Goal: Obtain resource: Download file/media

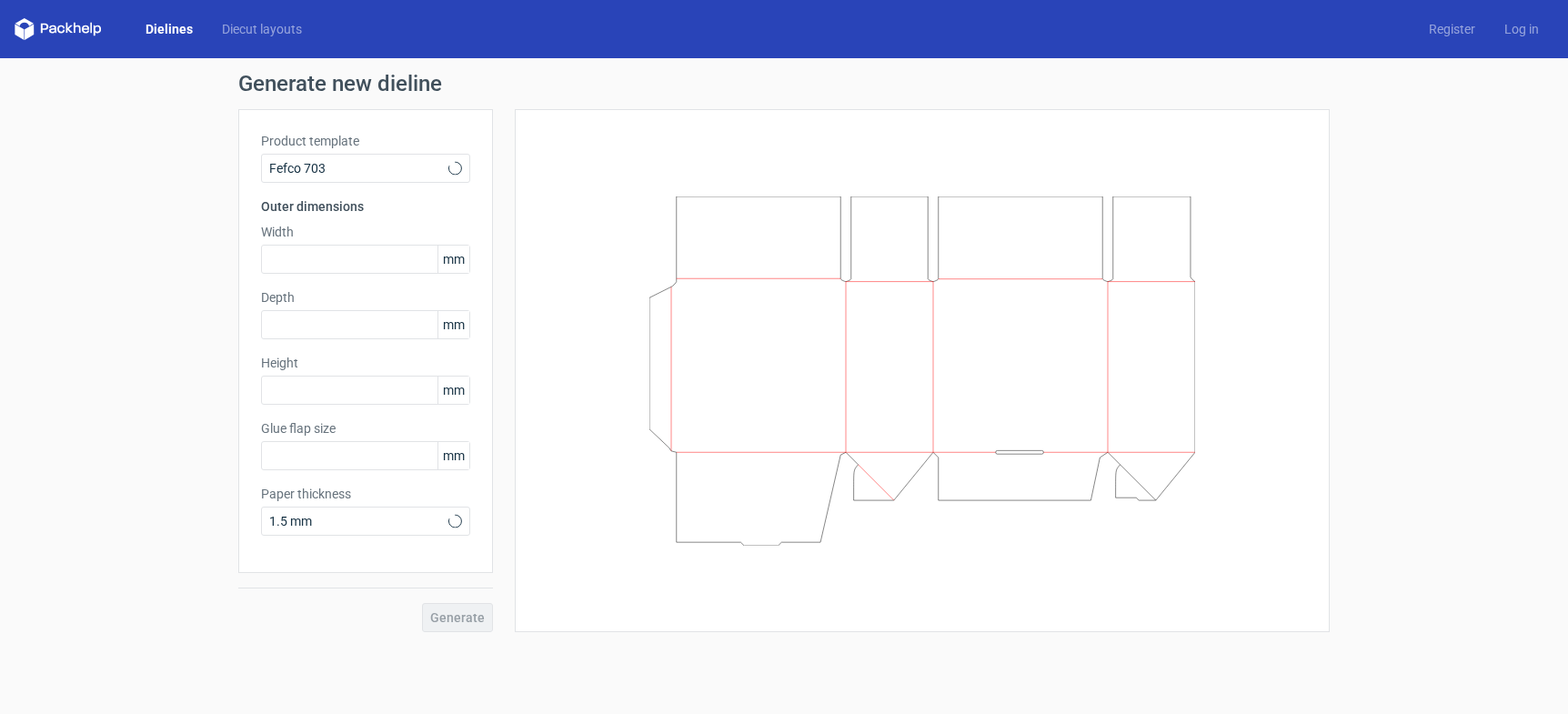
type input "25"
click at [360, 162] on span "Fefco 703" at bounding box center [359, 167] width 179 height 18
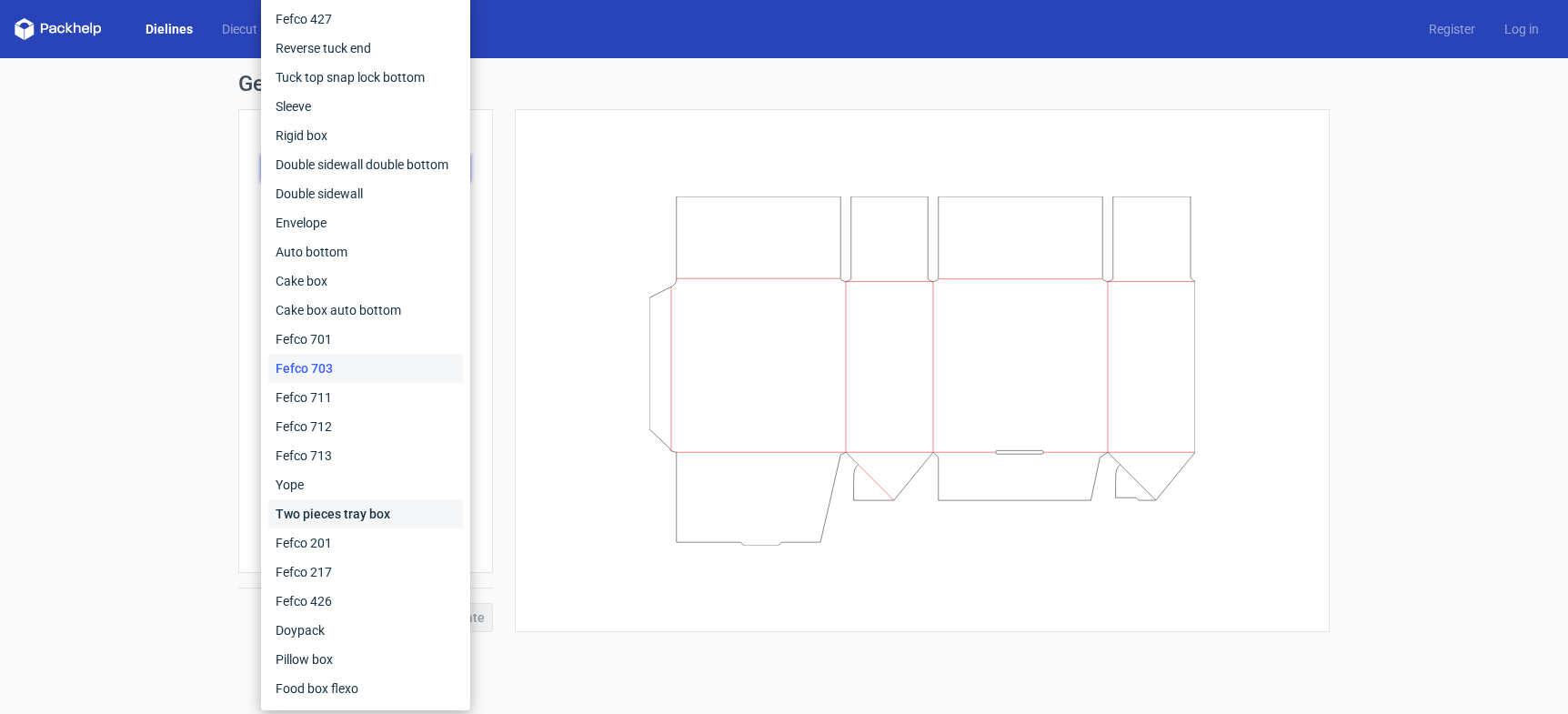
click at [346, 503] on div "Two pieces tray box" at bounding box center [366, 513] width 195 height 29
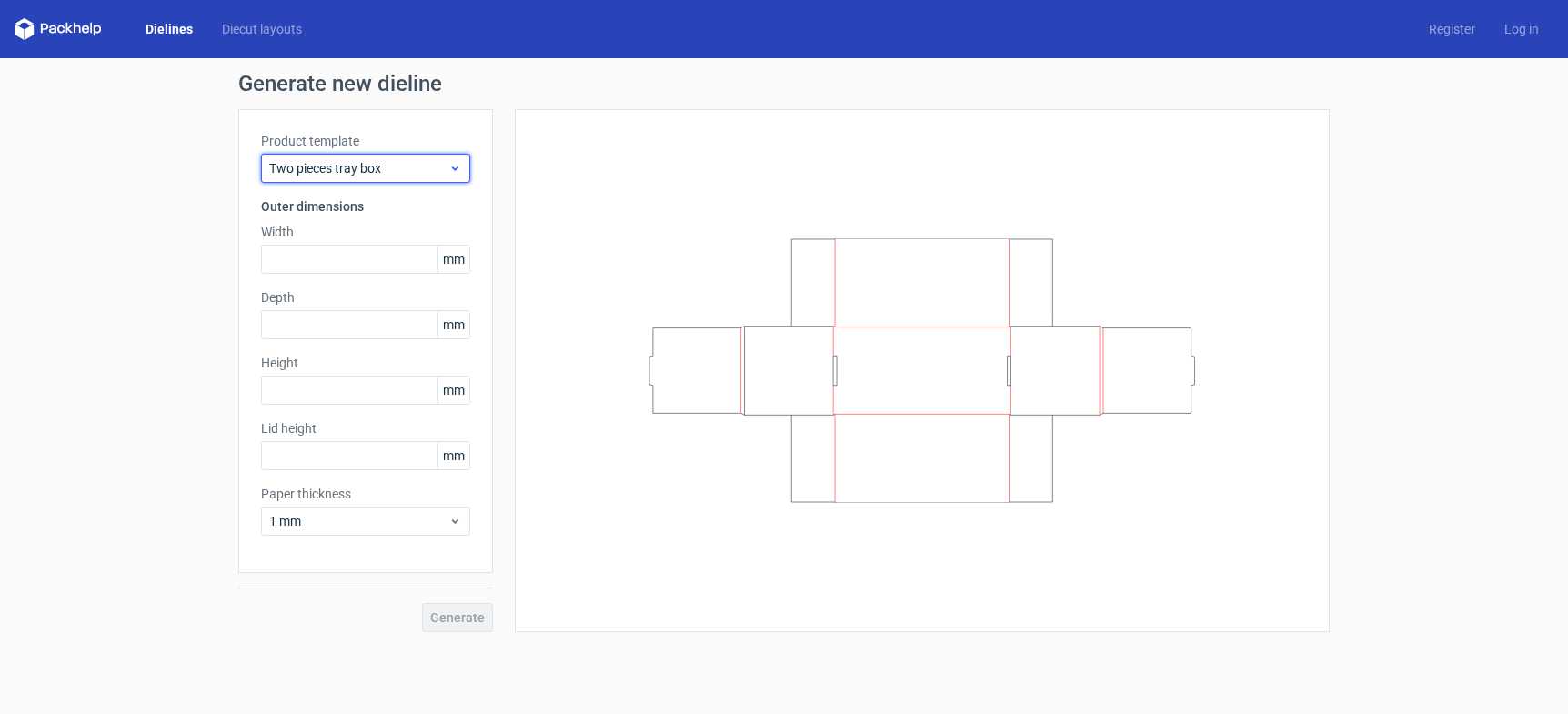
click at [326, 164] on span "Two pieces tray box" at bounding box center [359, 167] width 179 height 18
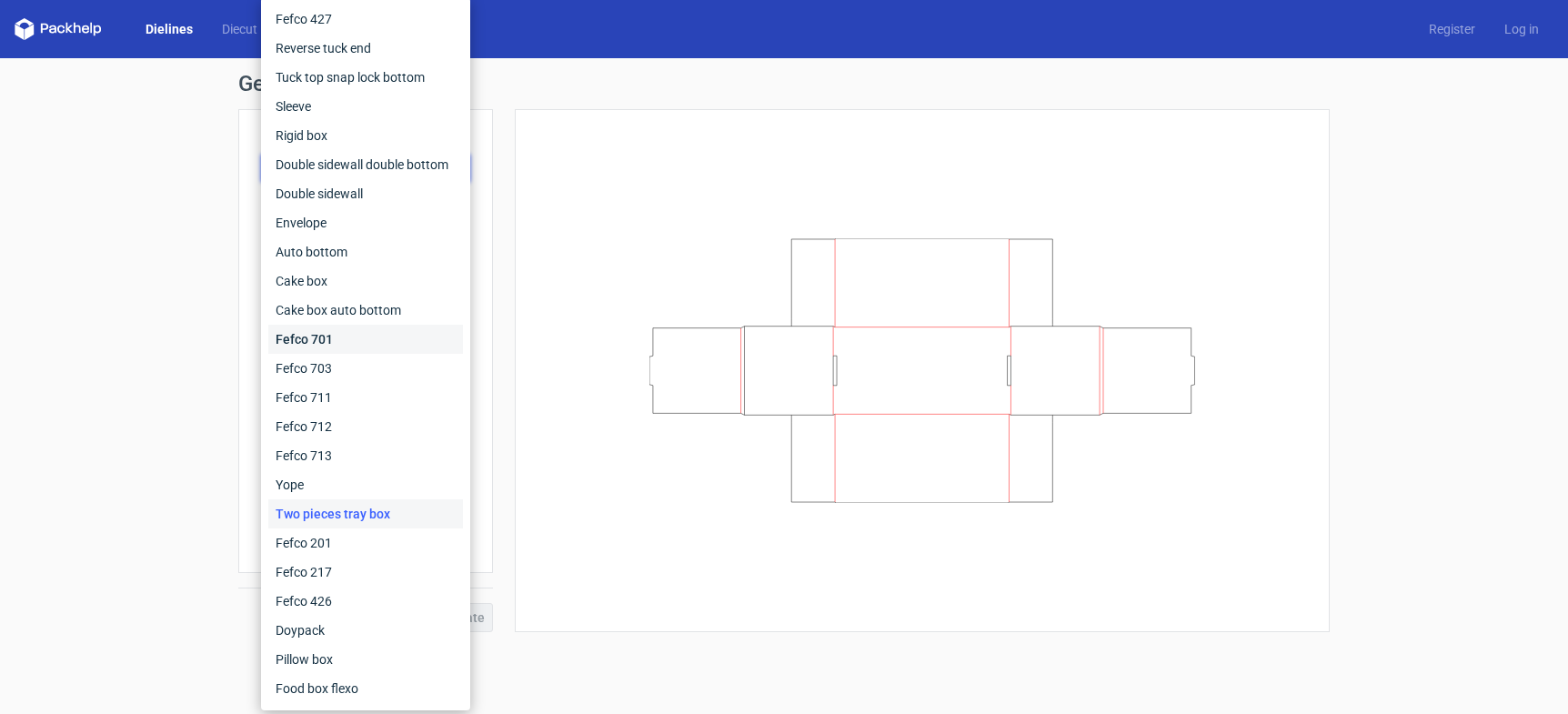
click at [319, 332] on div "Fefco 701" at bounding box center [366, 339] width 195 height 29
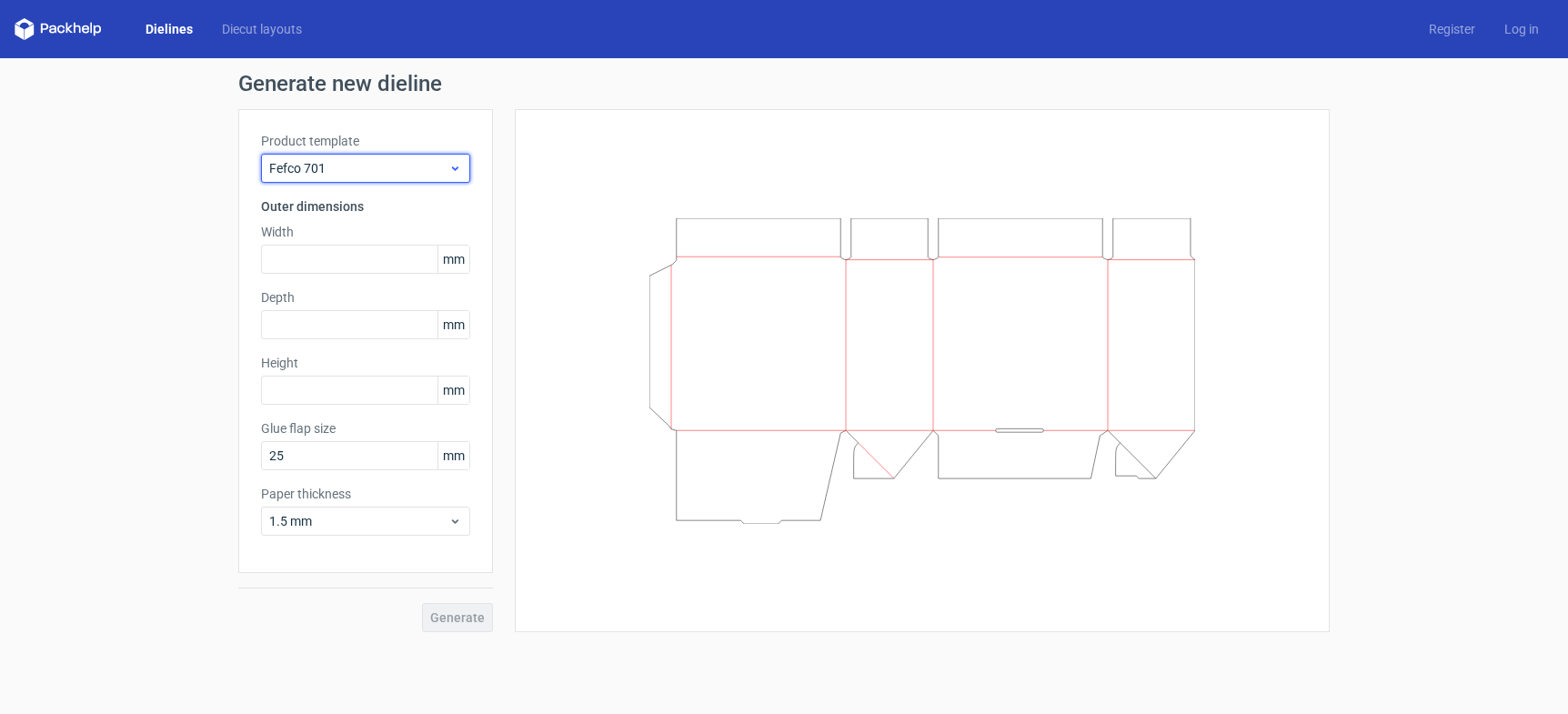
click at [349, 170] on span "Fefco 701" at bounding box center [359, 167] width 179 height 18
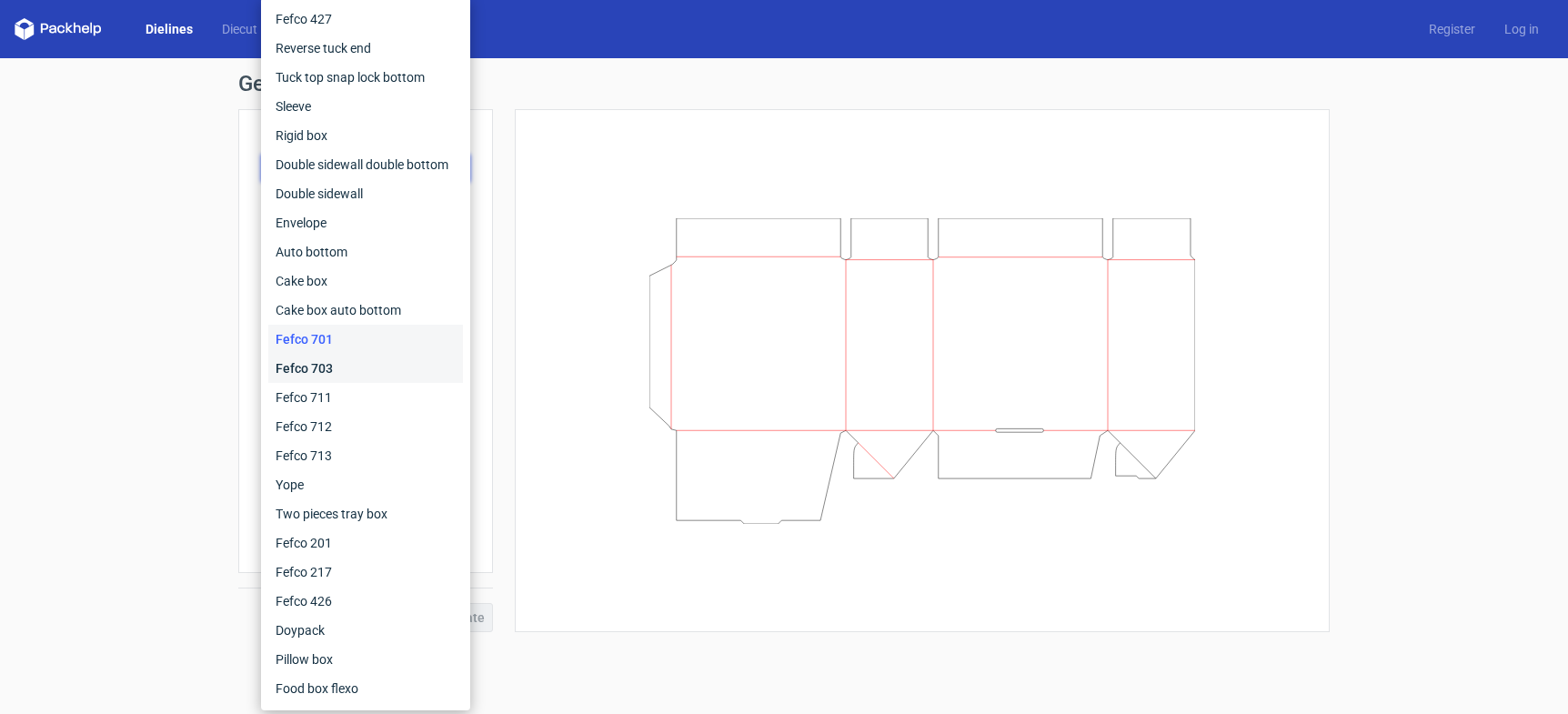
click at [328, 362] on div "Fefco 703" at bounding box center [366, 368] width 195 height 29
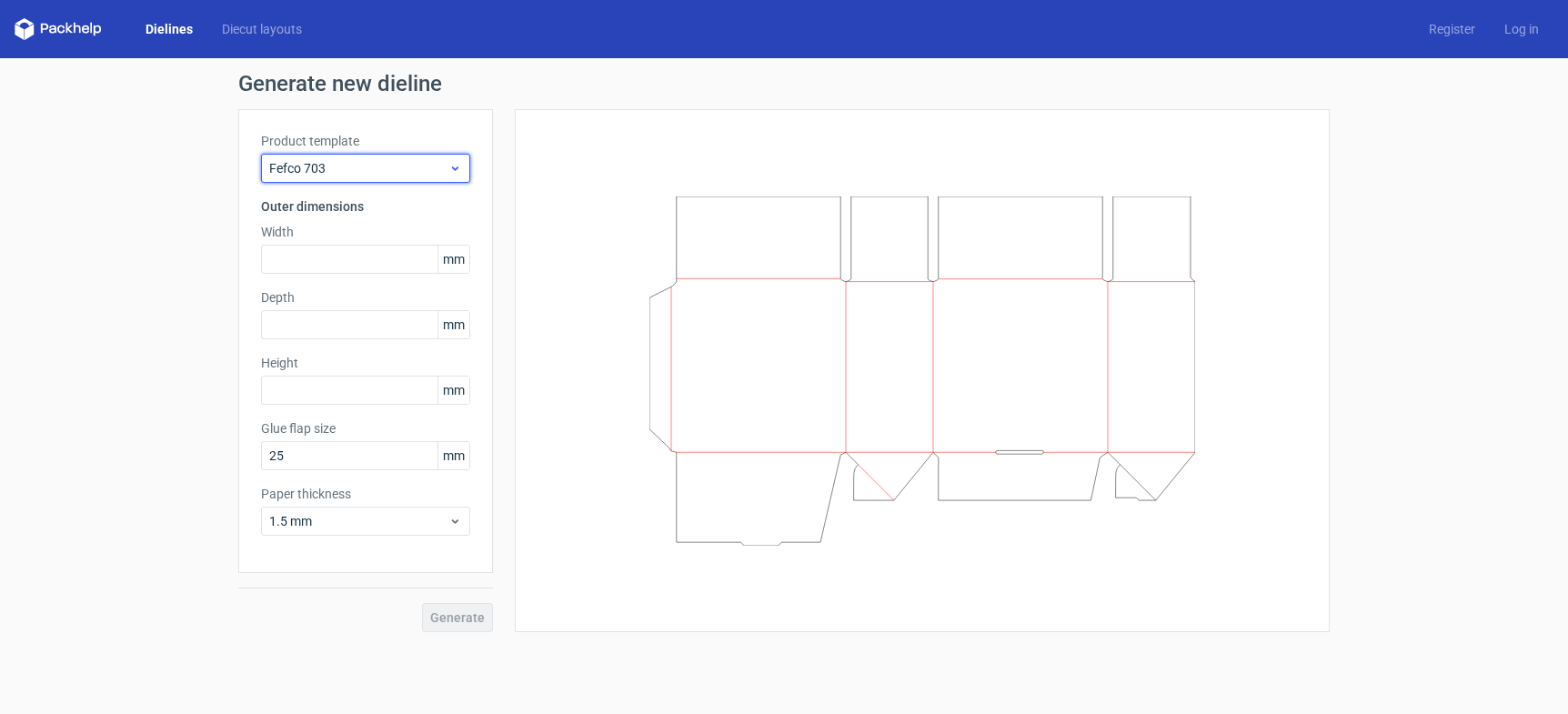
click at [338, 168] on span "Fefco 703" at bounding box center [359, 167] width 179 height 18
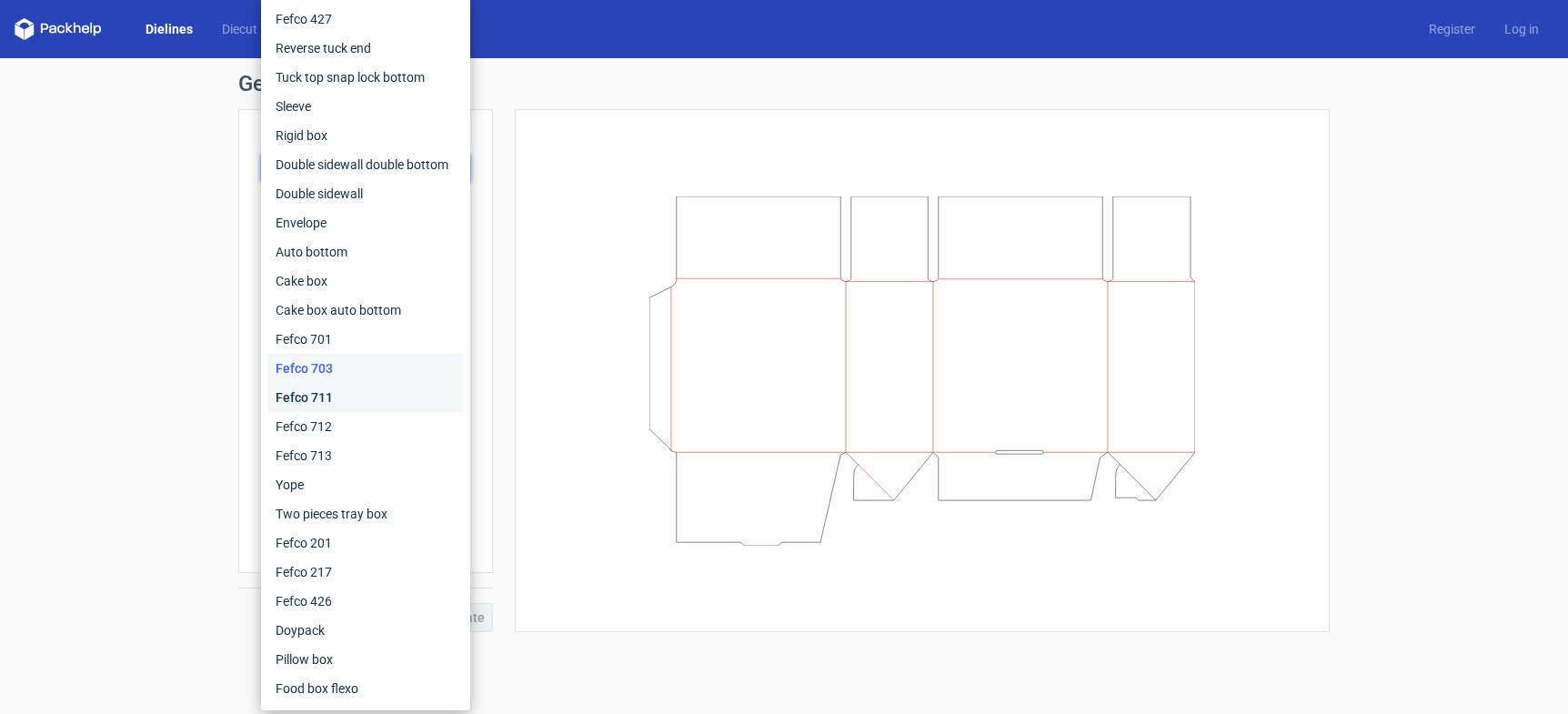
click at [329, 391] on div "Fefco 711" at bounding box center [366, 397] width 195 height 29
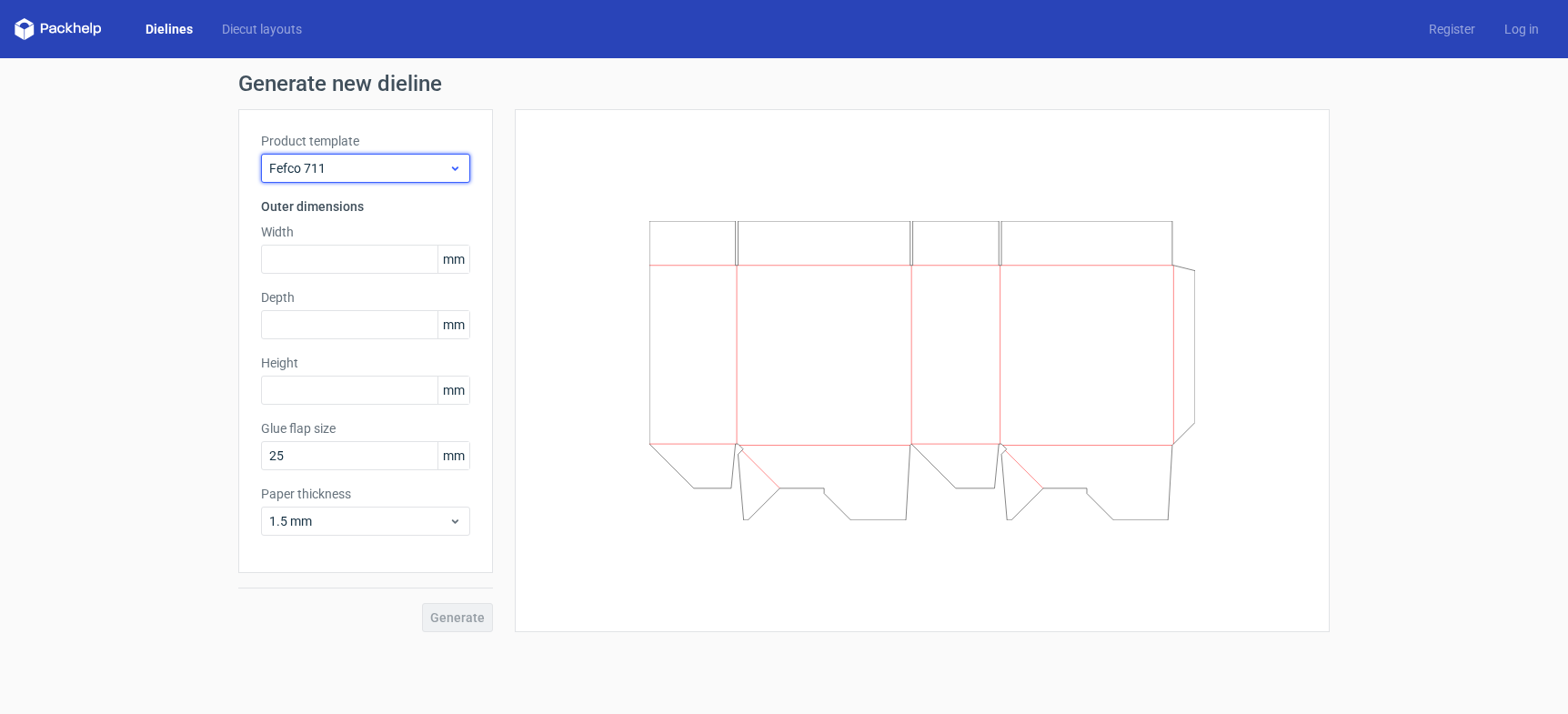
click at [358, 171] on span "Fefco 711" at bounding box center [359, 167] width 179 height 18
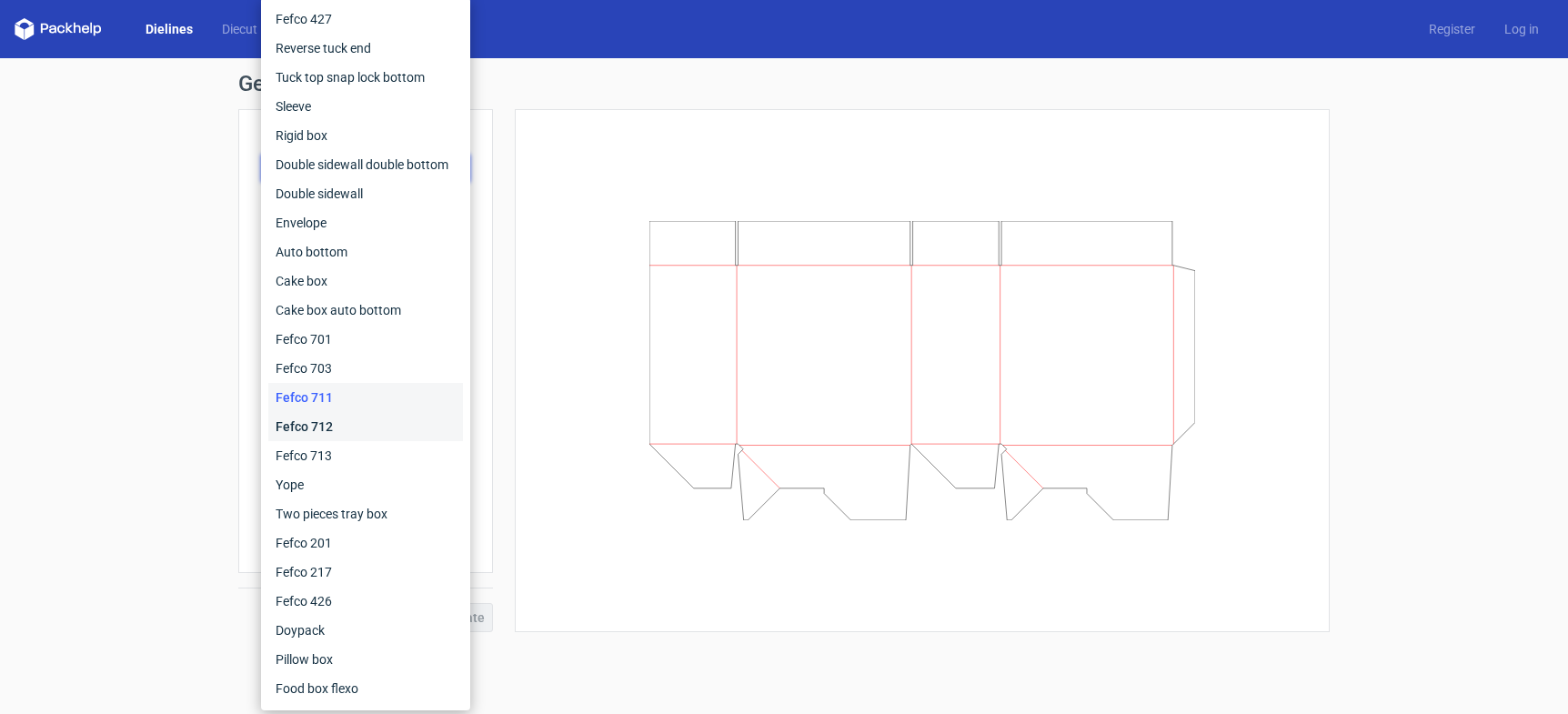
click at [306, 427] on div "Fefco 712" at bounding box center [366, 426] width 195 height 29
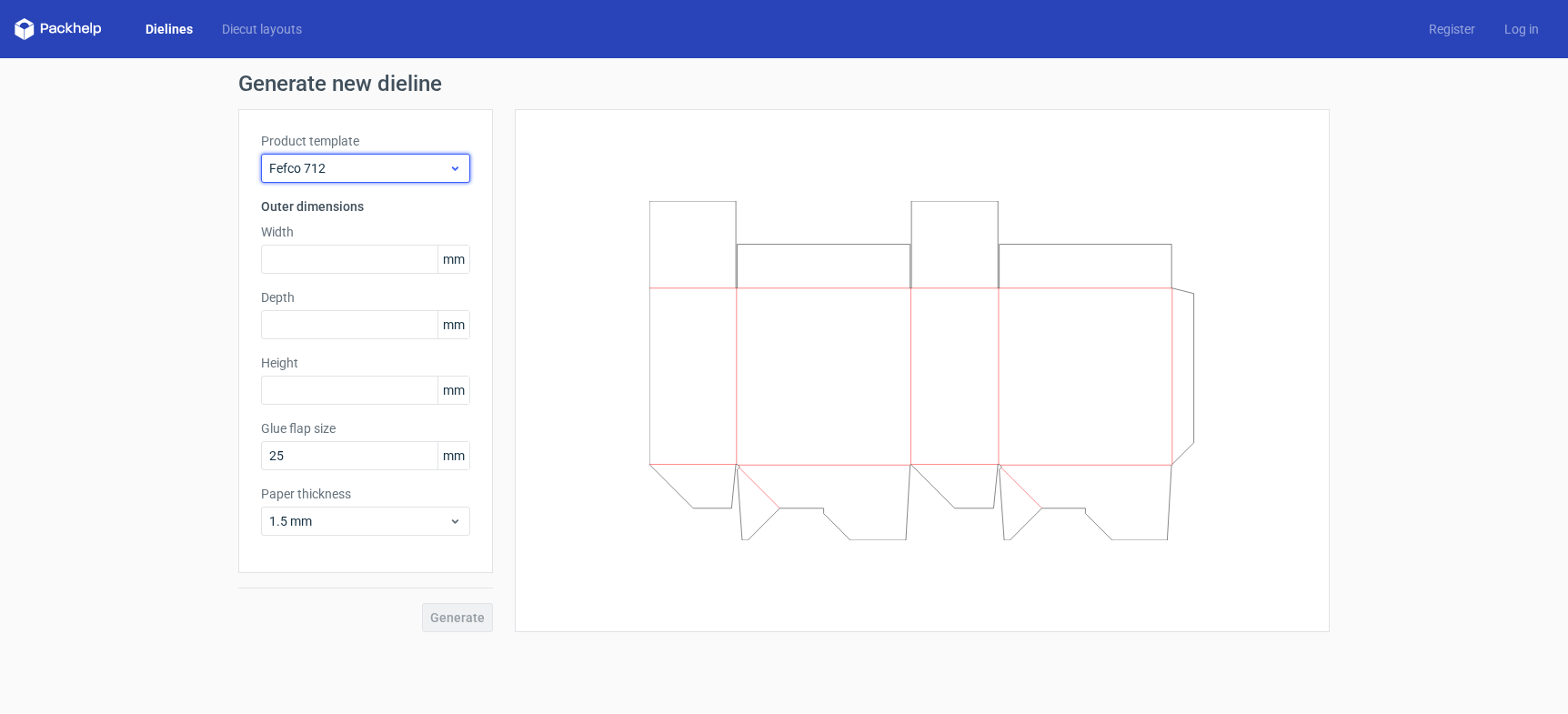
click at [356, 173] on span "Fefco 712" at bounding box center [359, 167] width 179 height 18
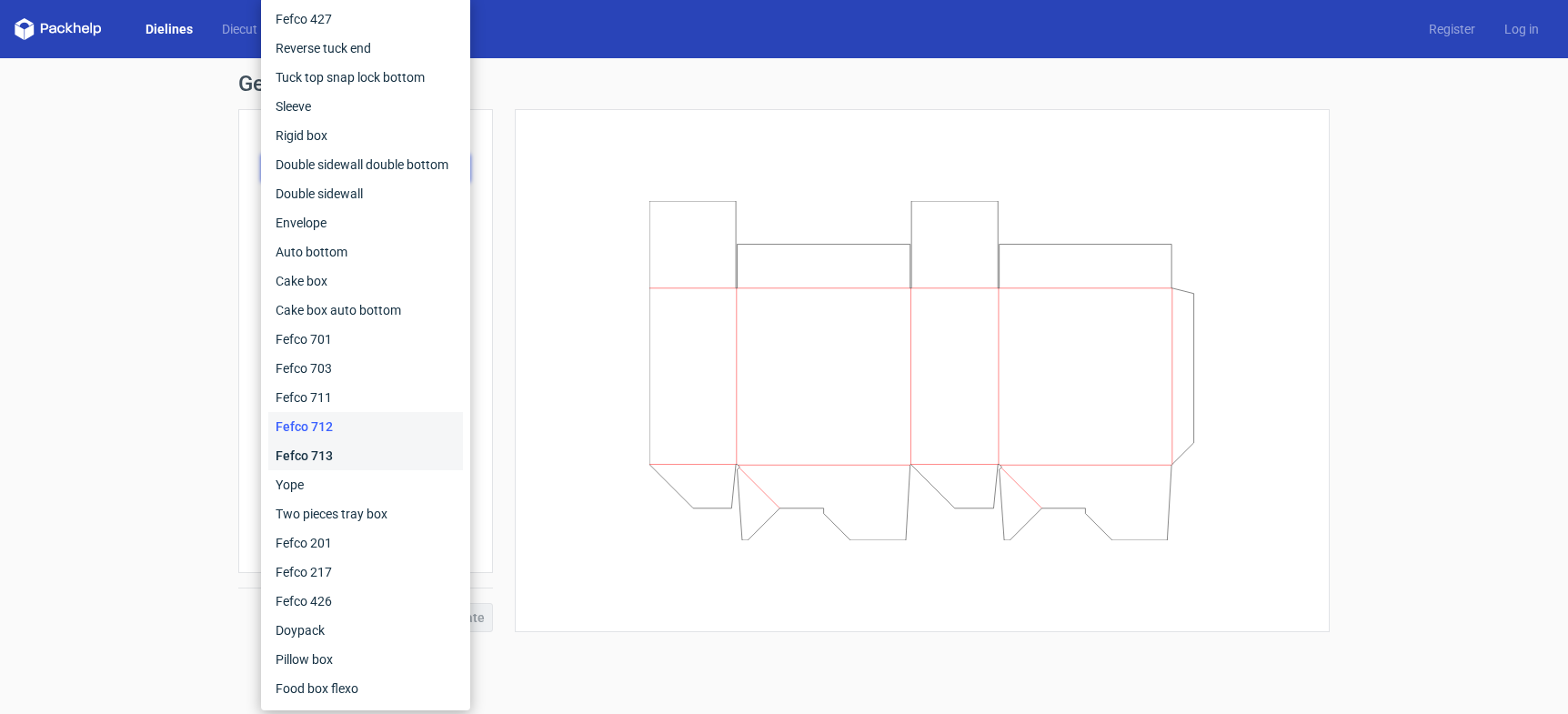
click at [308, 459] on div "Fefco 713" at bounding box center [366, 455] width 195 height 29
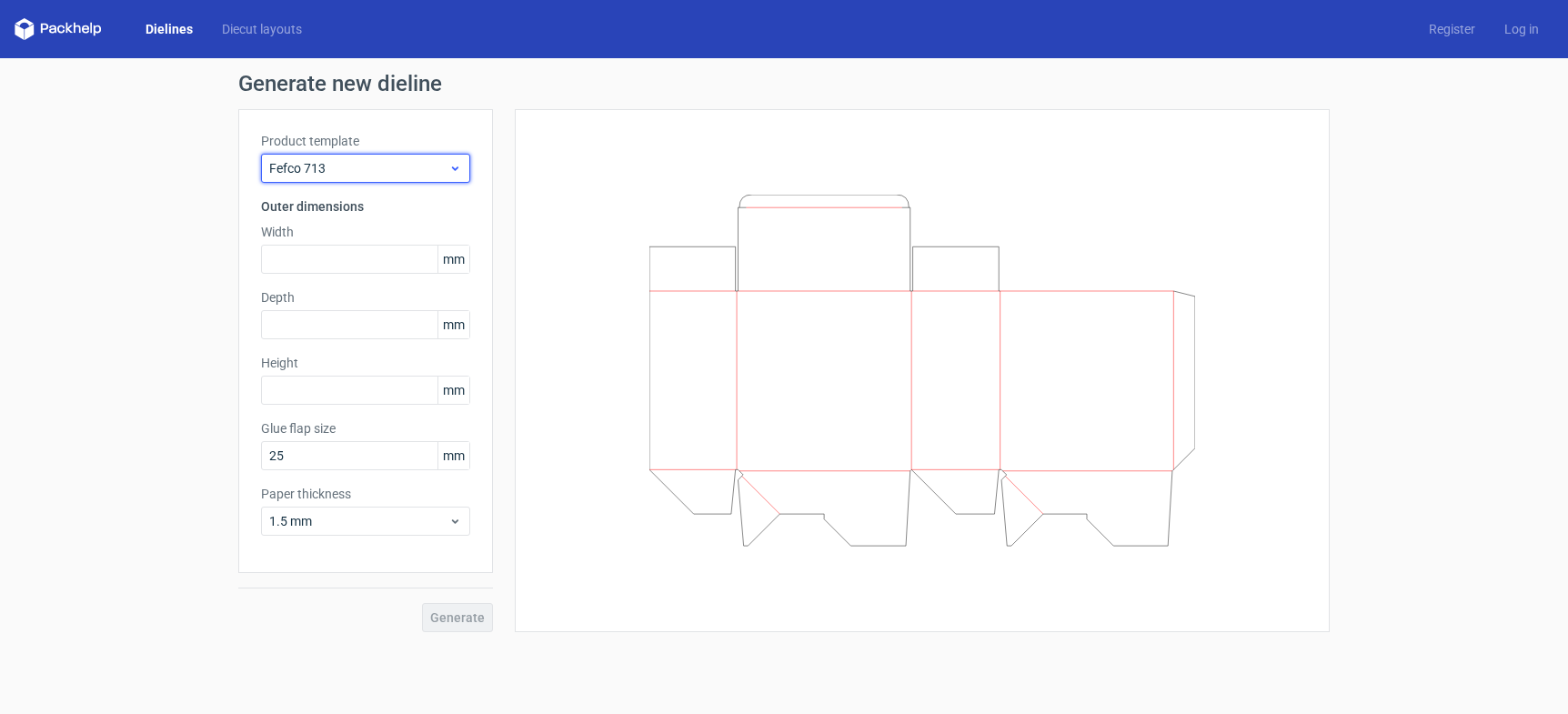
click at [324, 176] on span "Fefco 713" at bounding box center [359, 167] width 179 height 18
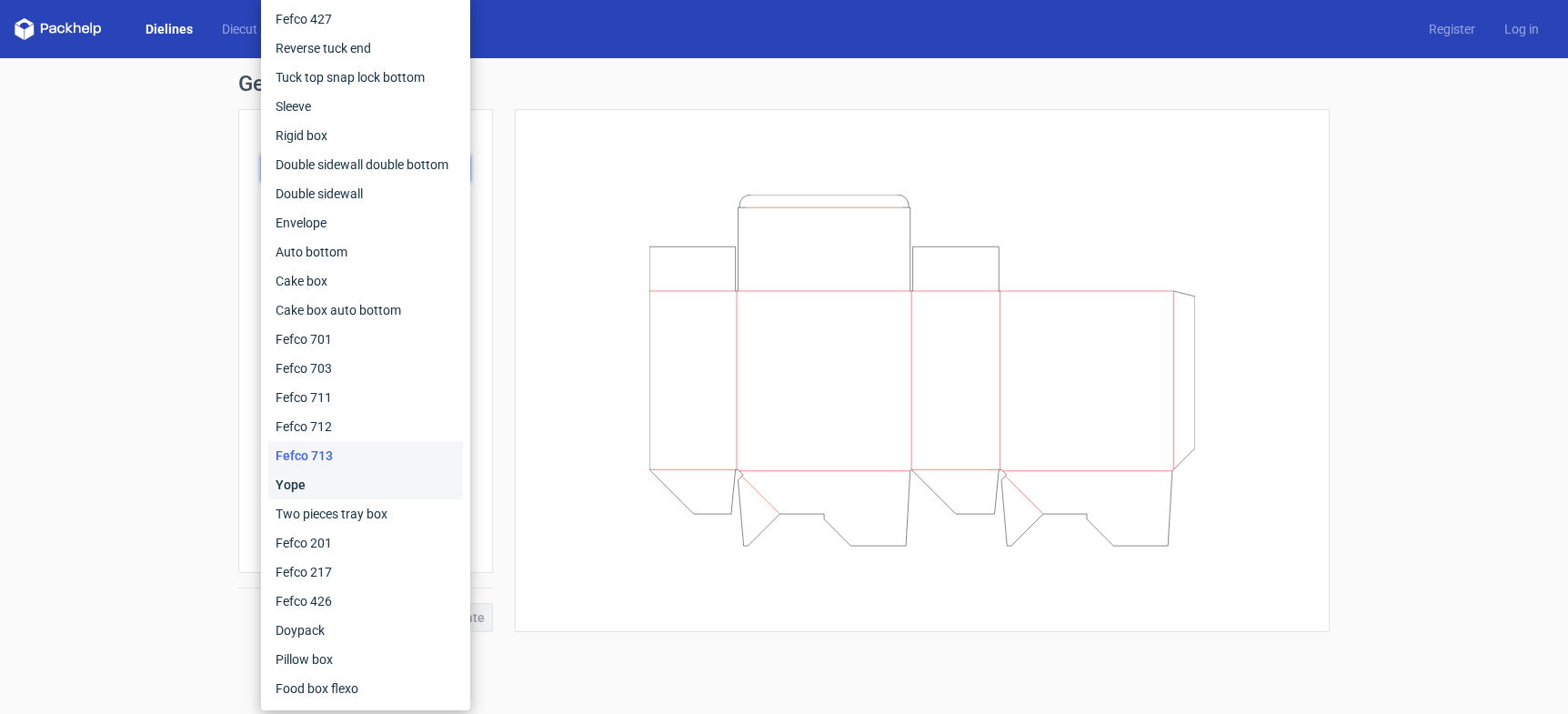
click at [308, 481] on div "Yope" at bounding box center [366, 485] width 195 height 29
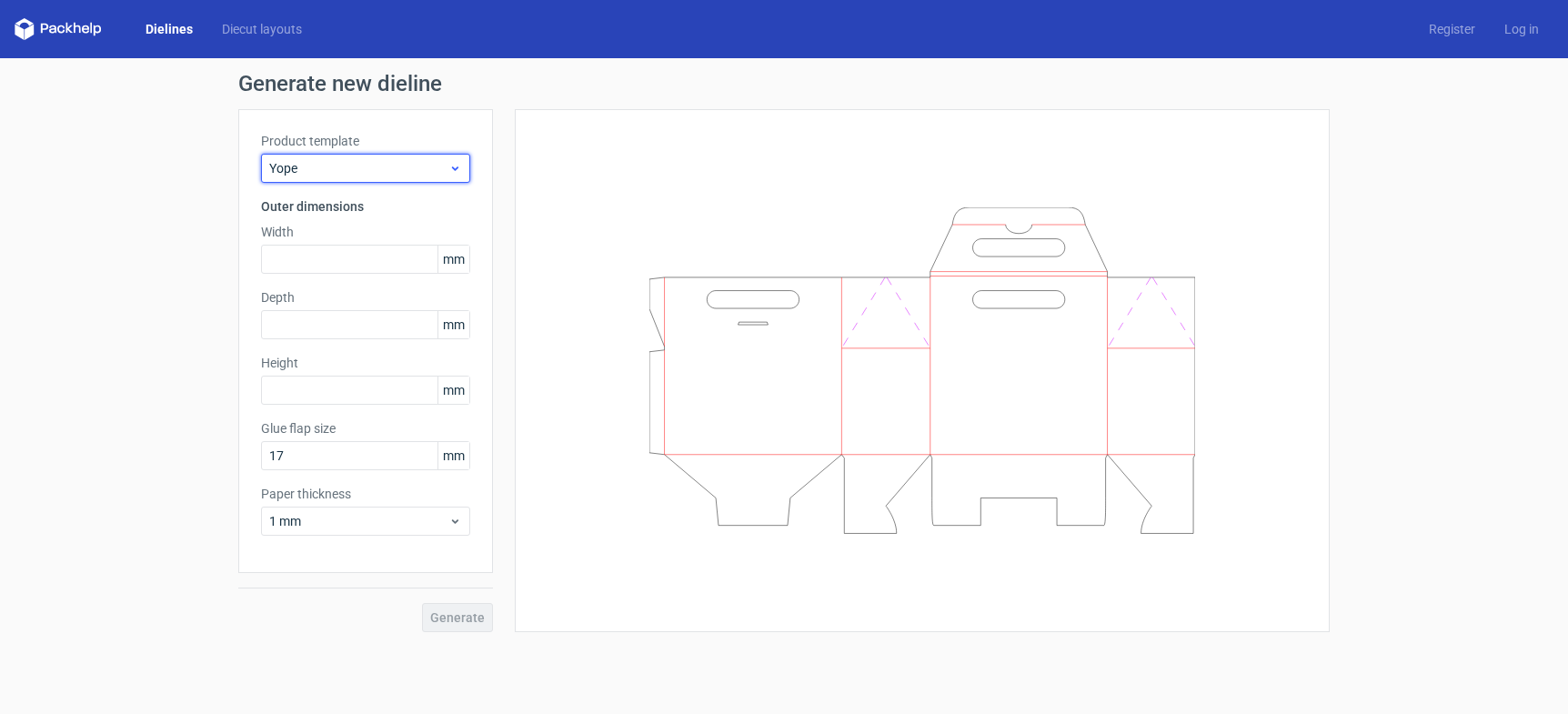
click at [314, 154] on div "Yope" at bounding box center [365, 168] width 209 height 29
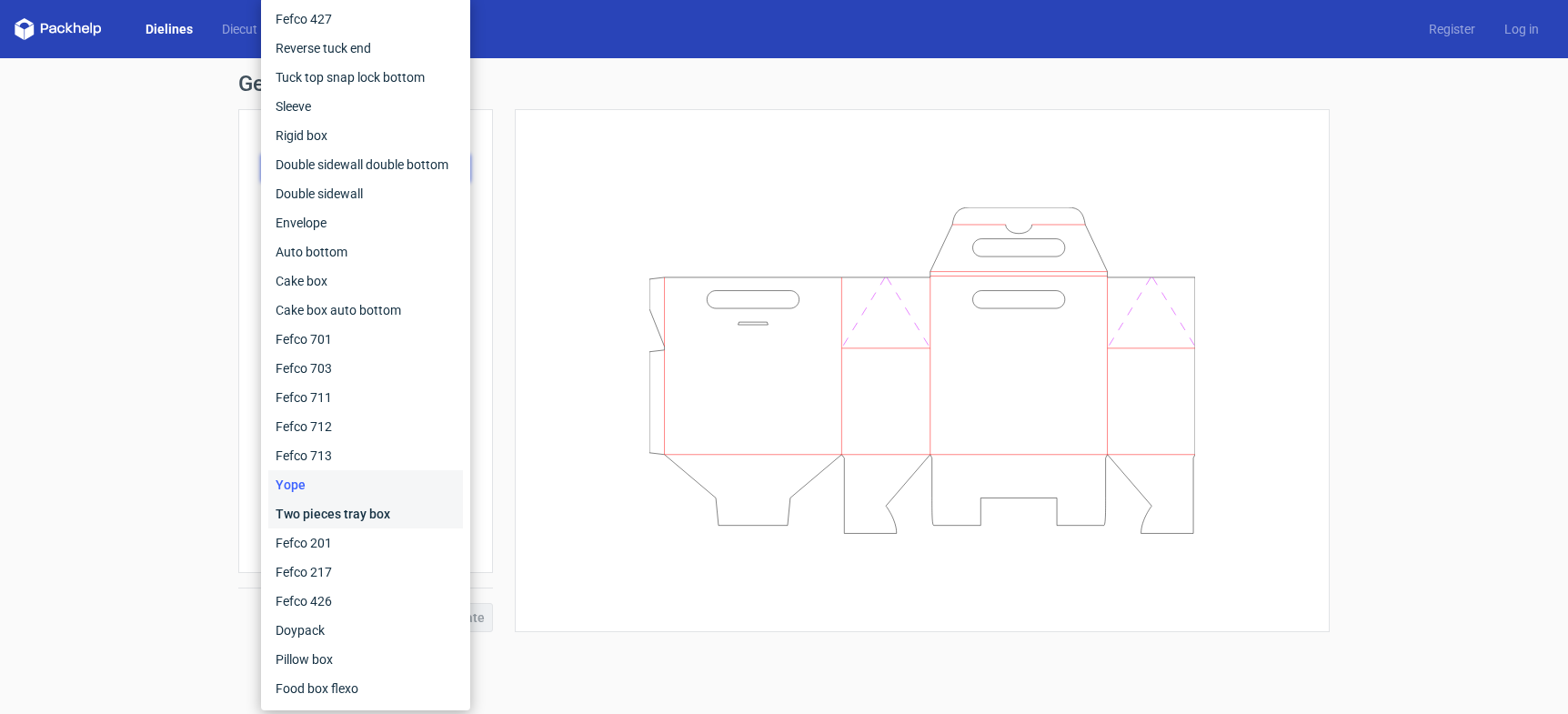
click at [316, 518] on div "Two pieces tray box" at bounding box center [366, 513] width 195 height 29
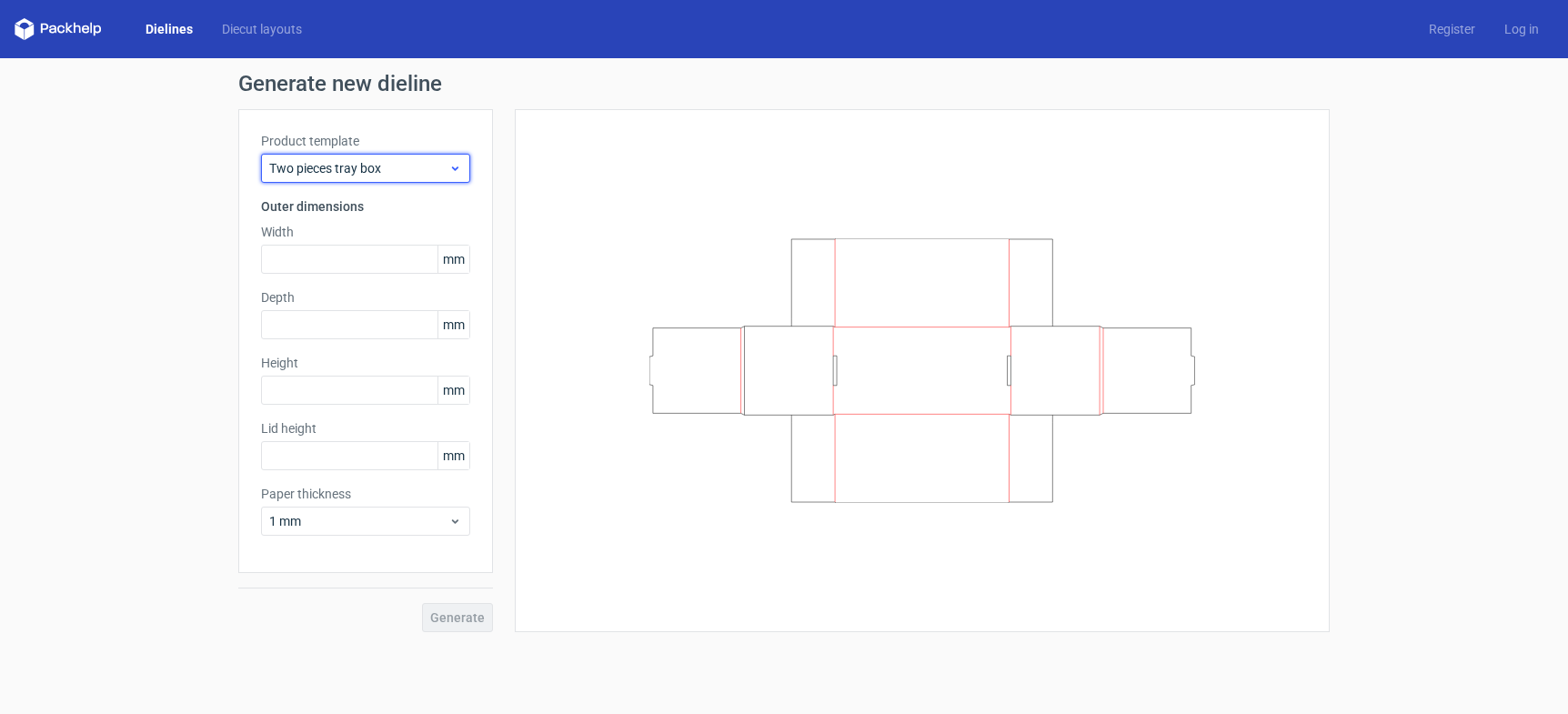
click at [298, 166] on span "Two pieces tray box" at bounding box center [359, 167] width 179 height 18
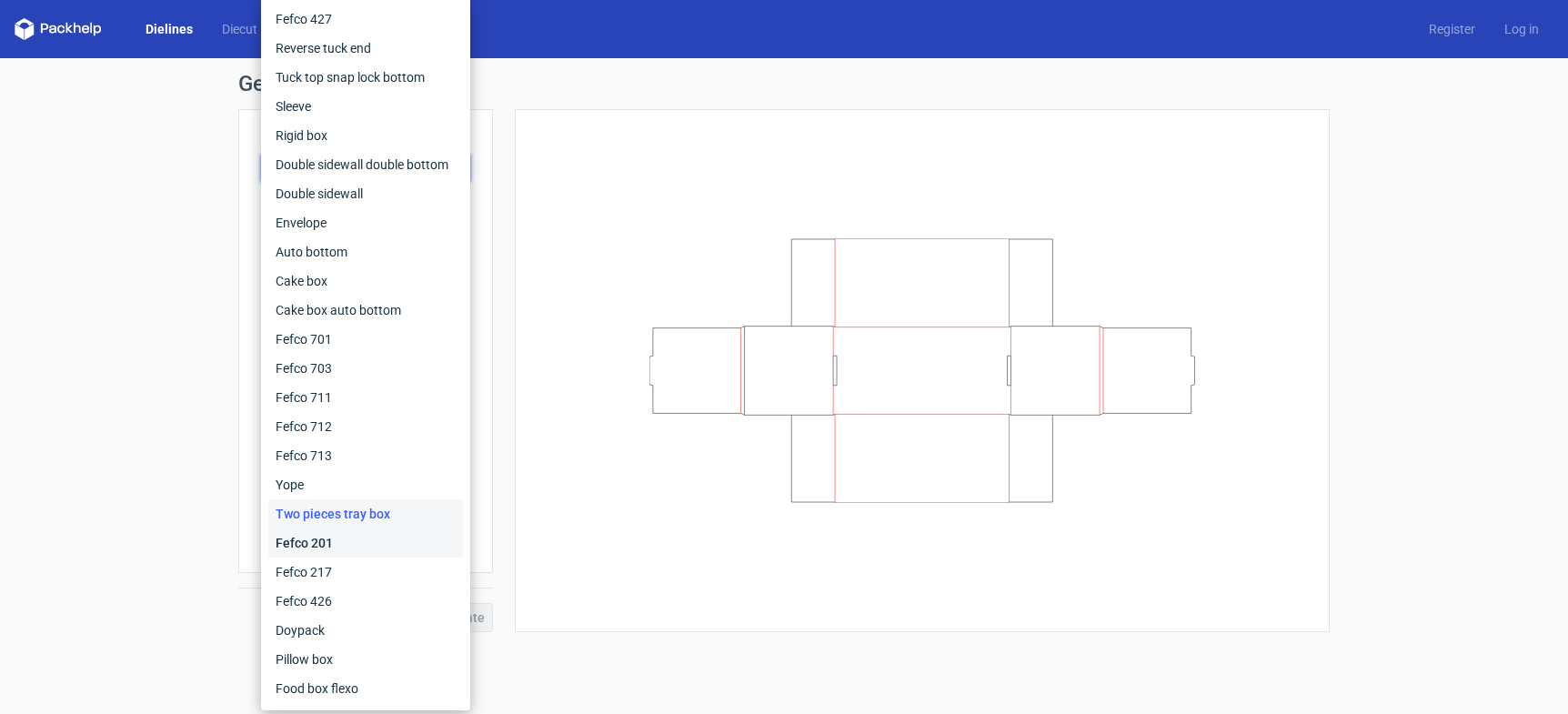
click at [316, 541] on div "Fefco 201" at bounding box center [366, 543] width 195 height 29
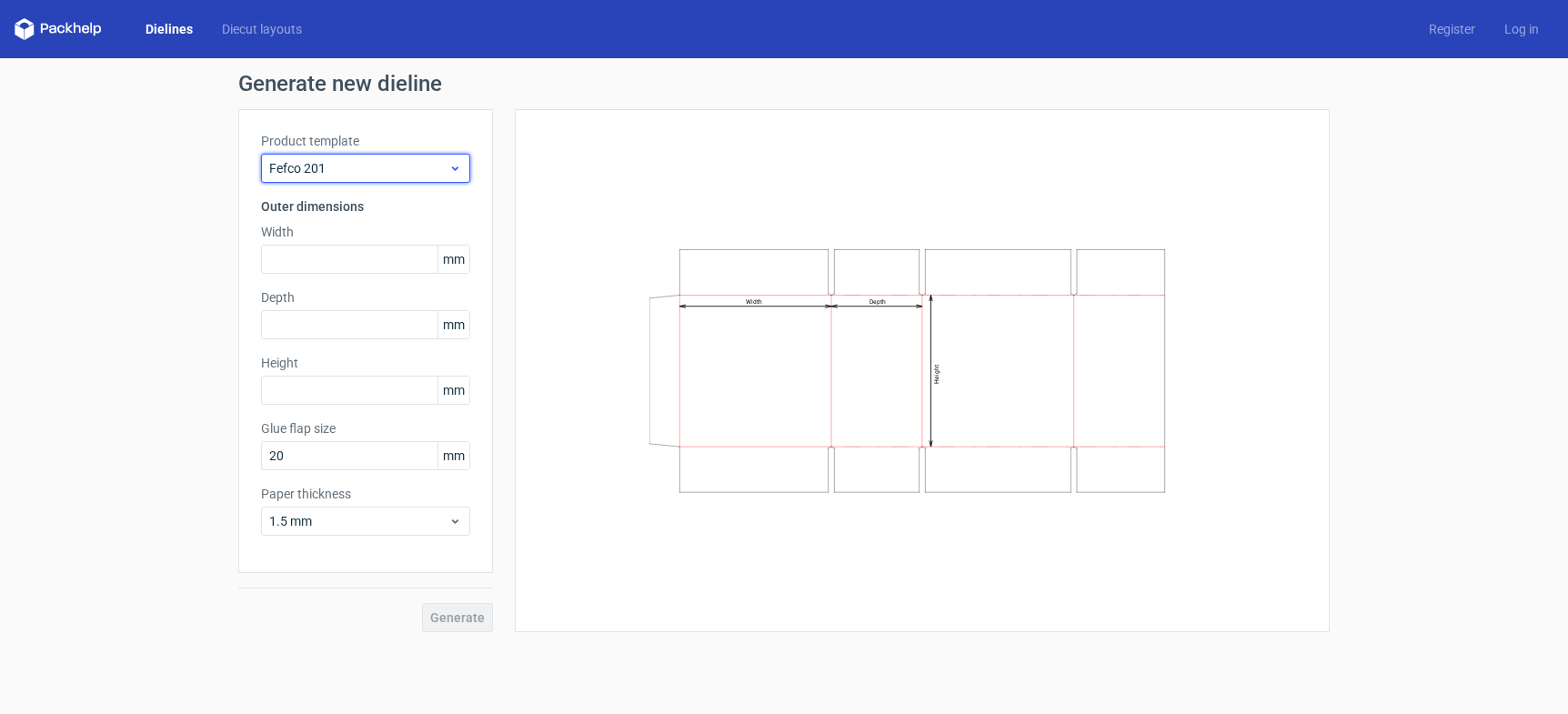
click at [324, 164] on span "Fefco 201" at bounding box center [359, 167] width 179 height 18
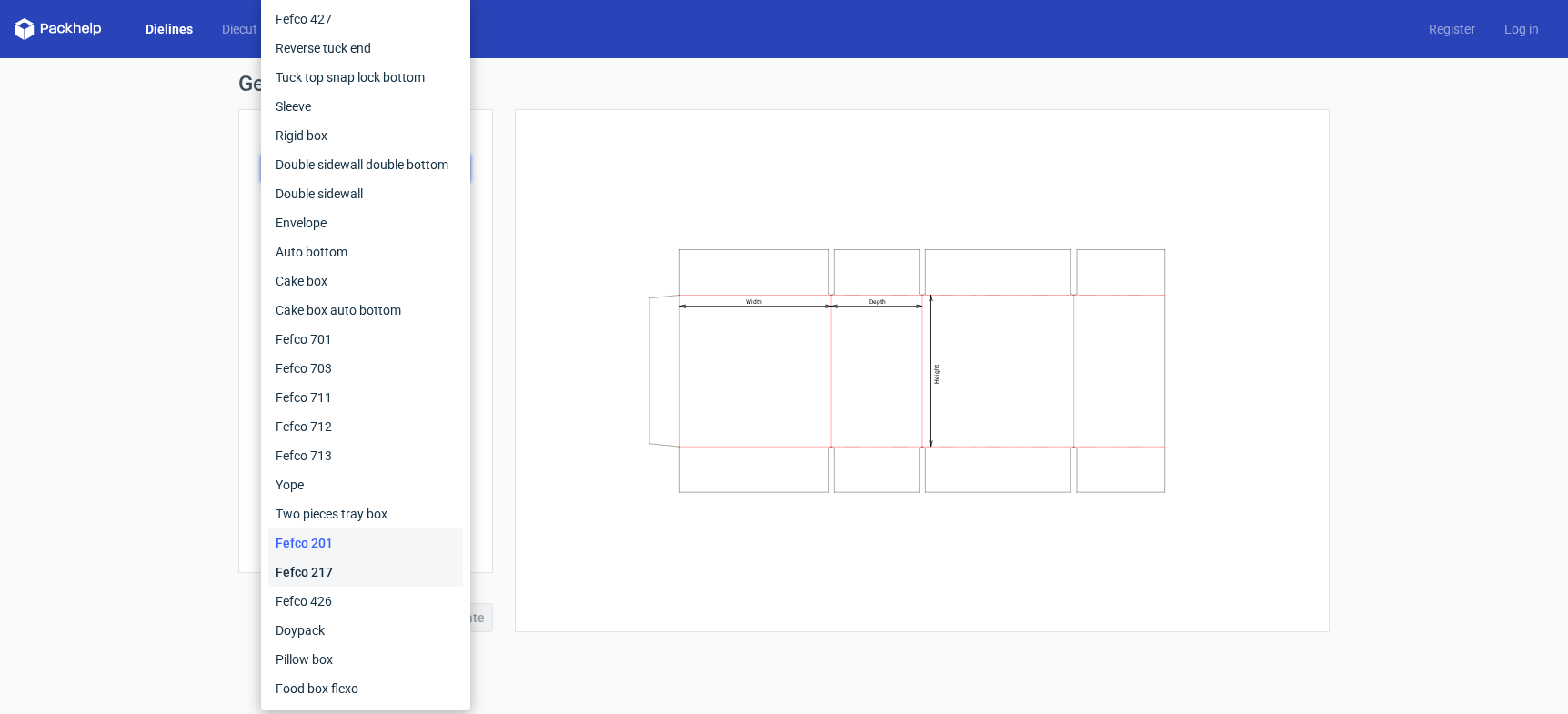
click at [323, 578] on div "Fefco 217" at bounding box center [366, 572] width 195 height 29
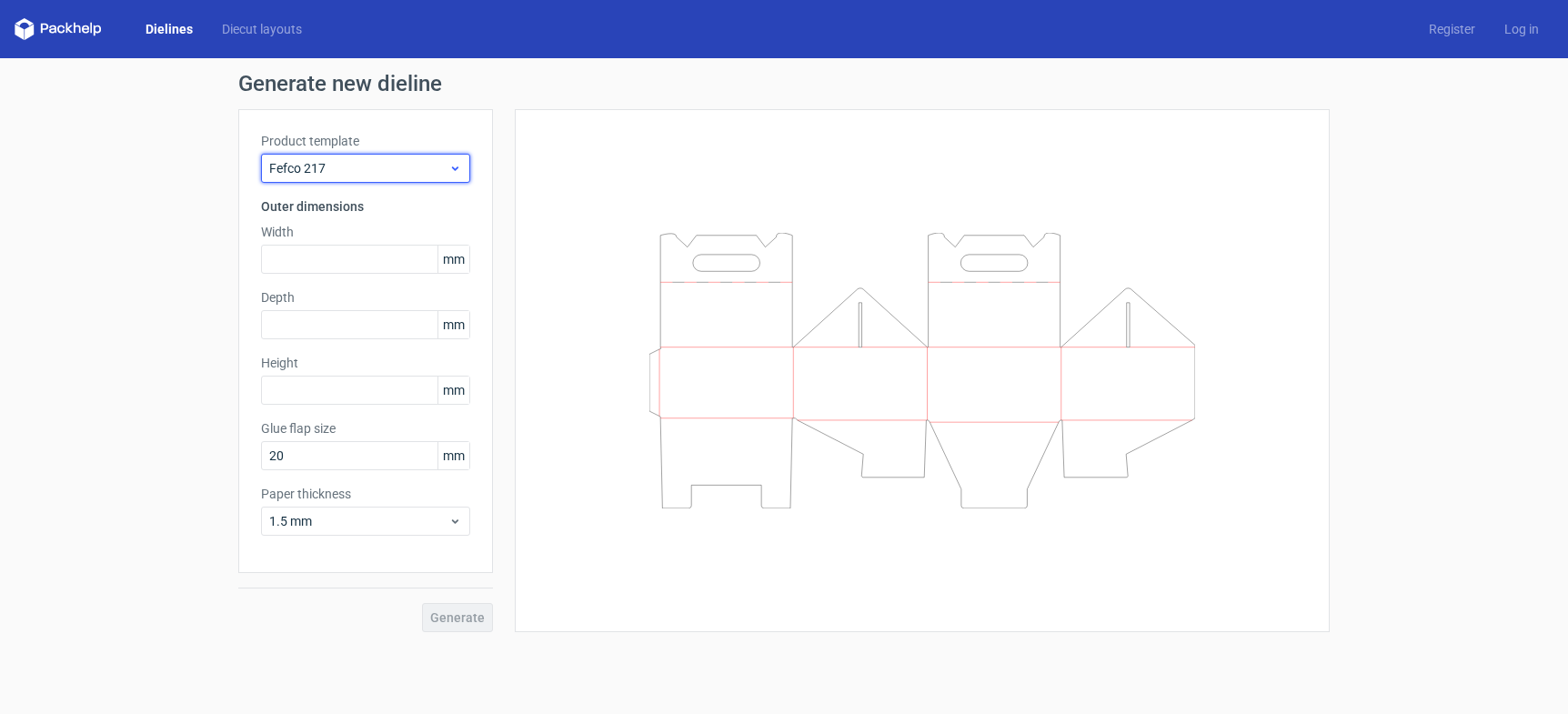
click at [326, 176] on span "Fefco 217" at bounding box center [359, 167] width 179 height 18
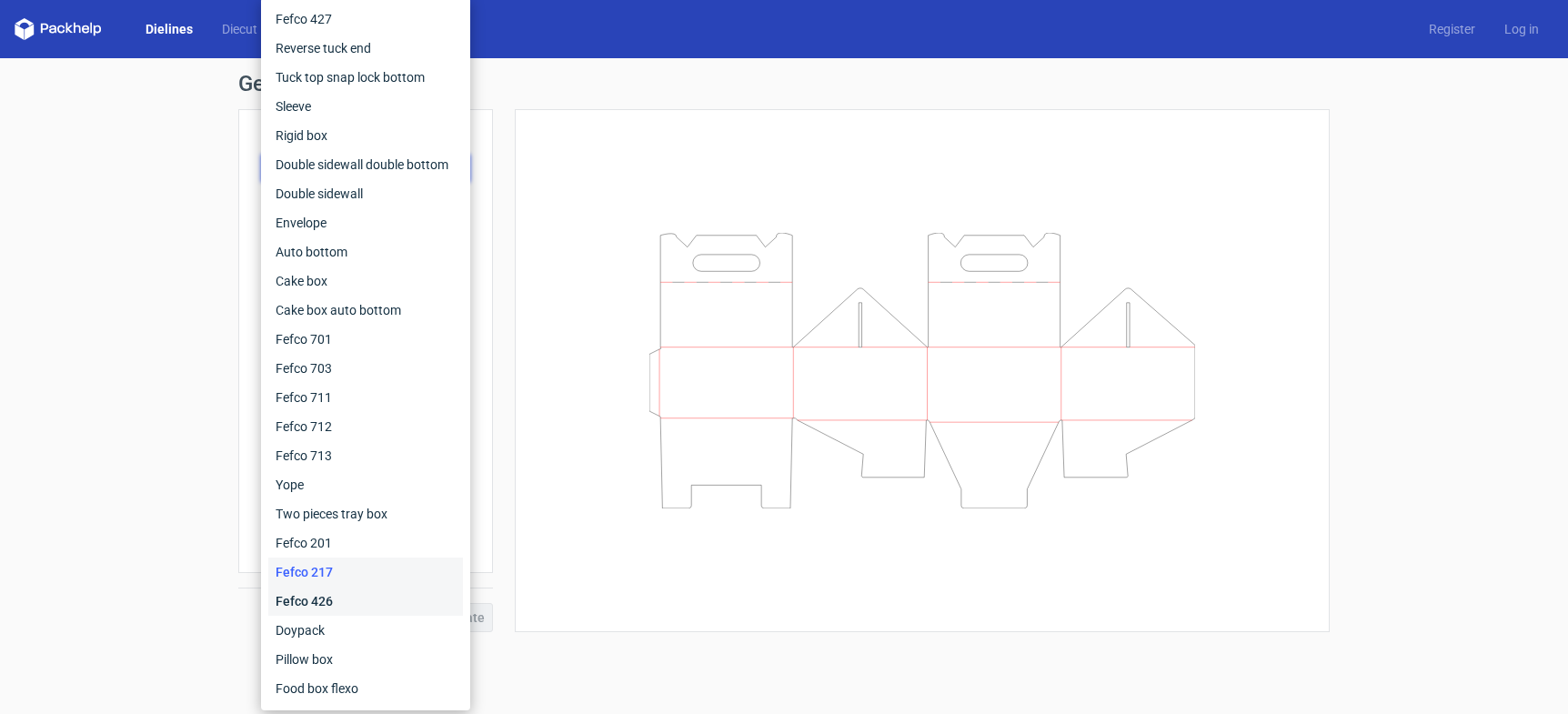
click at [331, 606] on div "Fefco 426" at bounding box center [366, 601] width 195 height 29
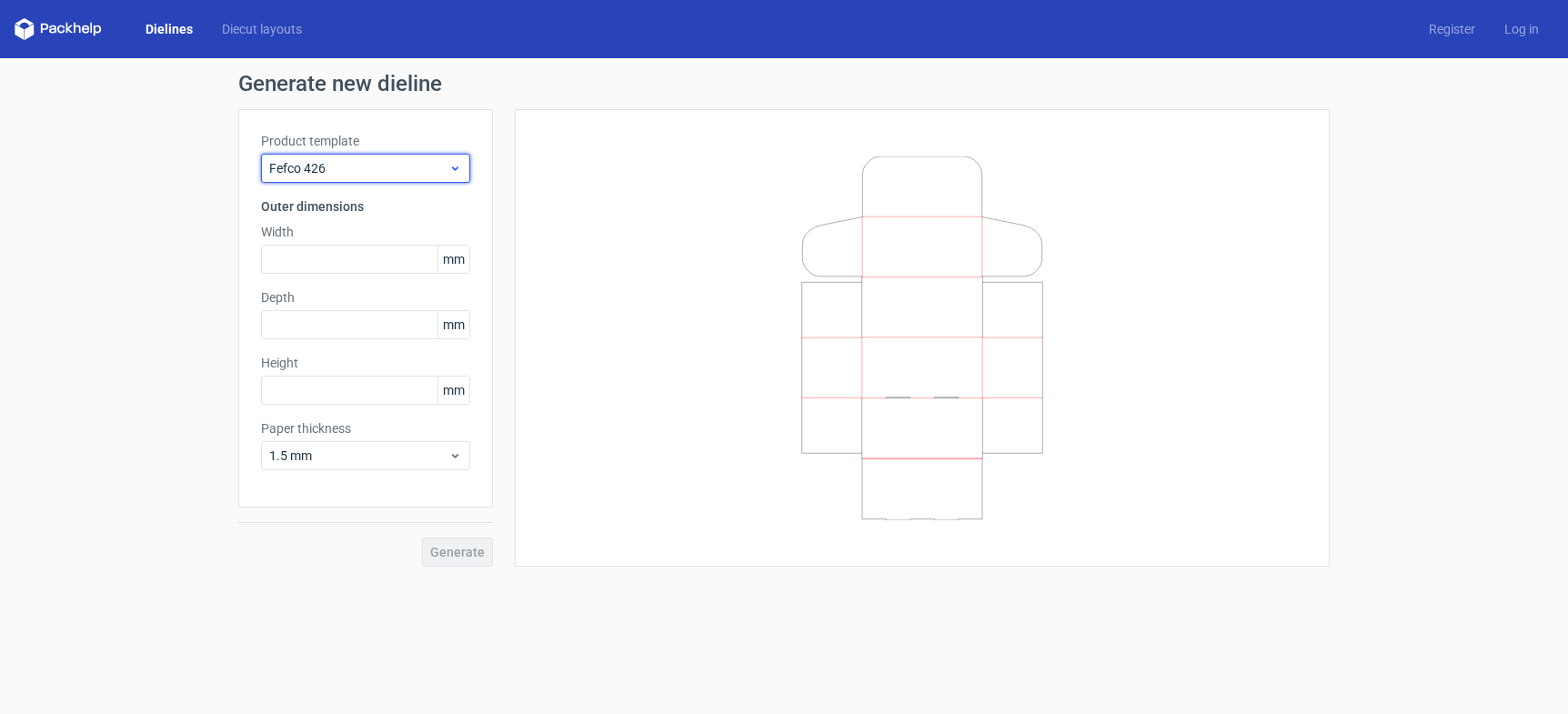
click at [338, 169] on span "Fefco 426" at bounding box center [359, 167] width 179 height 18
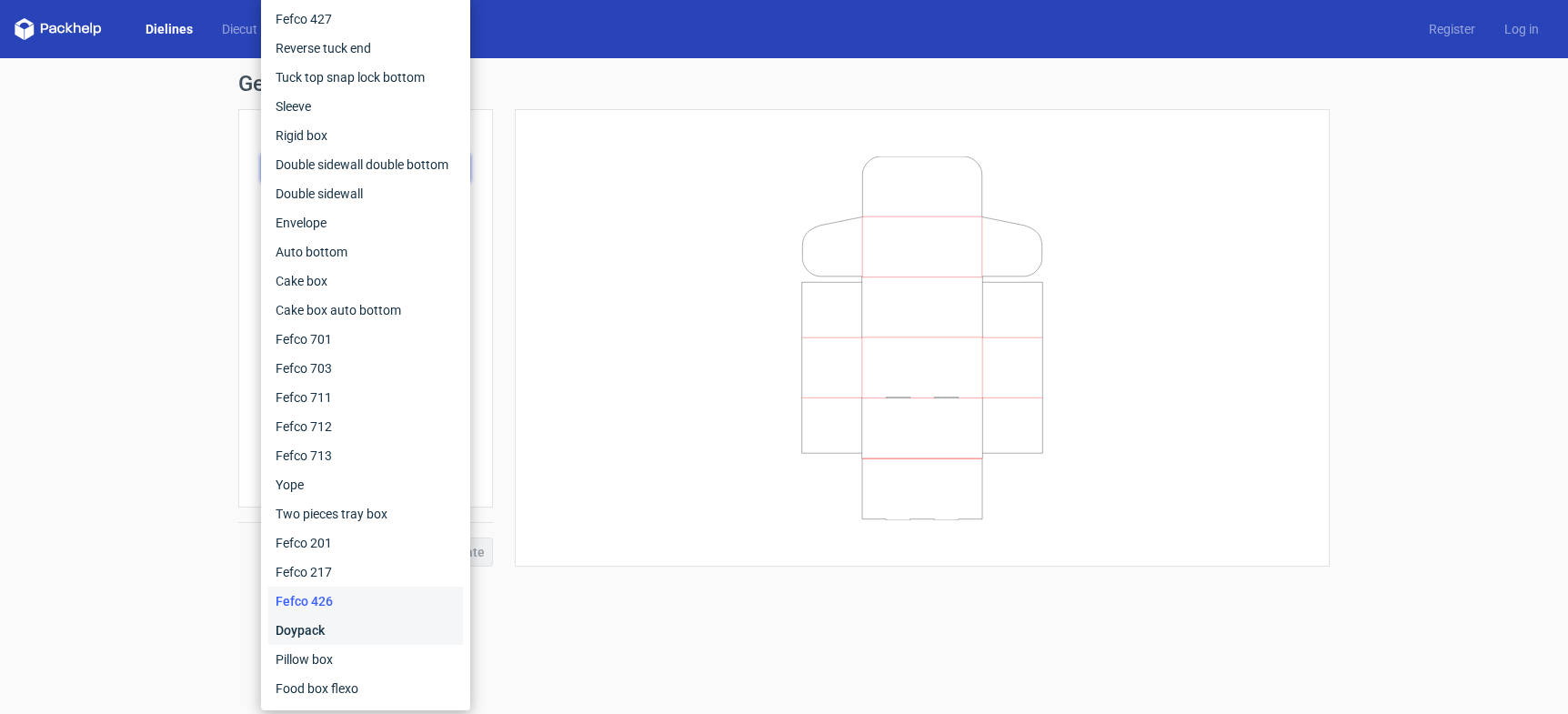
click at [319, 639] on div "Doypack" at bounding box center [366, 630] width 195 height 29
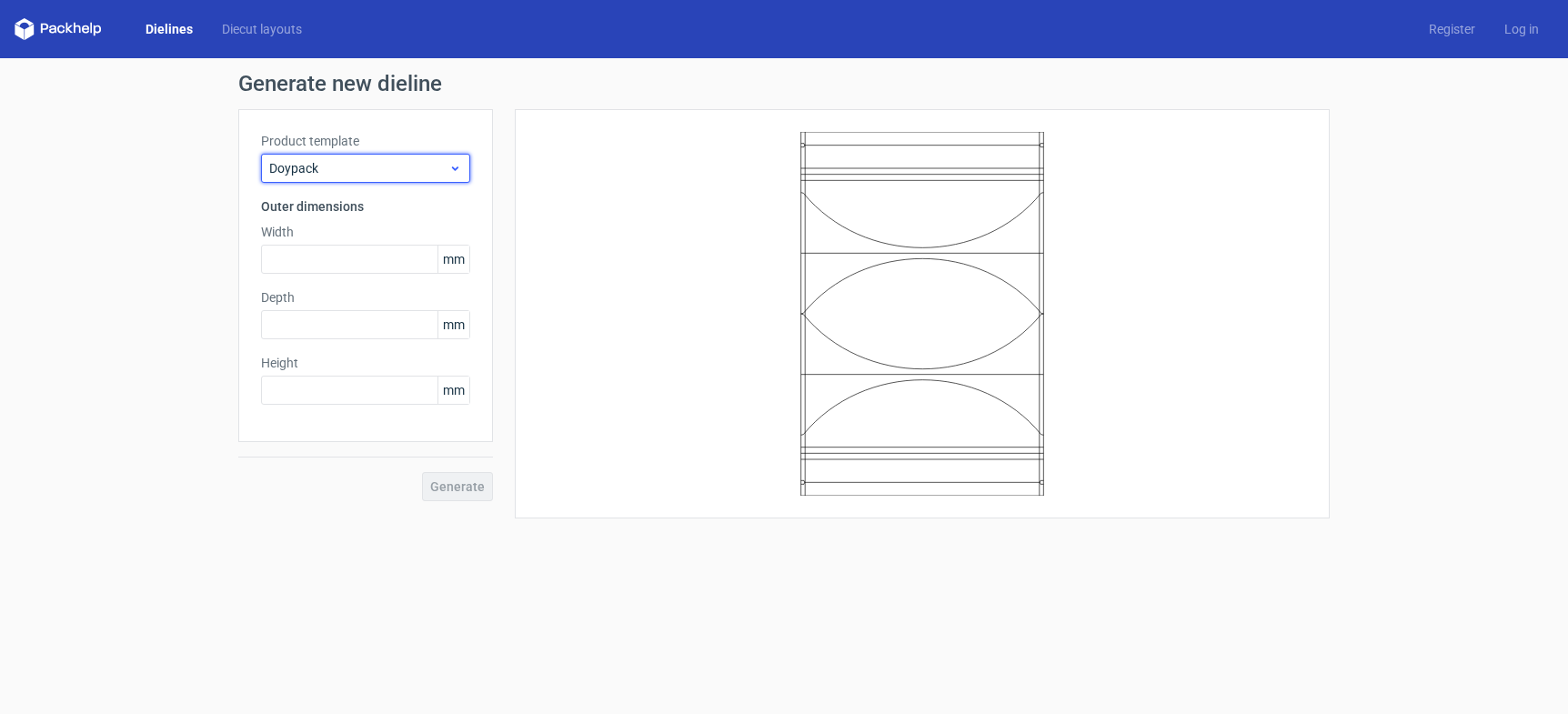
click at [344, 169] on span "Doypack" at bounding box center [359, 167] width 179 height 18
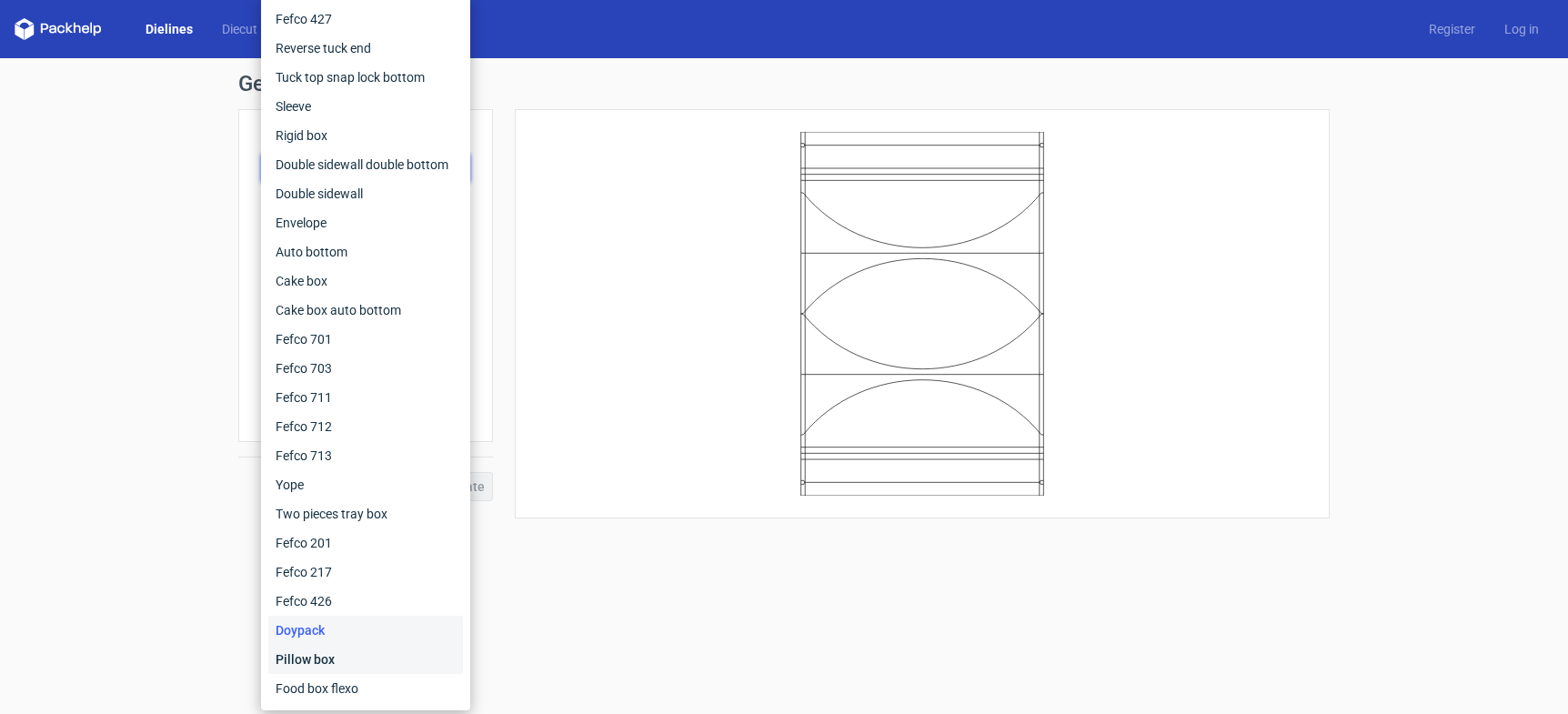
click at [313, 656] on div "Pillow box" at bounding box center [366, 659] width 195 height 29
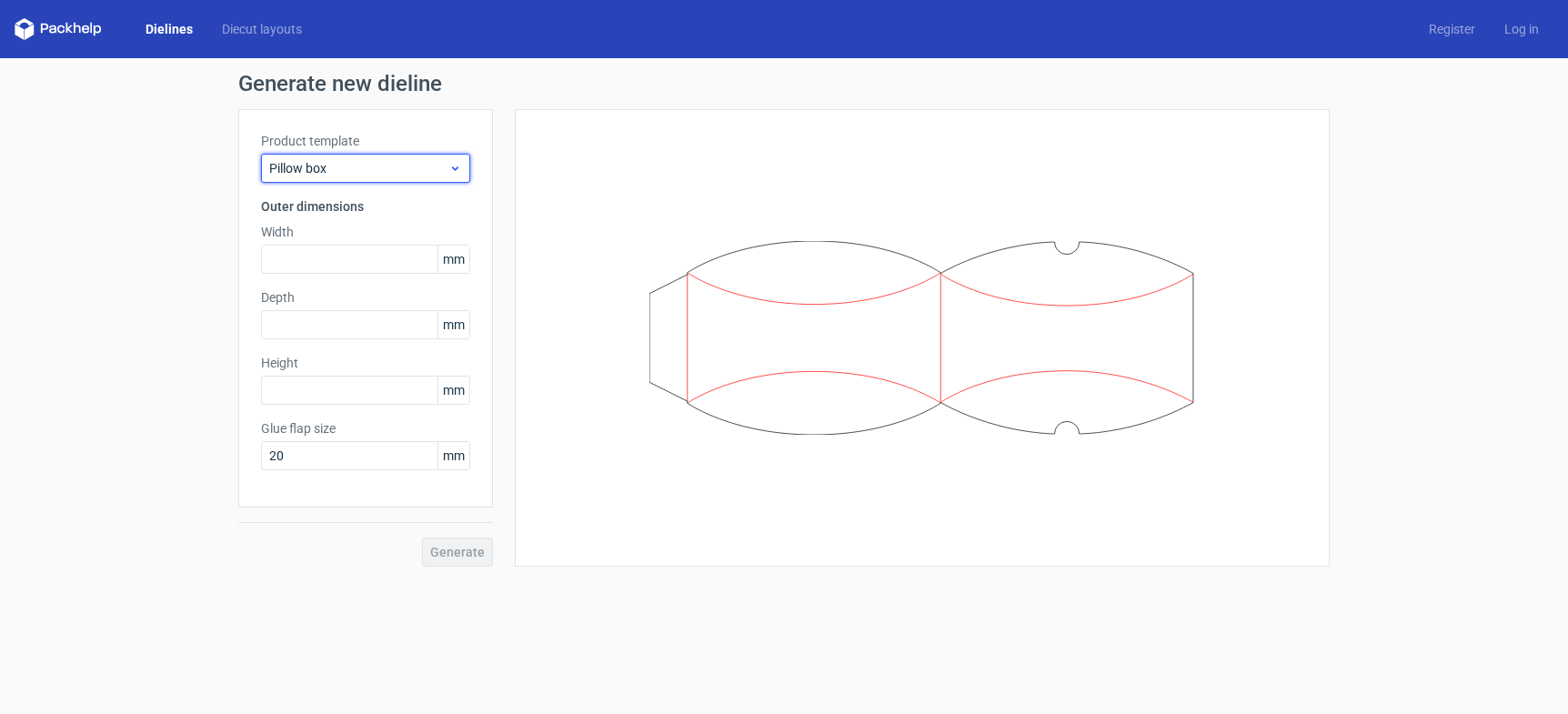
click at [345, 178] on div "Pillow box" at bounding box center [365, 168] width 209 height 29
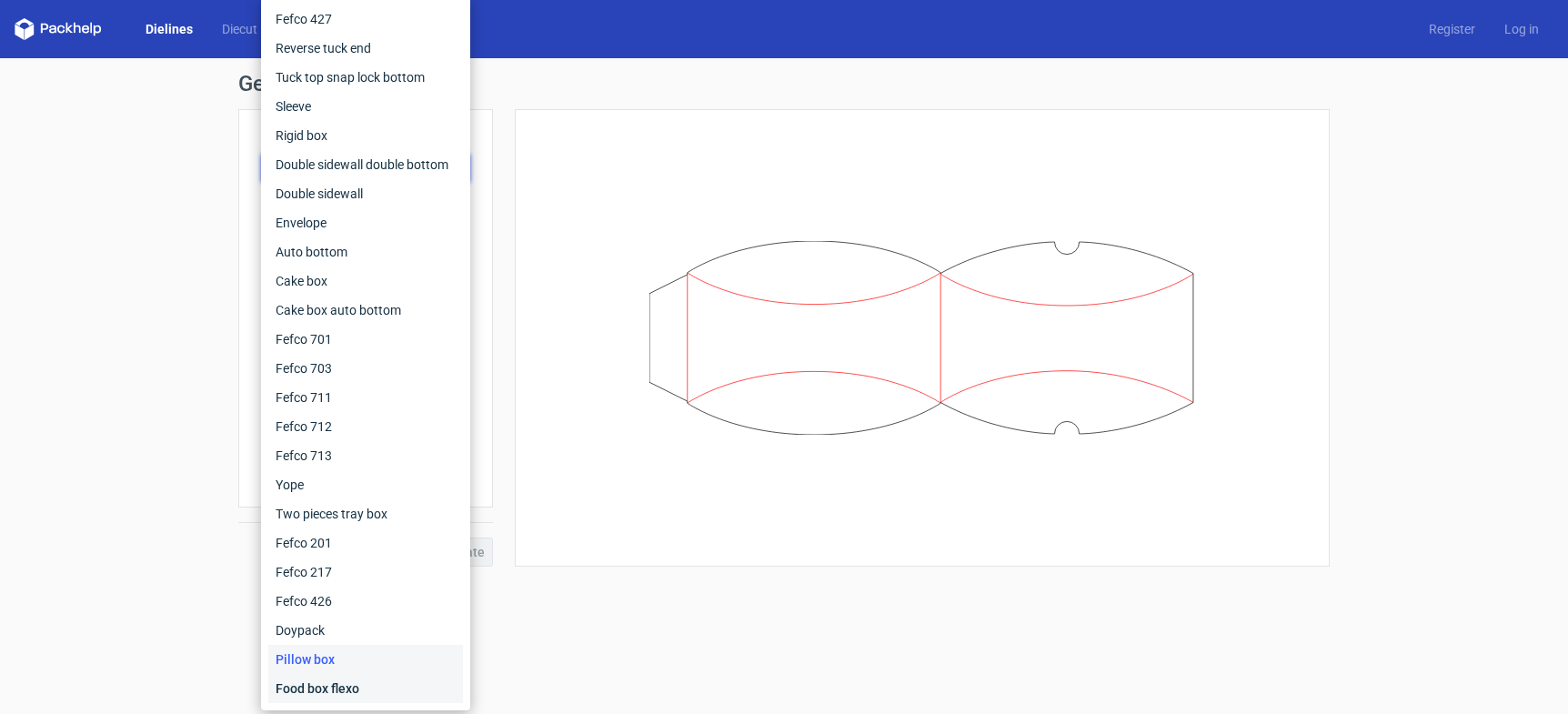
click at [323, 690] on div "Food box flexo" at bounding box center [366, 688] width 195 height 29
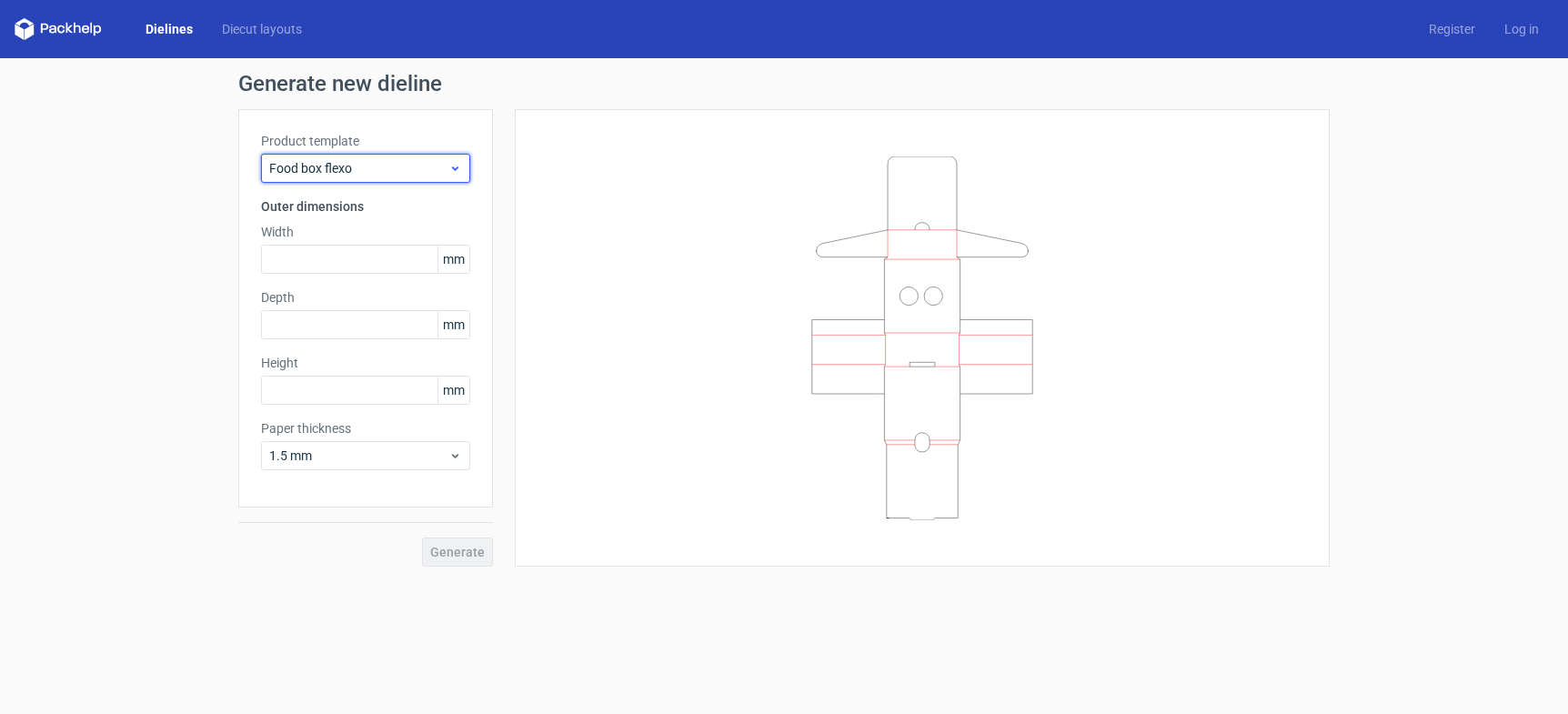
click at [324, 170] on span "Food box flexo" at bounding box center [359, 167] width 179 height 18
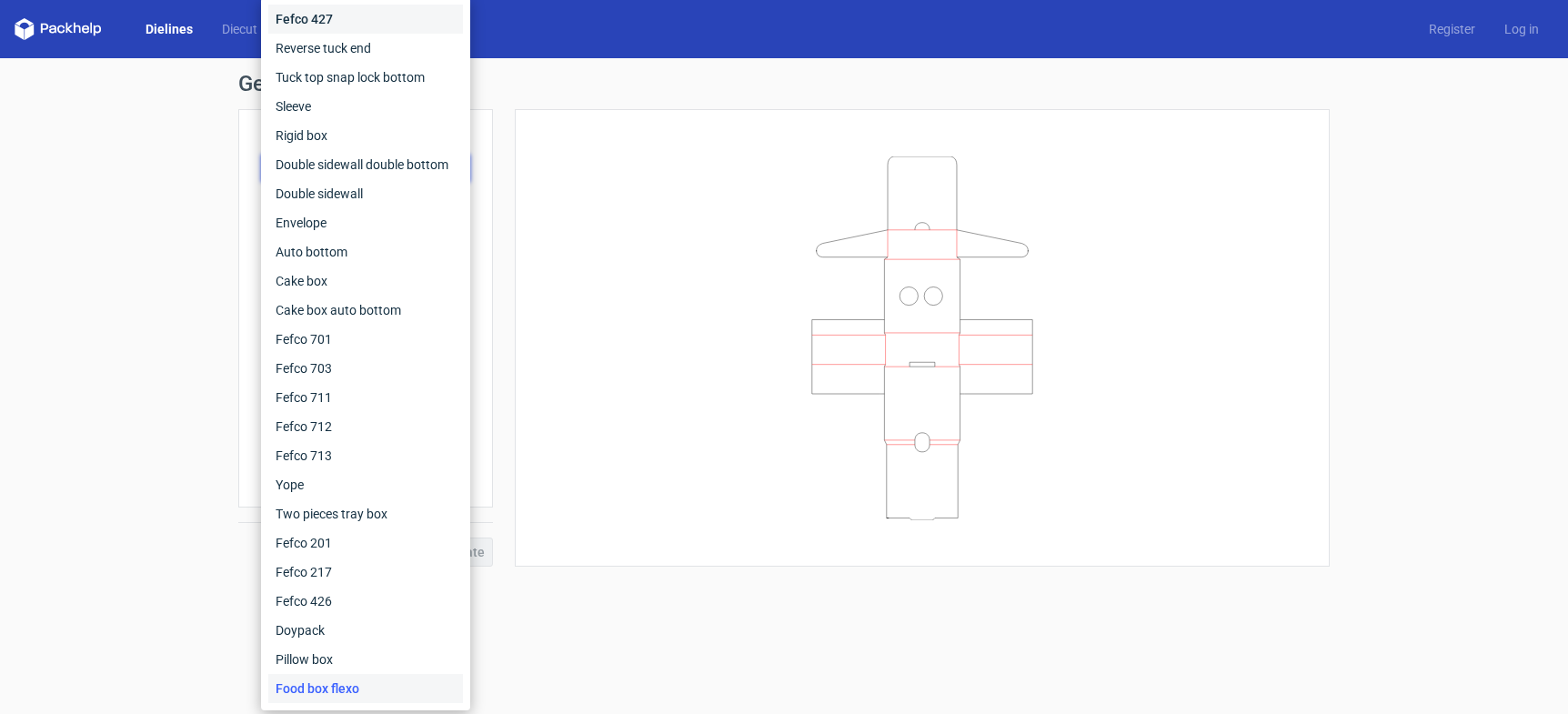
click at [326, 28] on div "Fefco 427" at bounding box center [366, 19] width 195 height 29
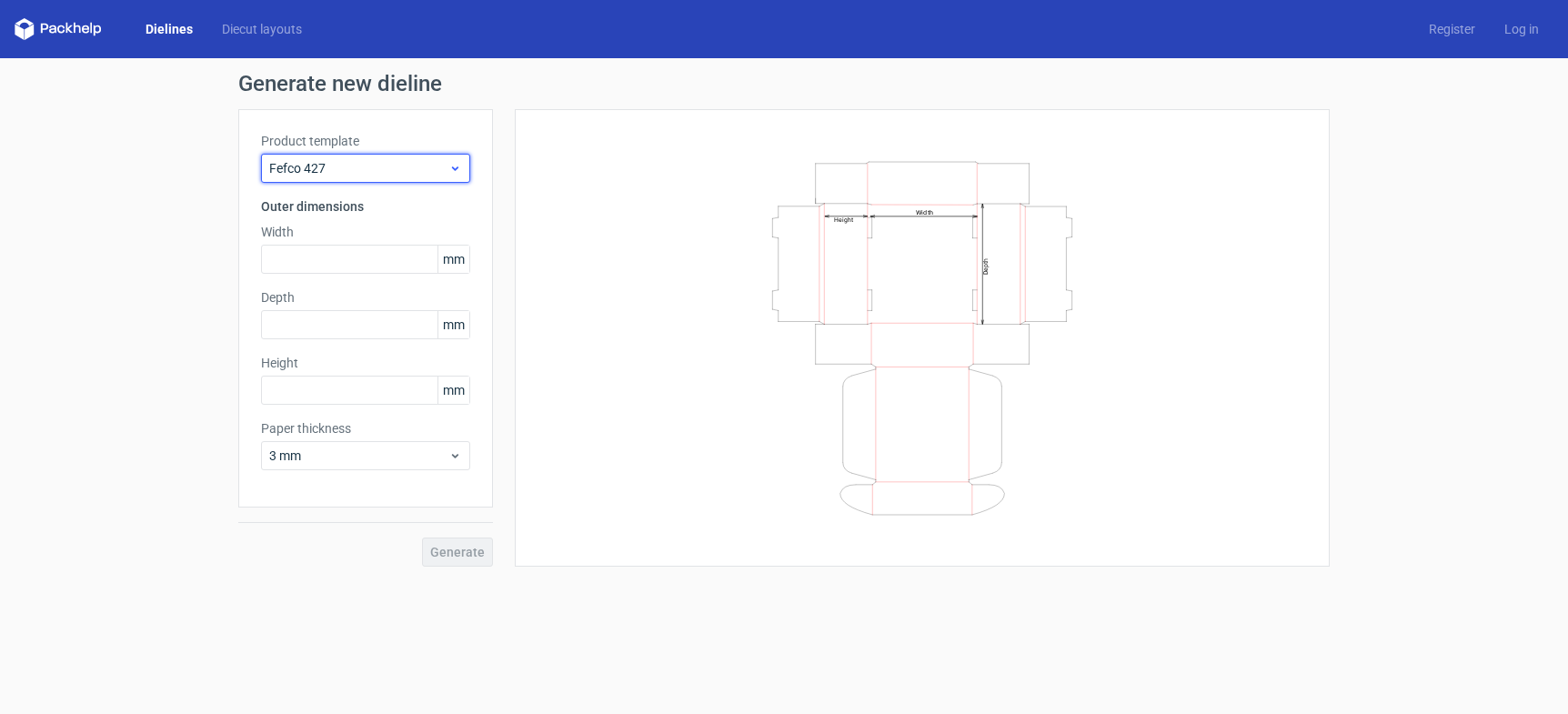
click at [321, 177] on span "Fefco 427" at bounding box center [359, 167] width 179 height 18
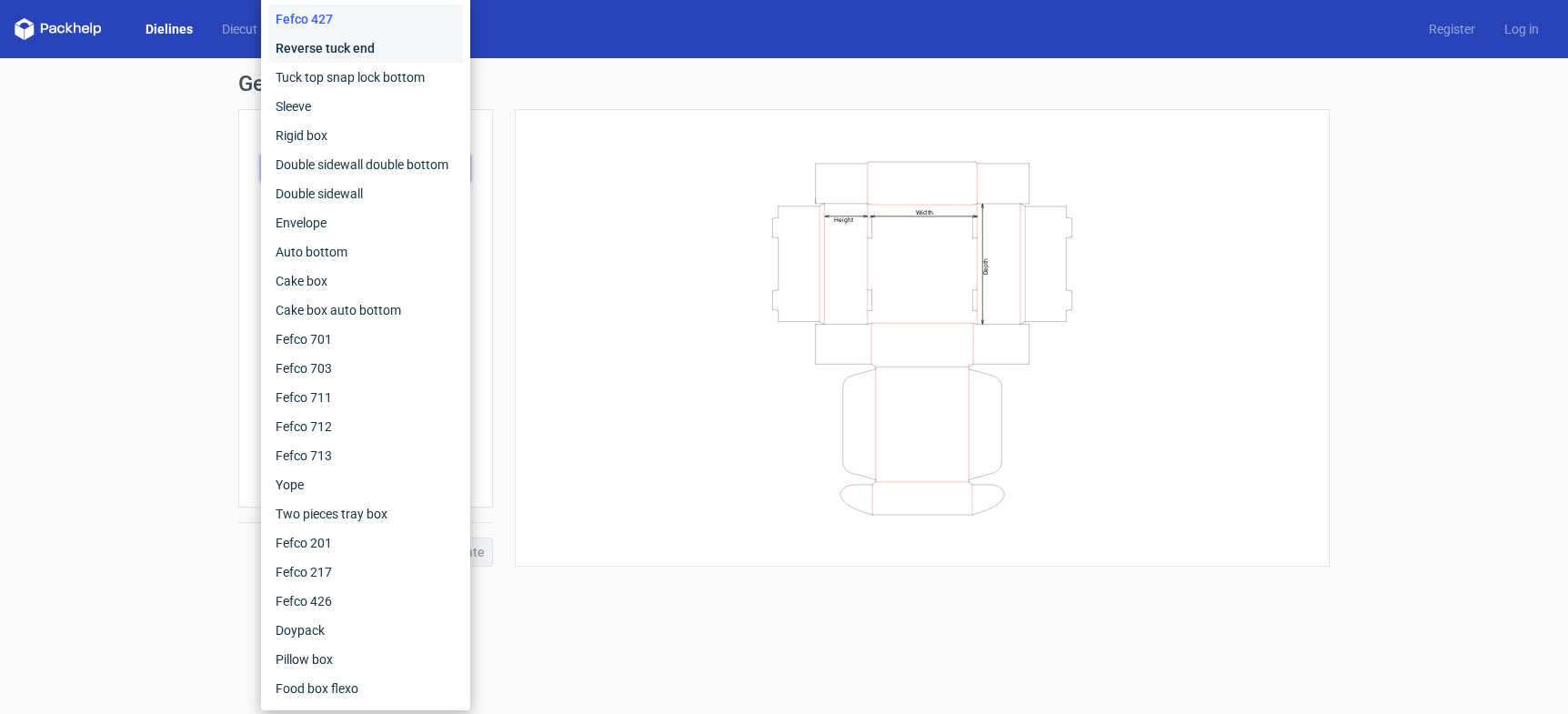
click at [308, 50] on div "Reverse tuck end" at bounding box center [366, 48] width 195 height 29
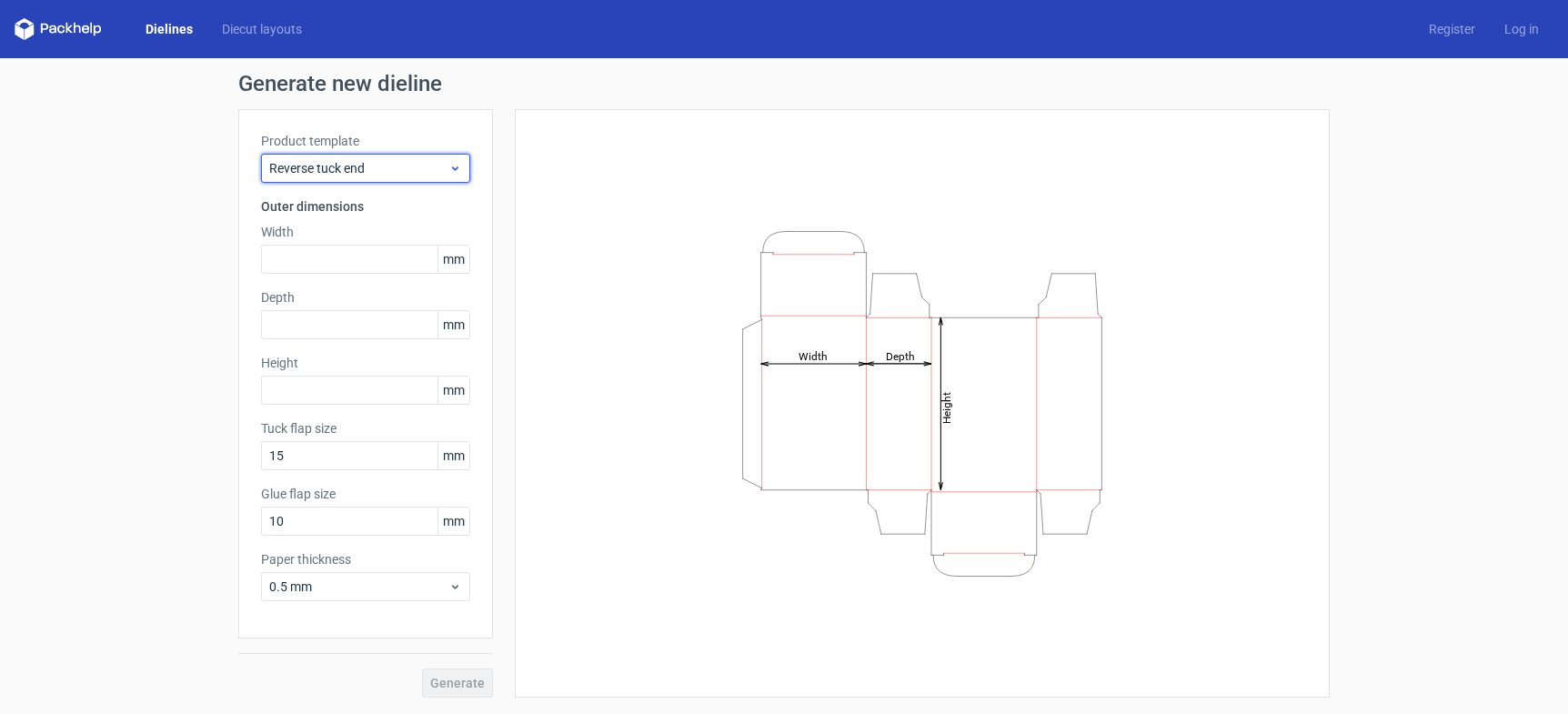
click at [306, 164] on span "Reverse tuck end" at bounding box center [359, 167] width 179 height 18
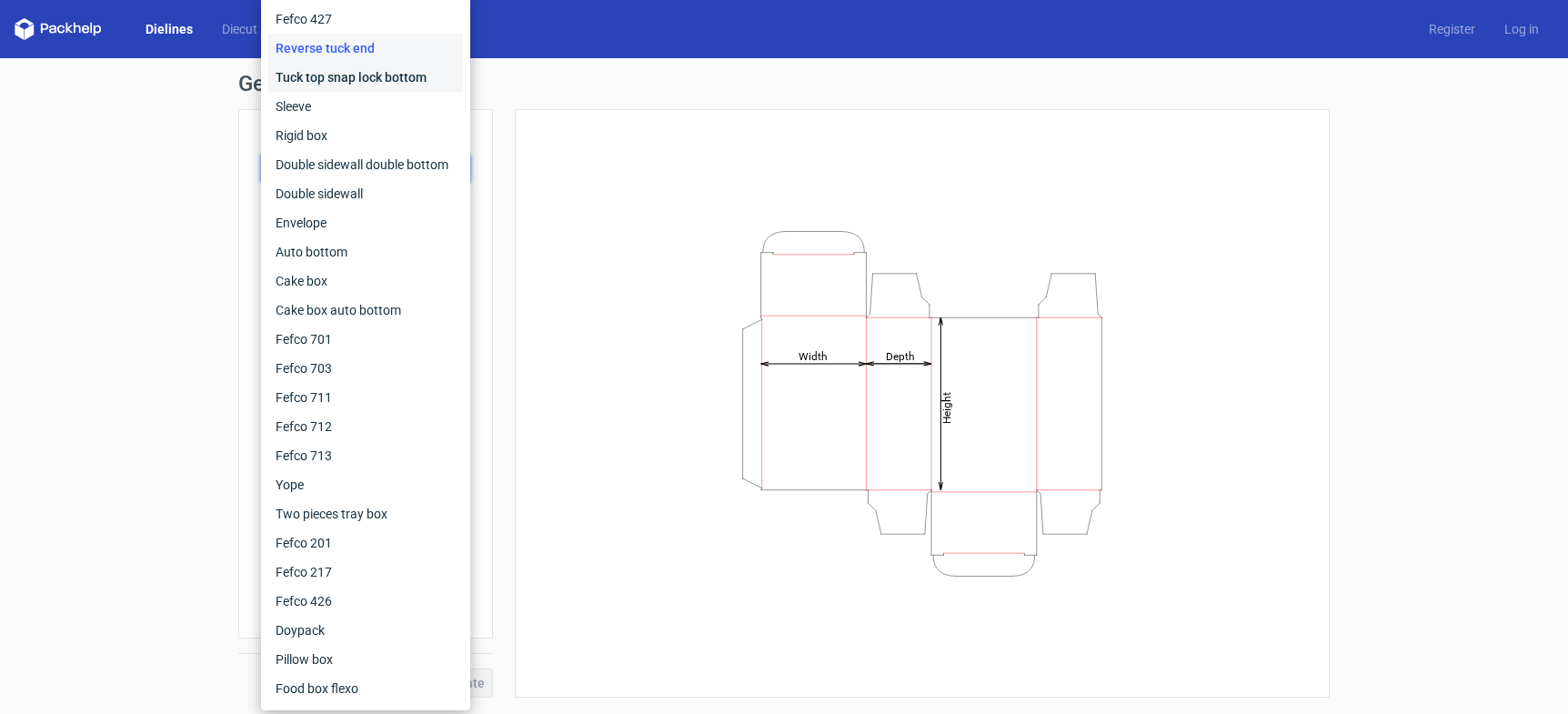
click at [300, 74] on div "Tuck top snap lock bottom" at bounding box center [366, 77] width 195 height 29
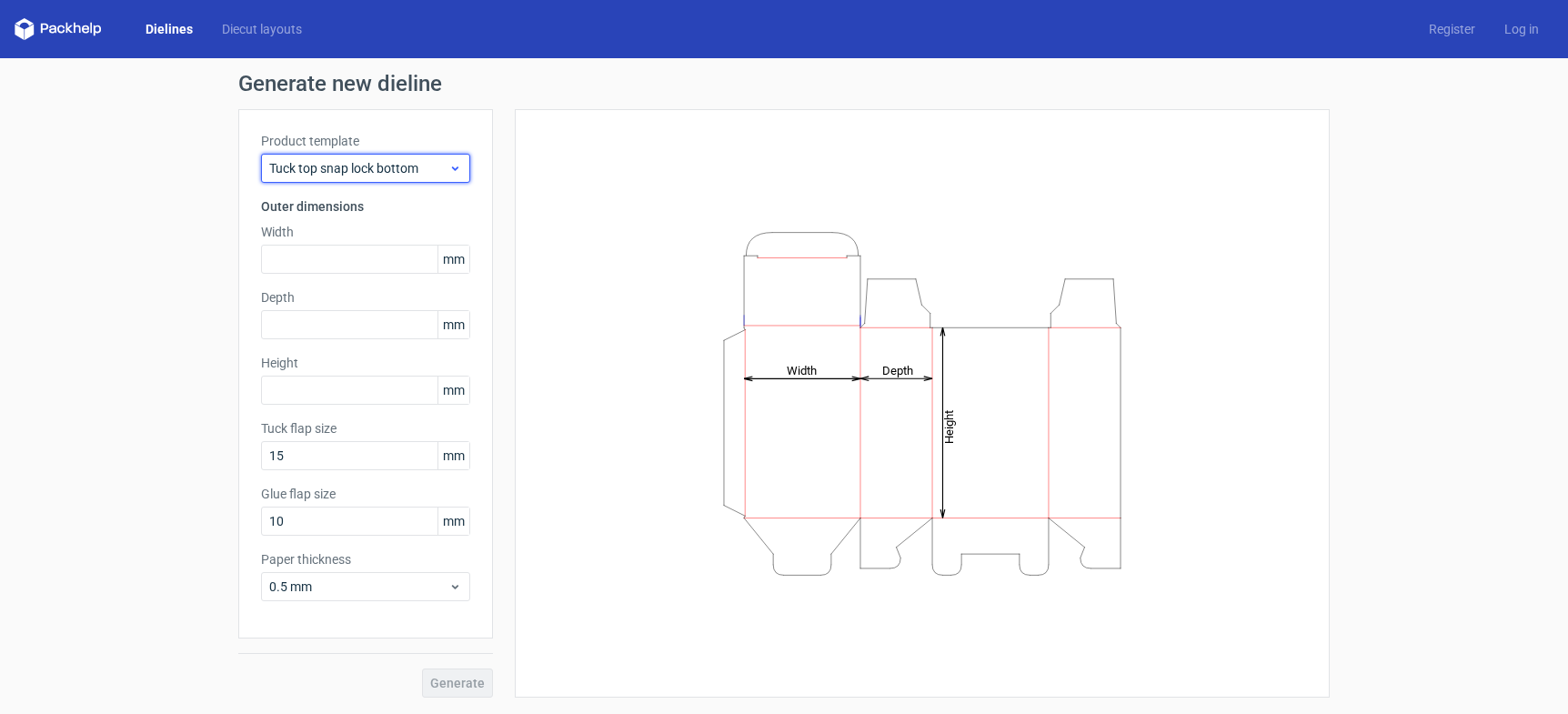
click at [293, 159] on div "Tuck top snap lock bottom" at bounding box center [365, 168] width 209 height 29
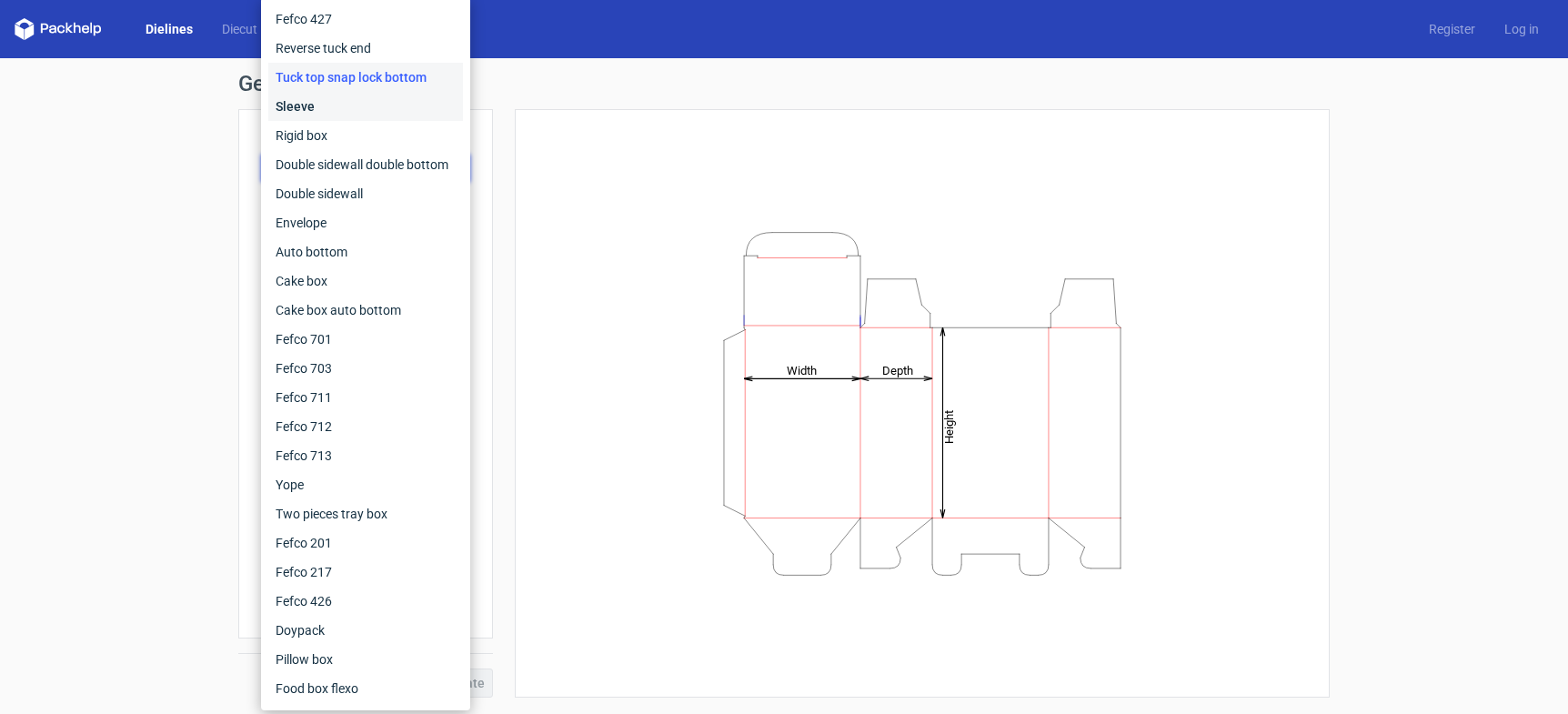
click at [294, 106] on div "Sleeve" at bounding box center [366, 106] width 195 height 29
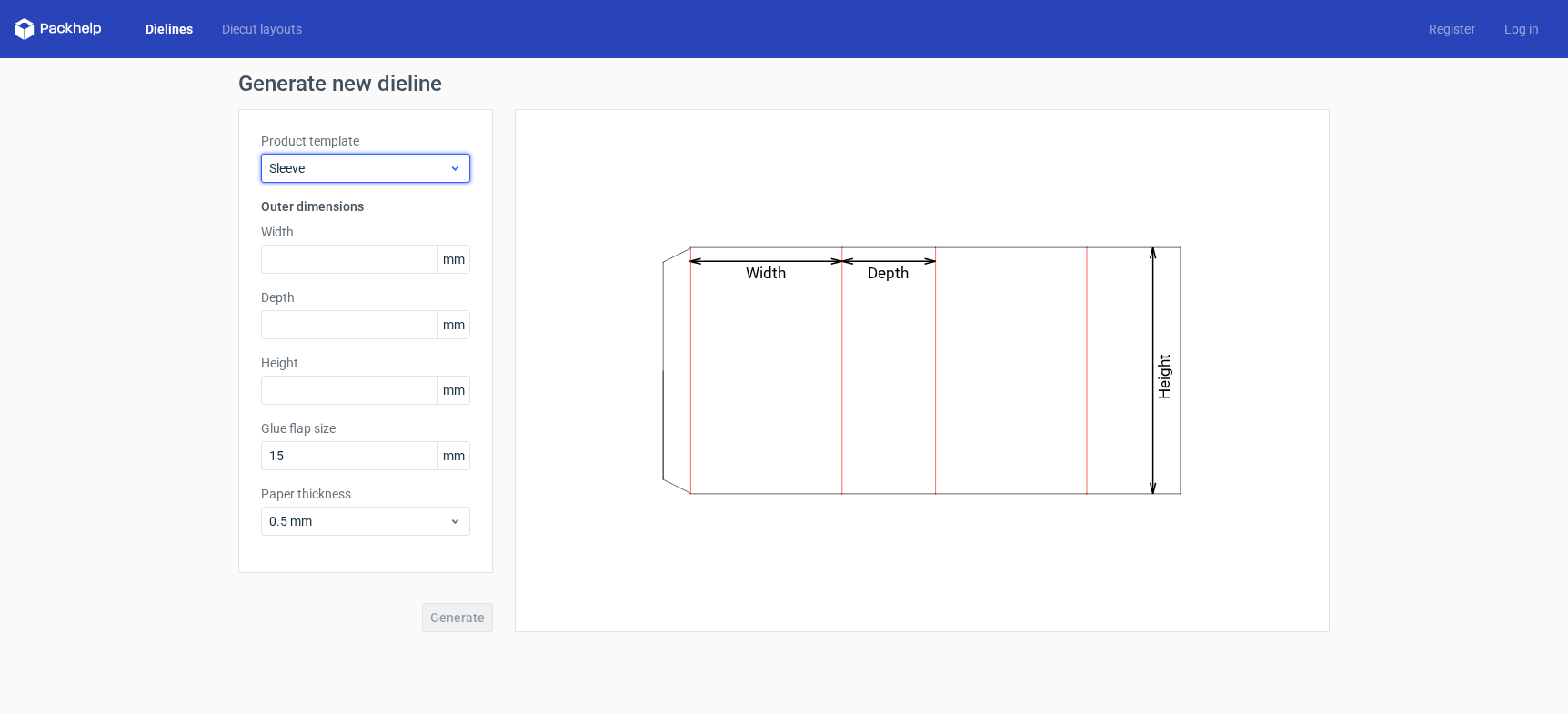
click at [304, 165] on span "Sleeve" at bounding box center [359, 167] width 179 height 18
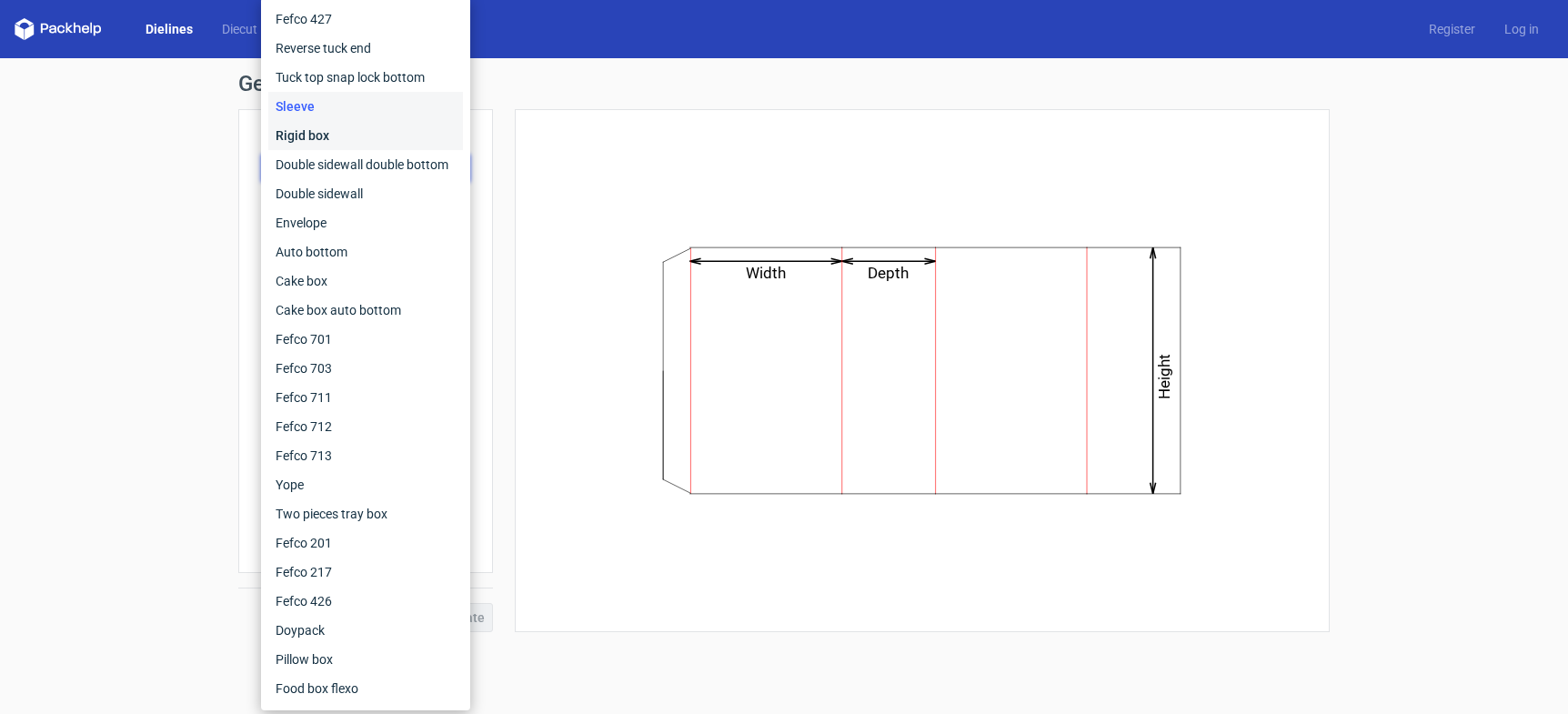
click at [303, 133] on div "Rigid box" at bounding box center [366, 136] width 195 height 29
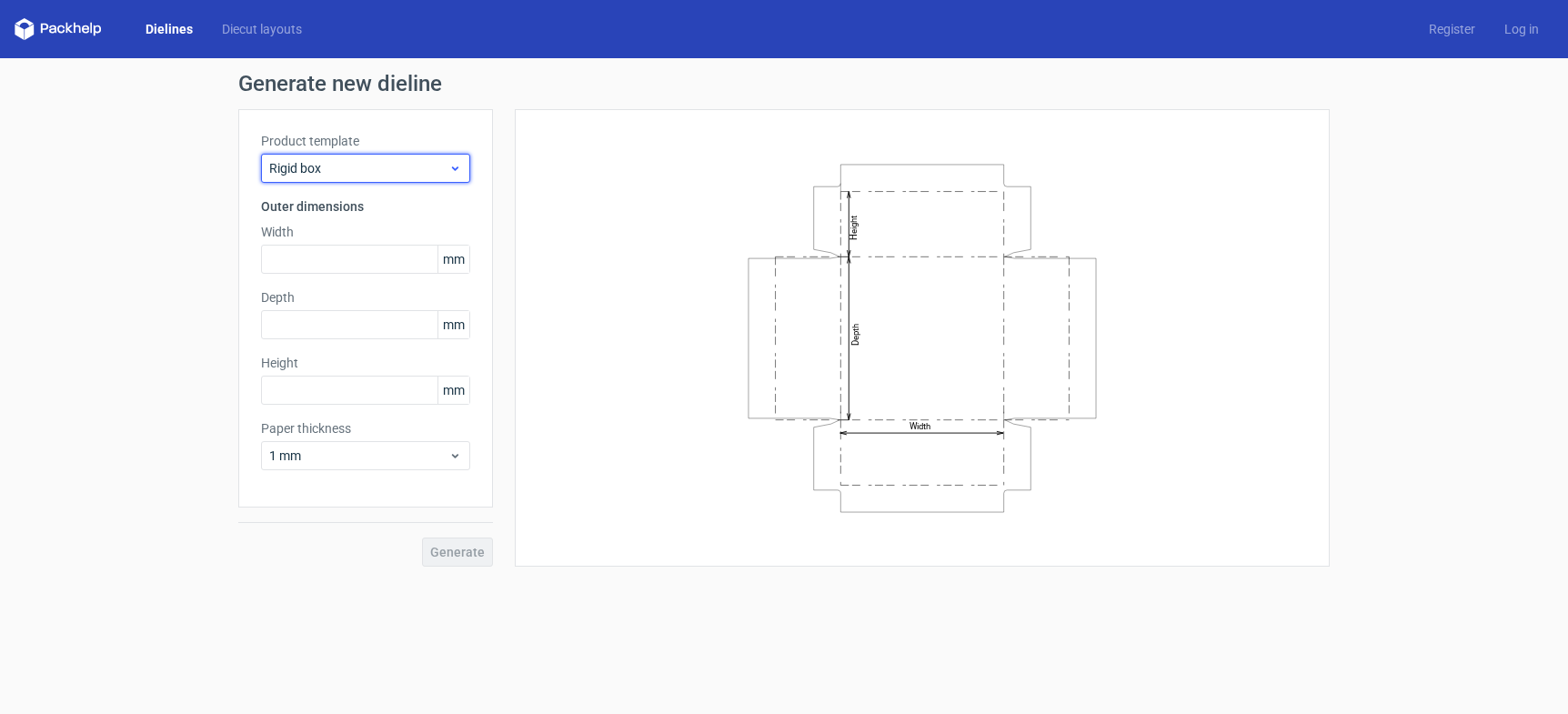
click at [308, 164] on span "Rigid box" at bounding box center [359, 167] width 179 height 18
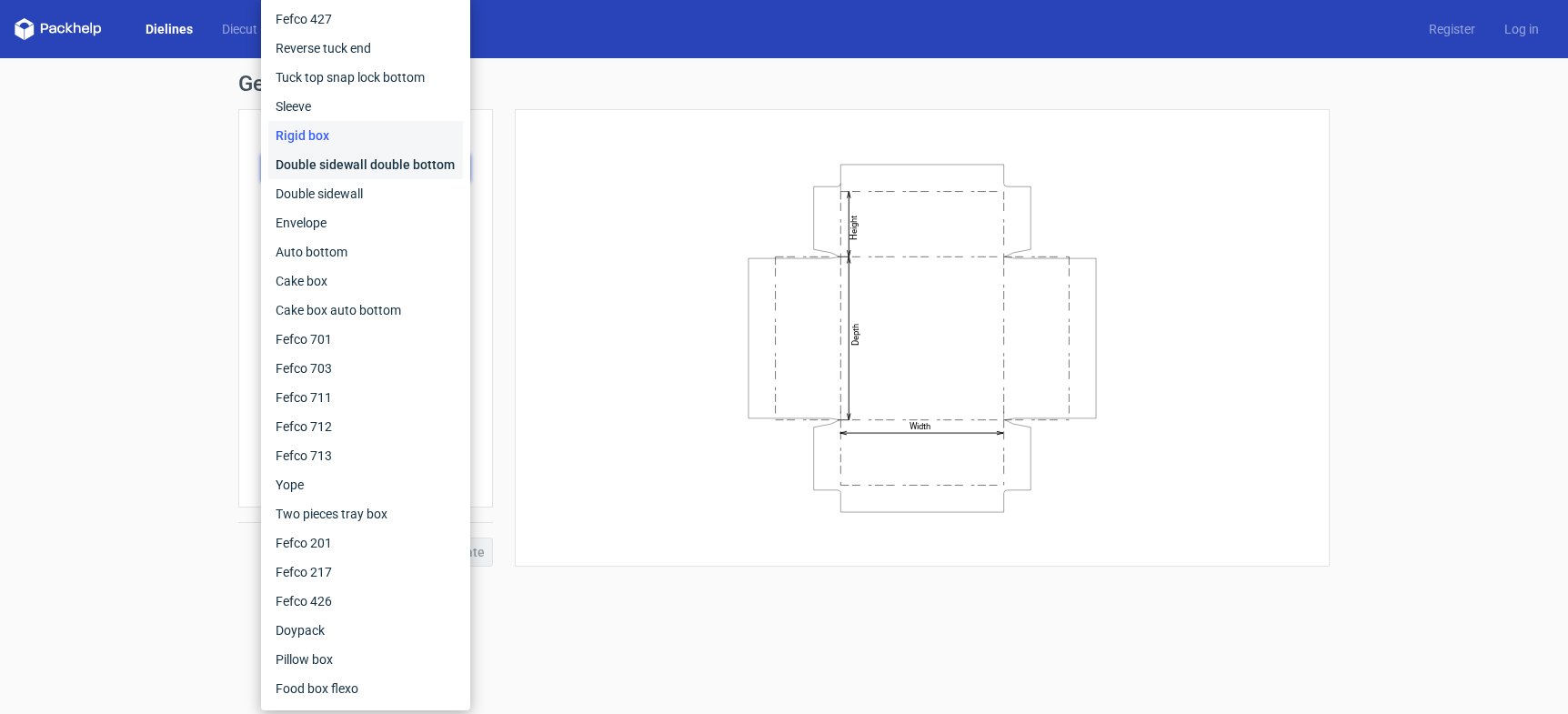
click at [313, 164] on div "Double sidewall double bottom" at bounding box center [366, 164] width 195 height 29
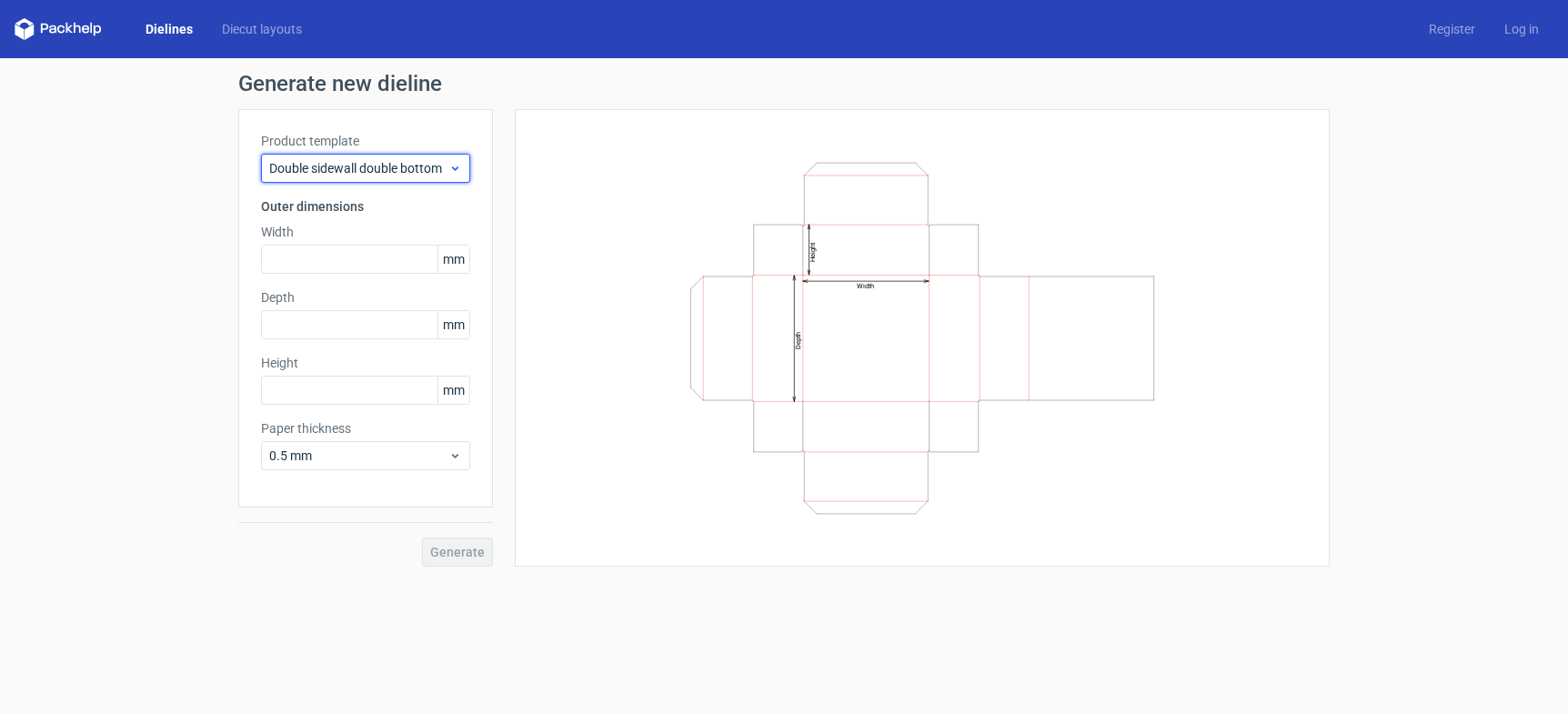
click at [309, 165] on span "Double sidewall double bottom" at bounding box center [359, 167] width 179 height 18
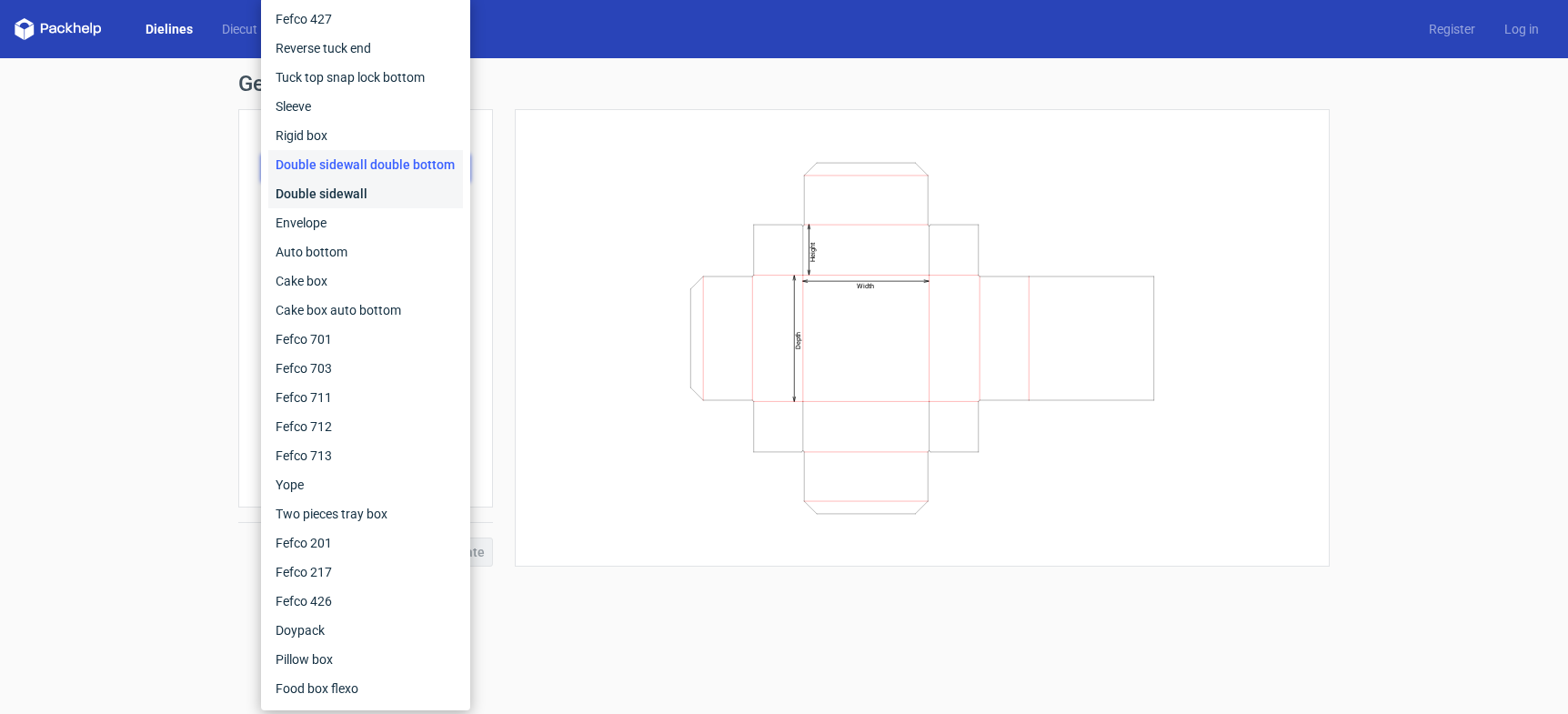
click at [316, 197] on div "Double sidewall" at bounding box center [366, 193] width 195 height 29
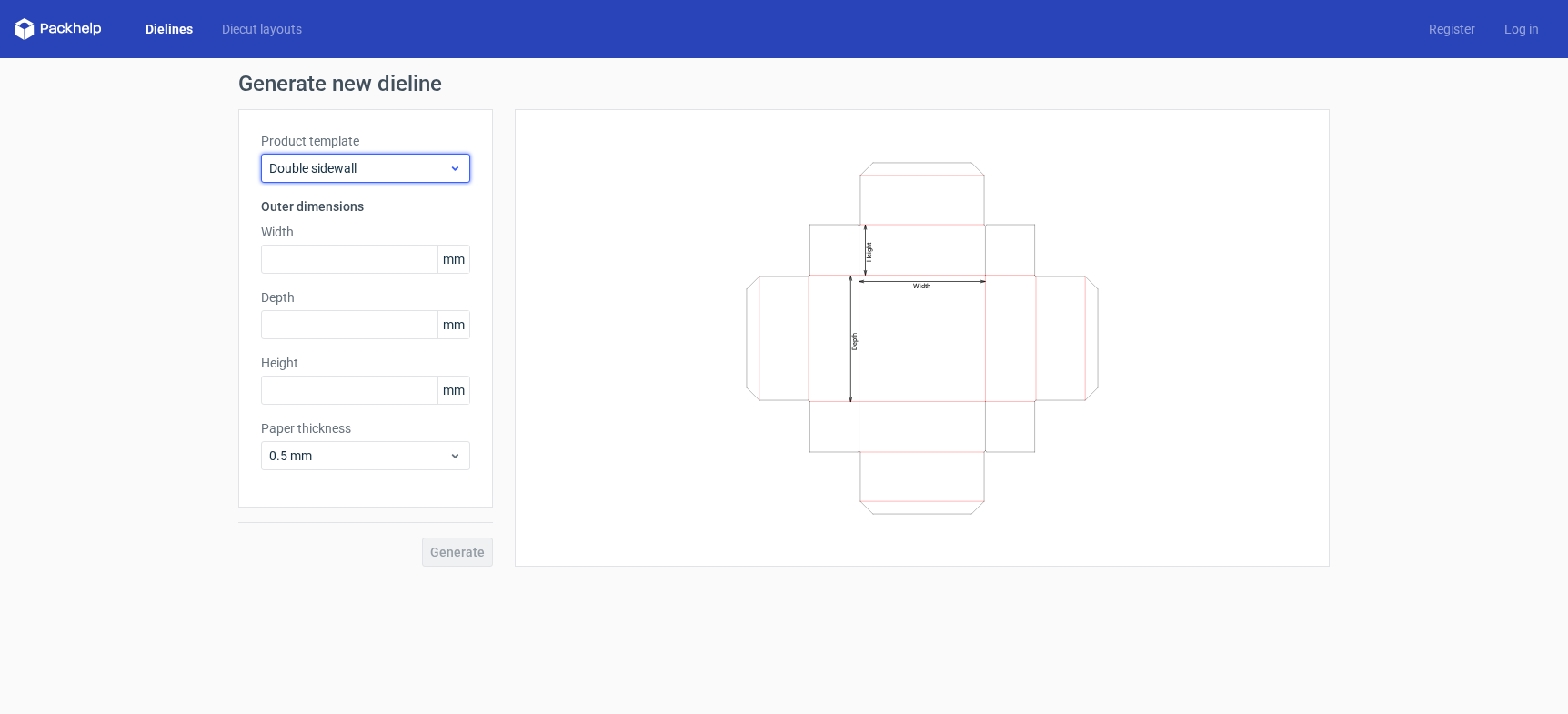
click at [311, 177] on span "Double sidewall" at bounding box center [359, 167] width 179 height 18
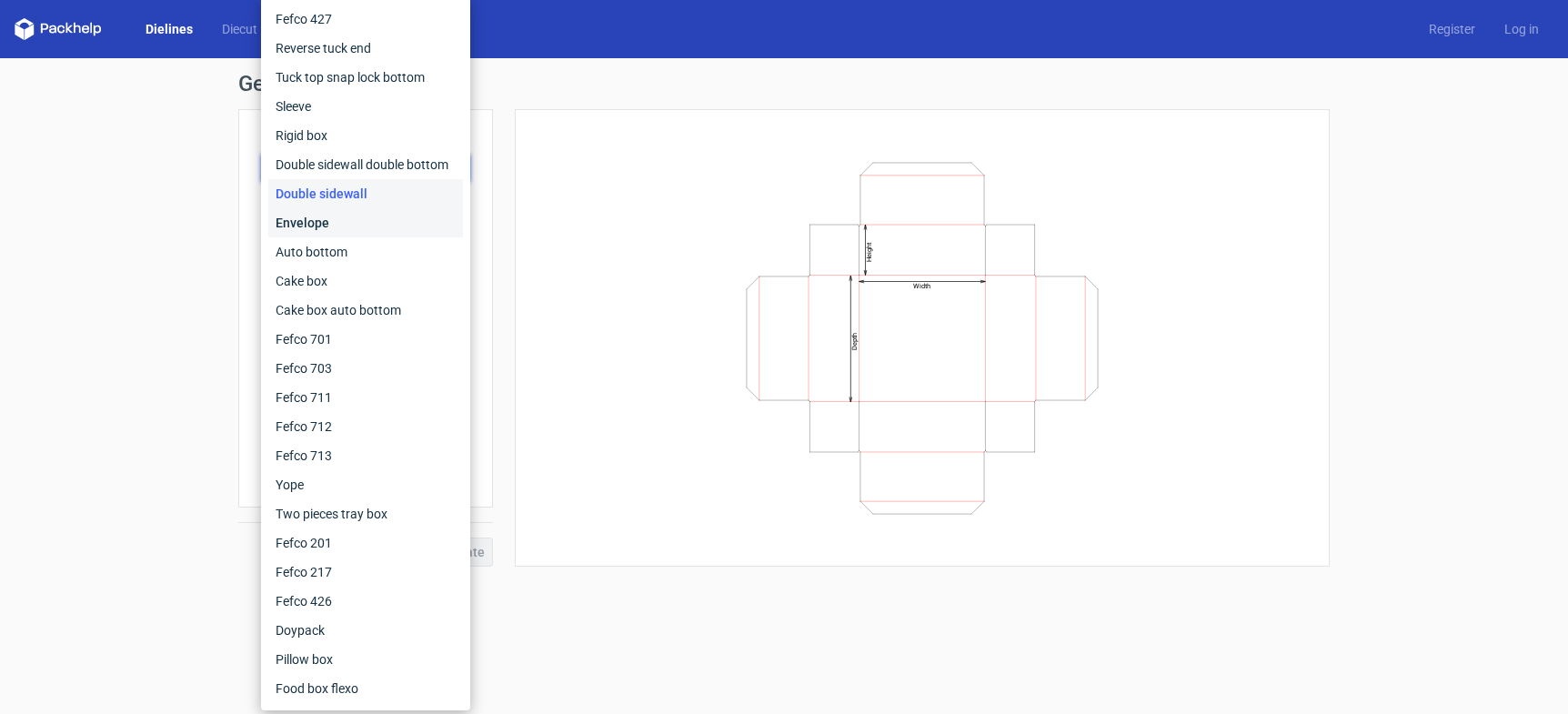
click at [308, 218] on div "Envelope" at bounding box center [366, 223] width 195 height 29
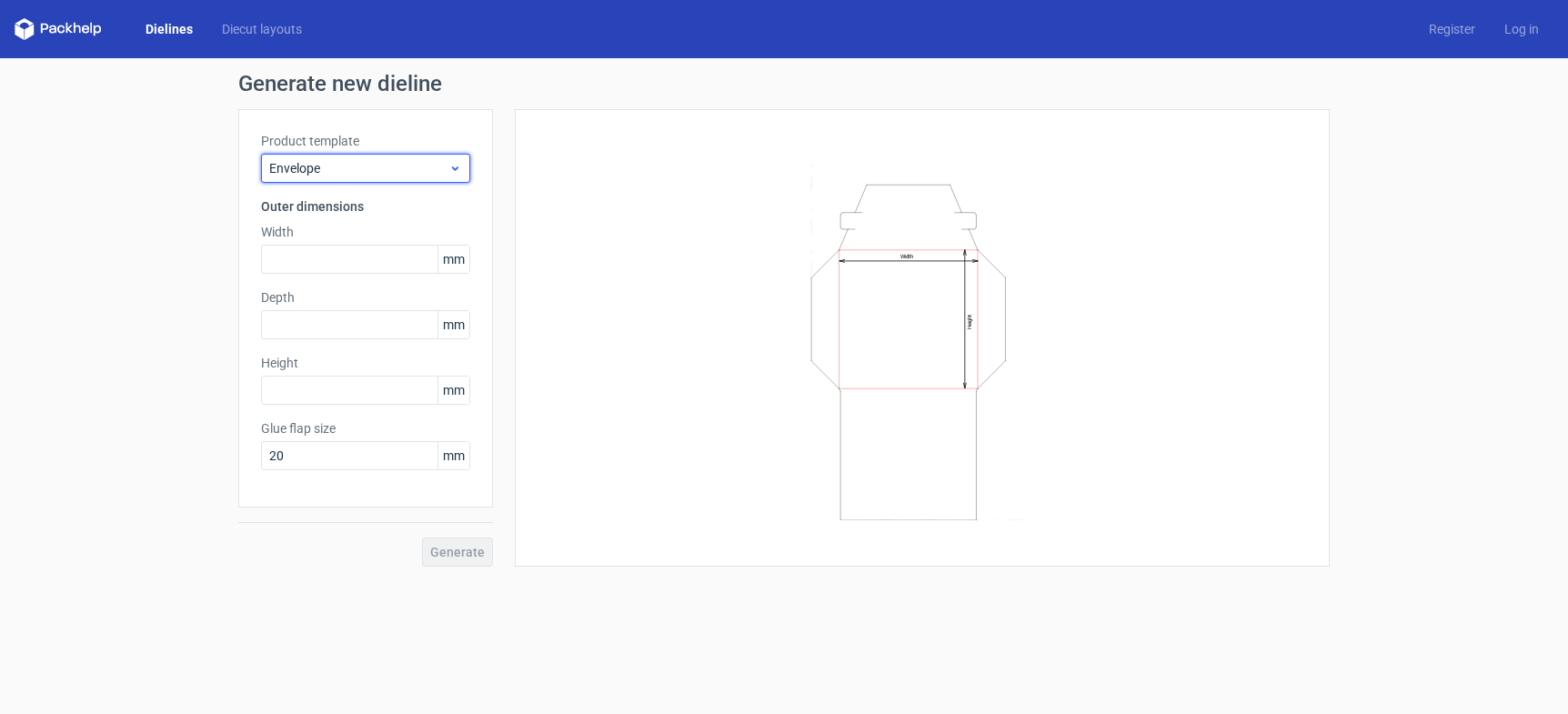
click at [312, 167] on span "Envelope" at bounding box center [359, 167] width 179 height 18
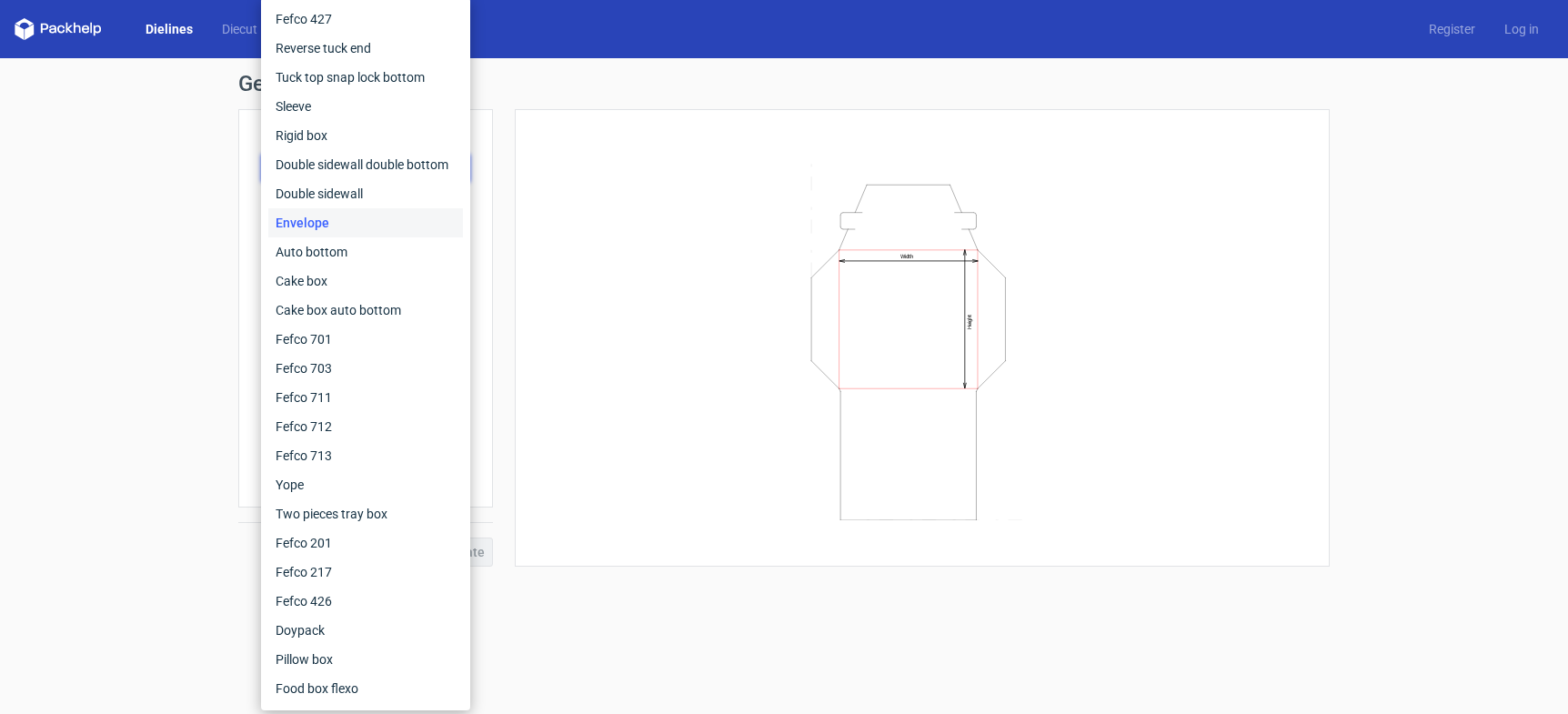
click at [308, 227] on div "Envelope" at bounding box center [366, 223] width 195 height 29
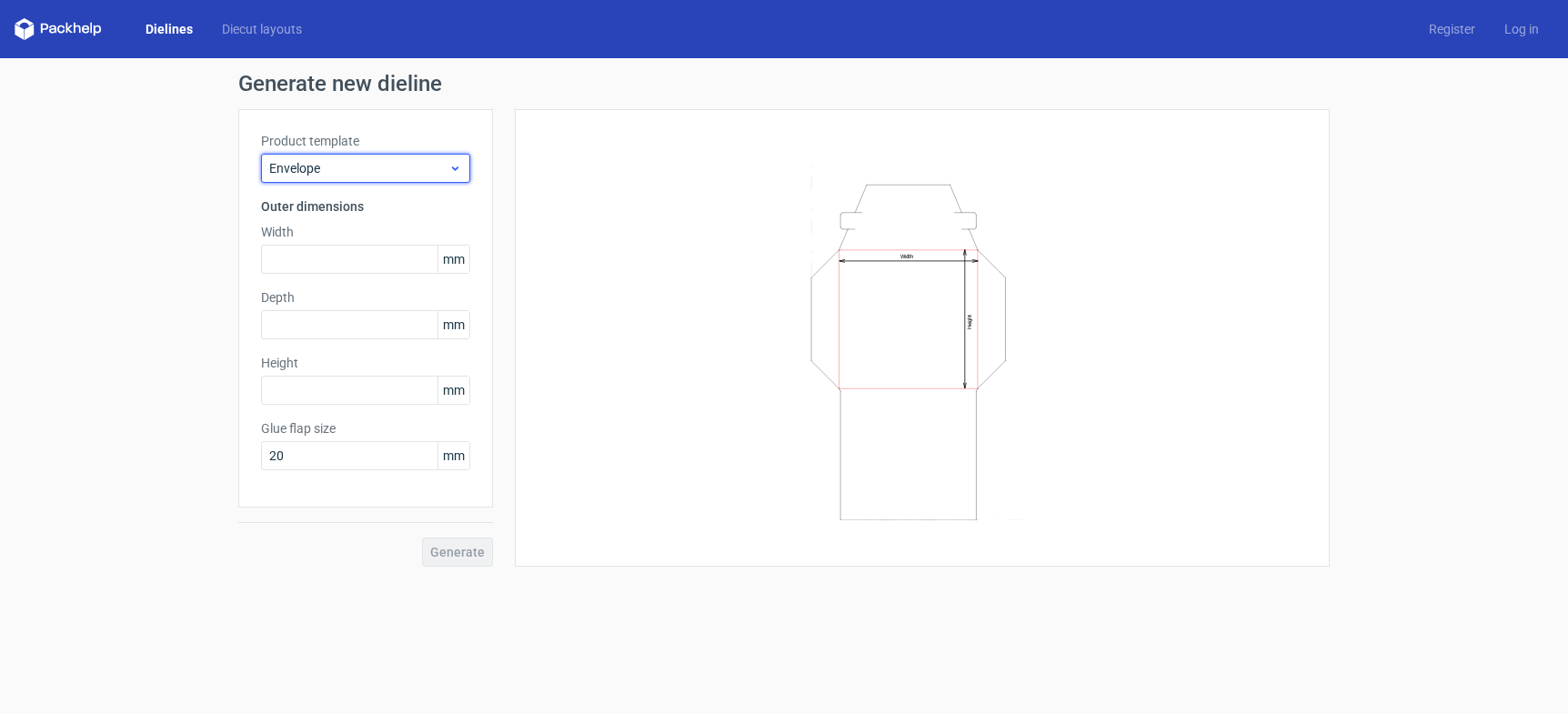
click at [305, 162] on span "Envelope" at bounding box center [359, 167] width 179 height 18
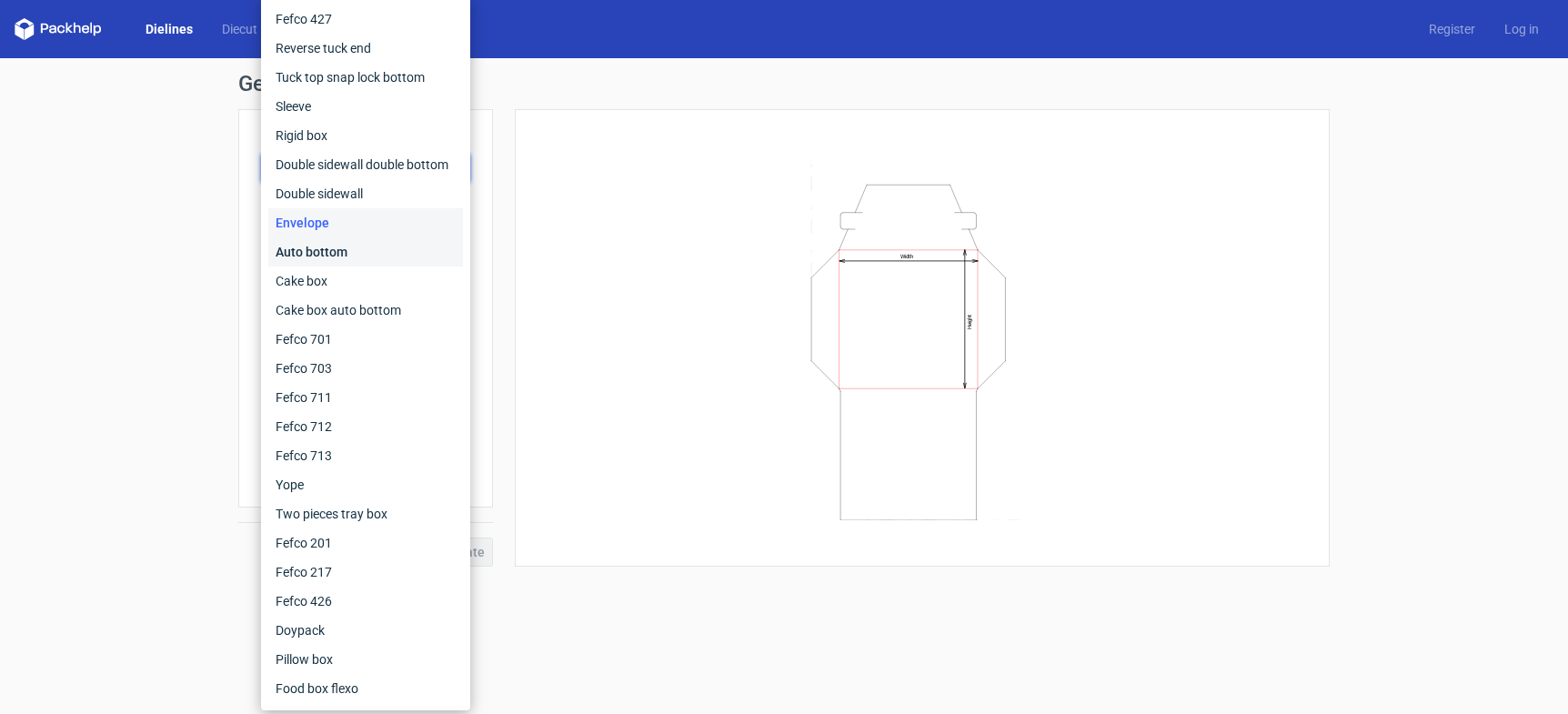
click at [308, 250] on div "Auto bottom" at bounding box center [366, 251] width 195 height 29
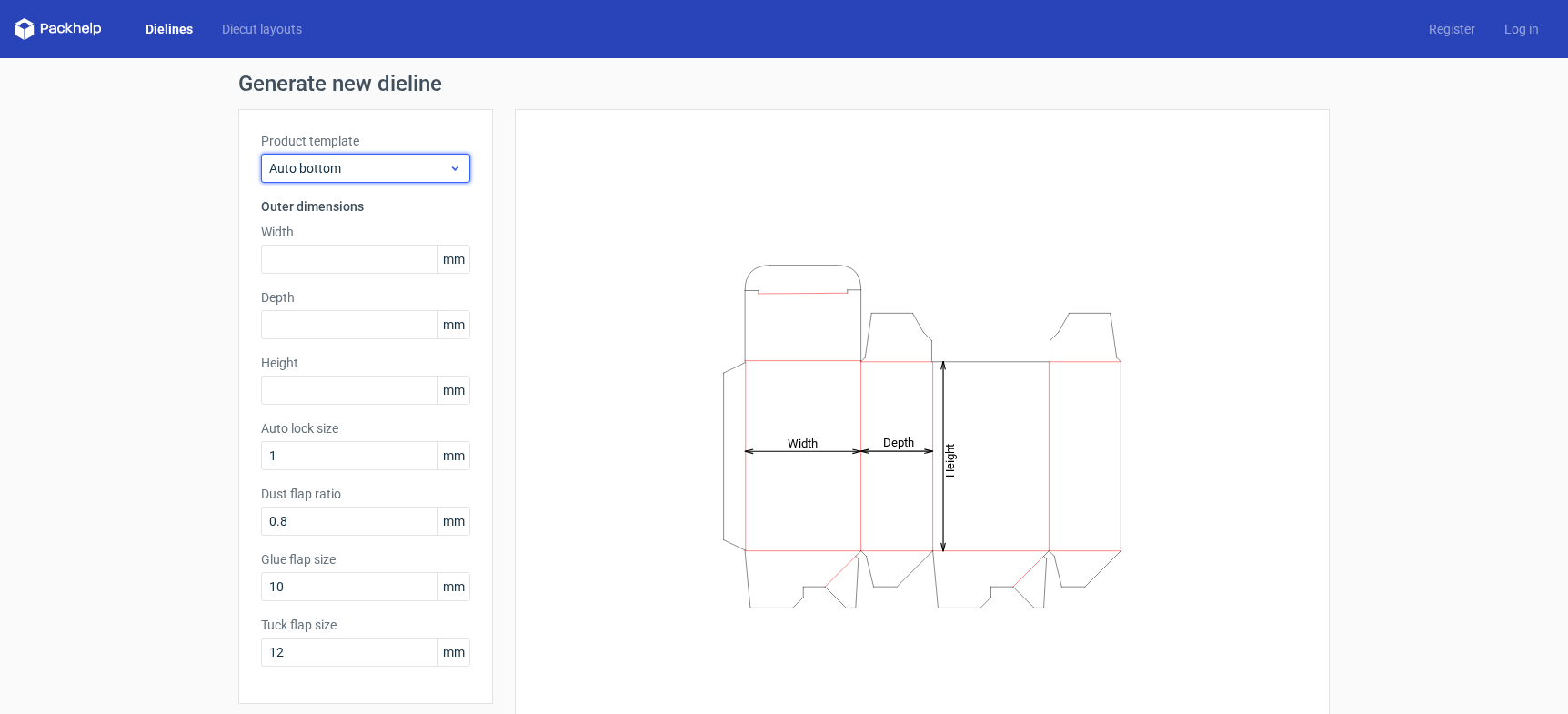
click at [314, 159] on span "Auto bottom" at bounding box center [359, 167] width 179 height 18
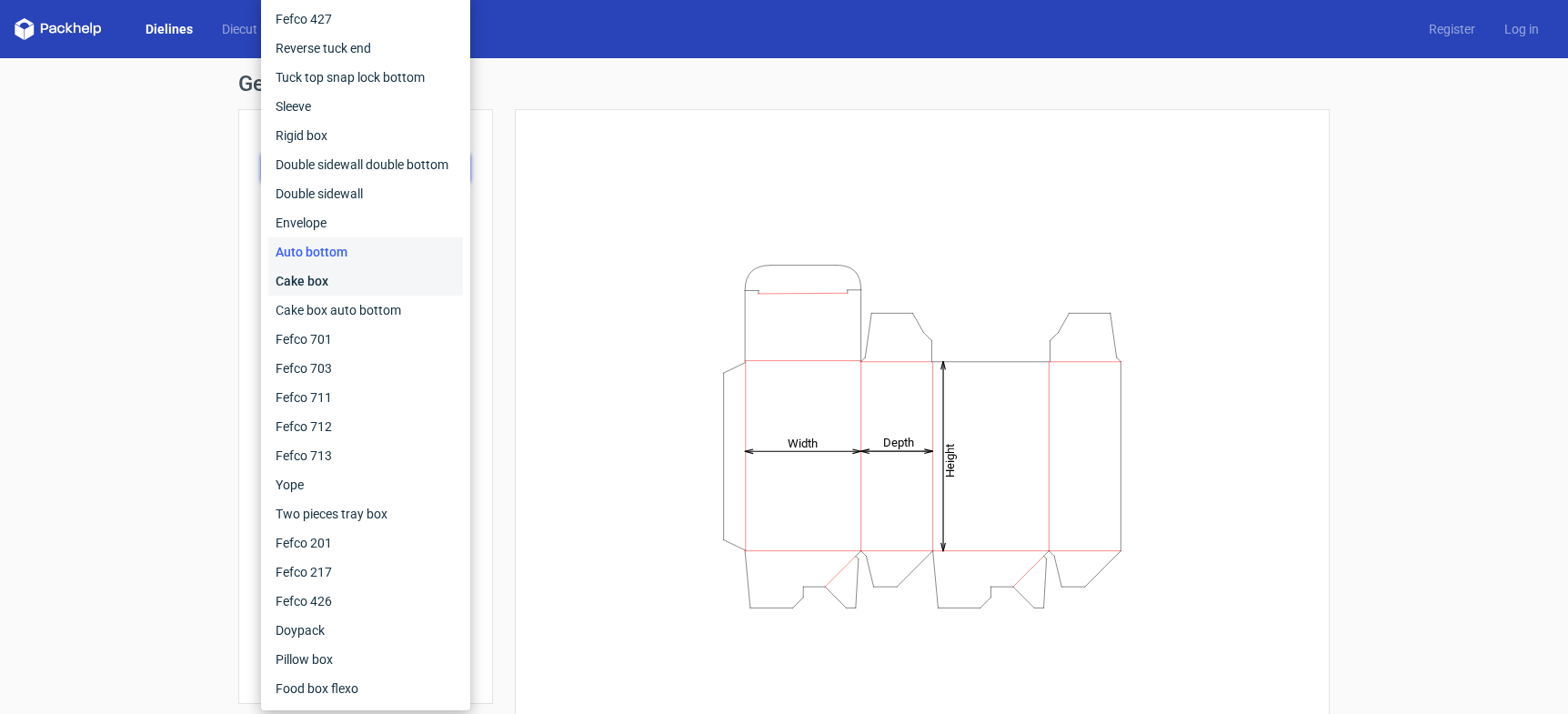
click at [308, 276] on div "Cake box" at bounding box center [366, 281] width 195 height 29
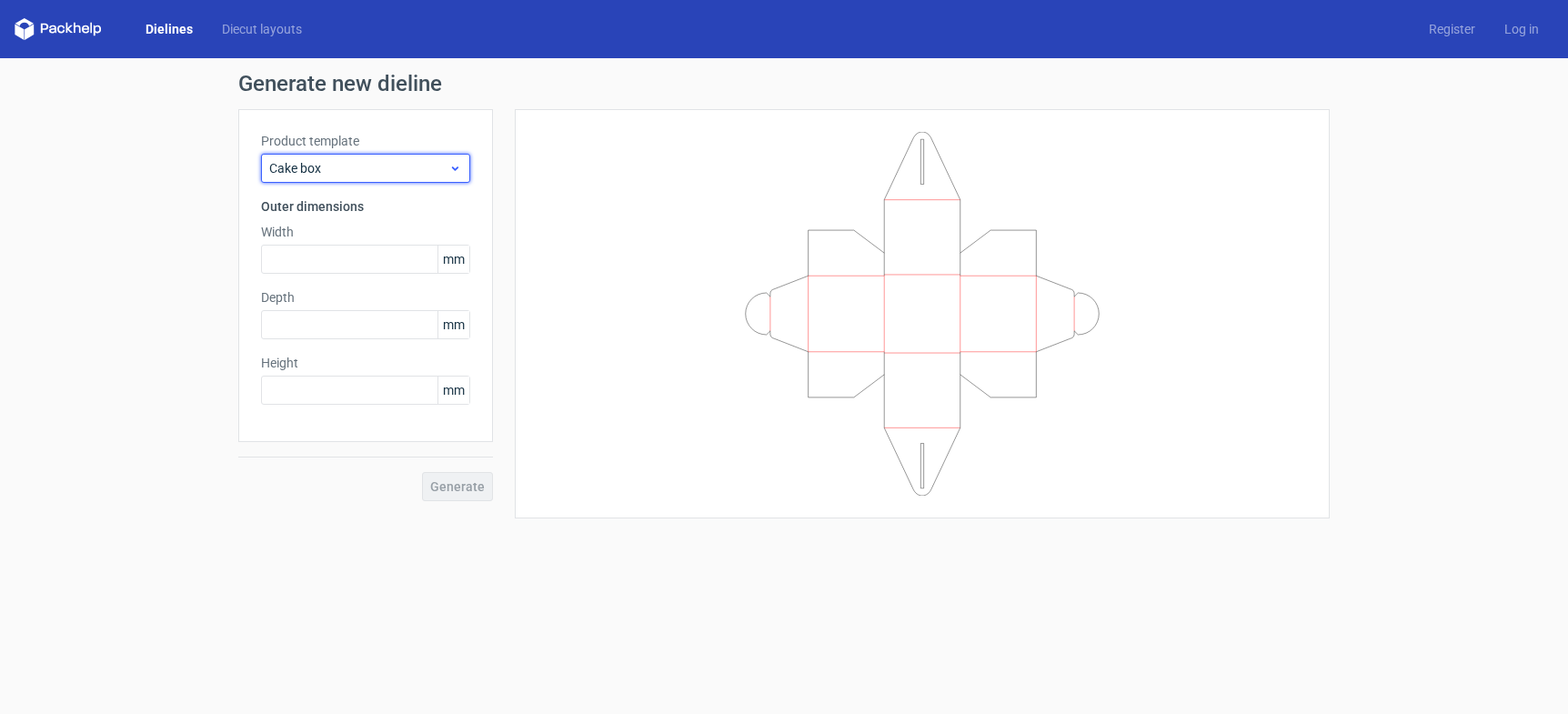
click at [316, 171] on span "Cake box" at bounding box center [359, 167] width 179 height 18
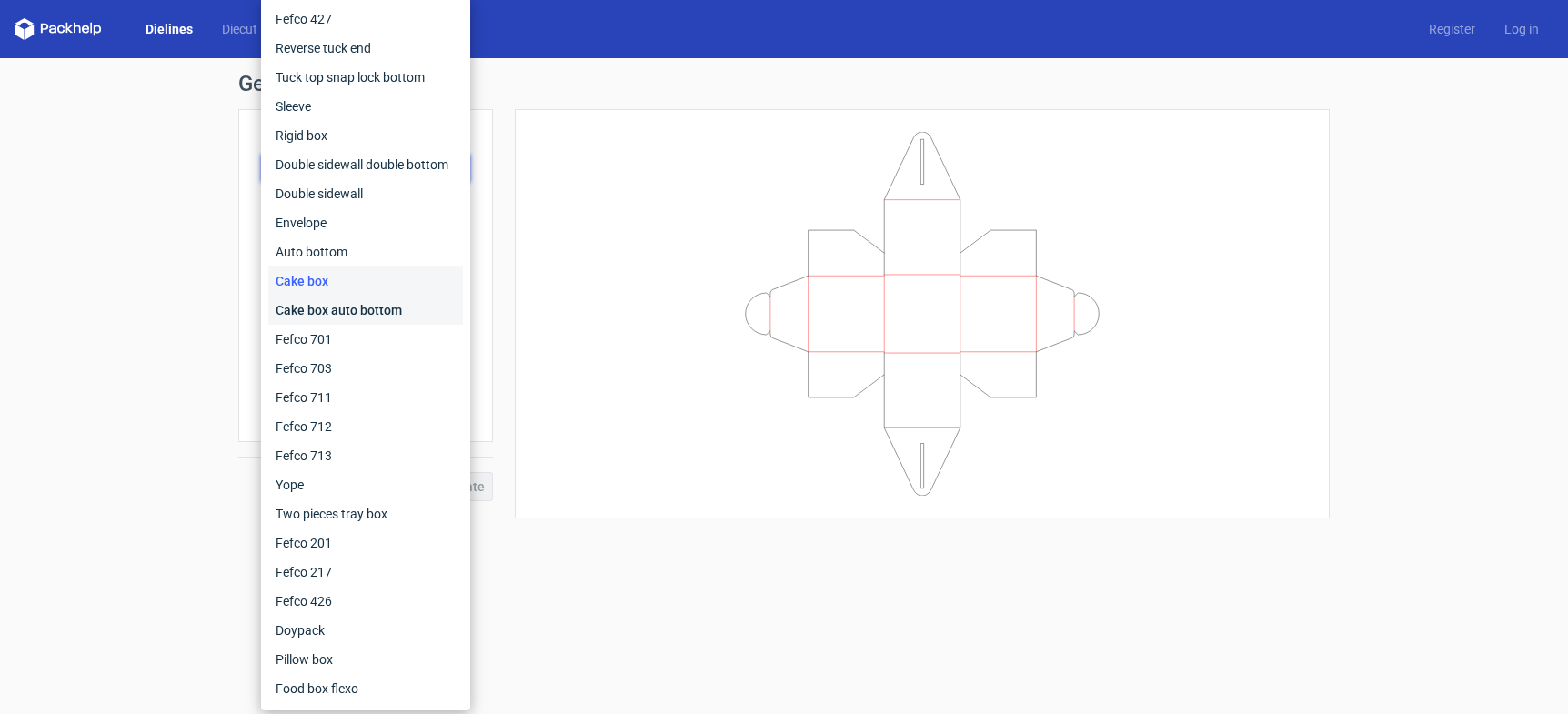
click at [321, 314] on div "Cake box auto bottom" at bounding box center [366, 310] width 195 height 29
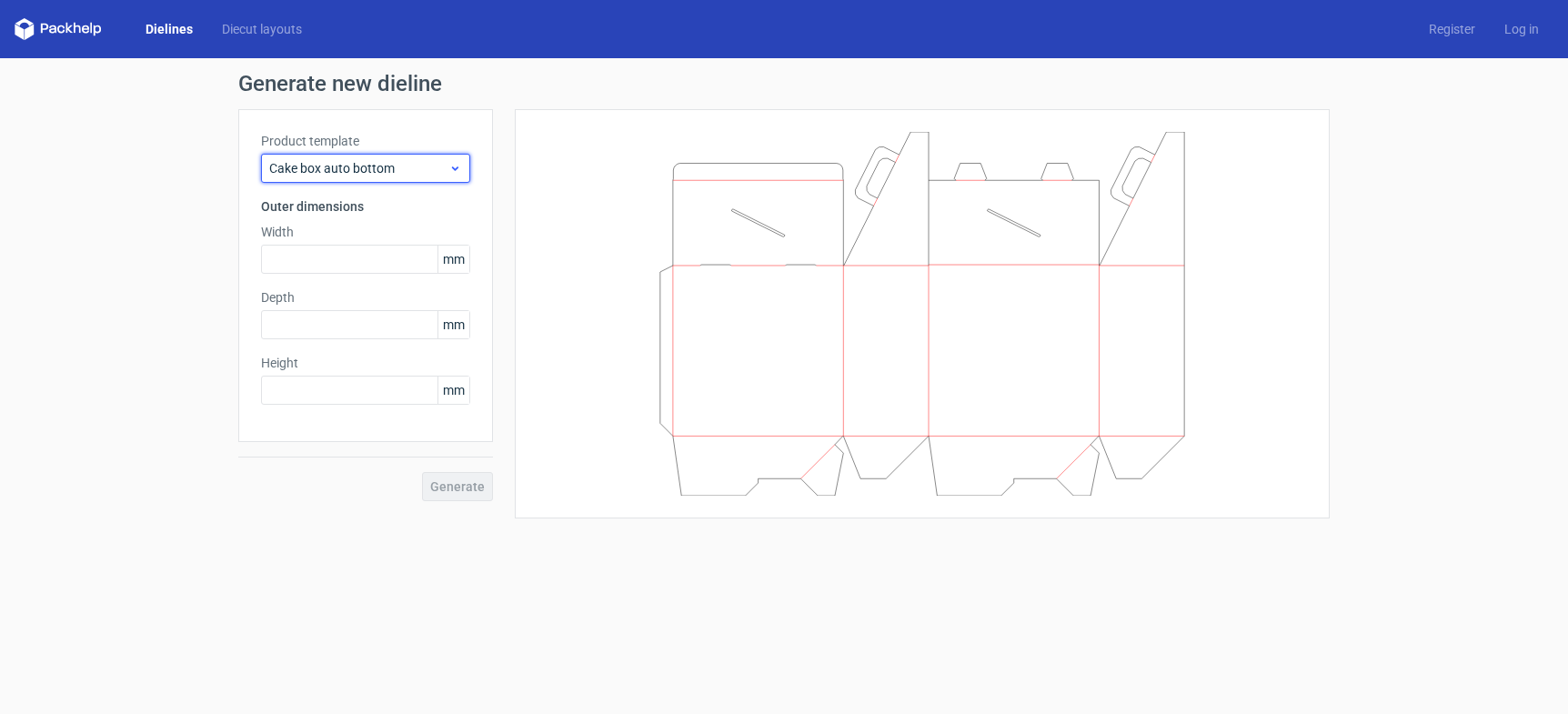
click at [325, 172] on span "Cake box auto bottom" at bounding box center [359, 167] width 179 height 18
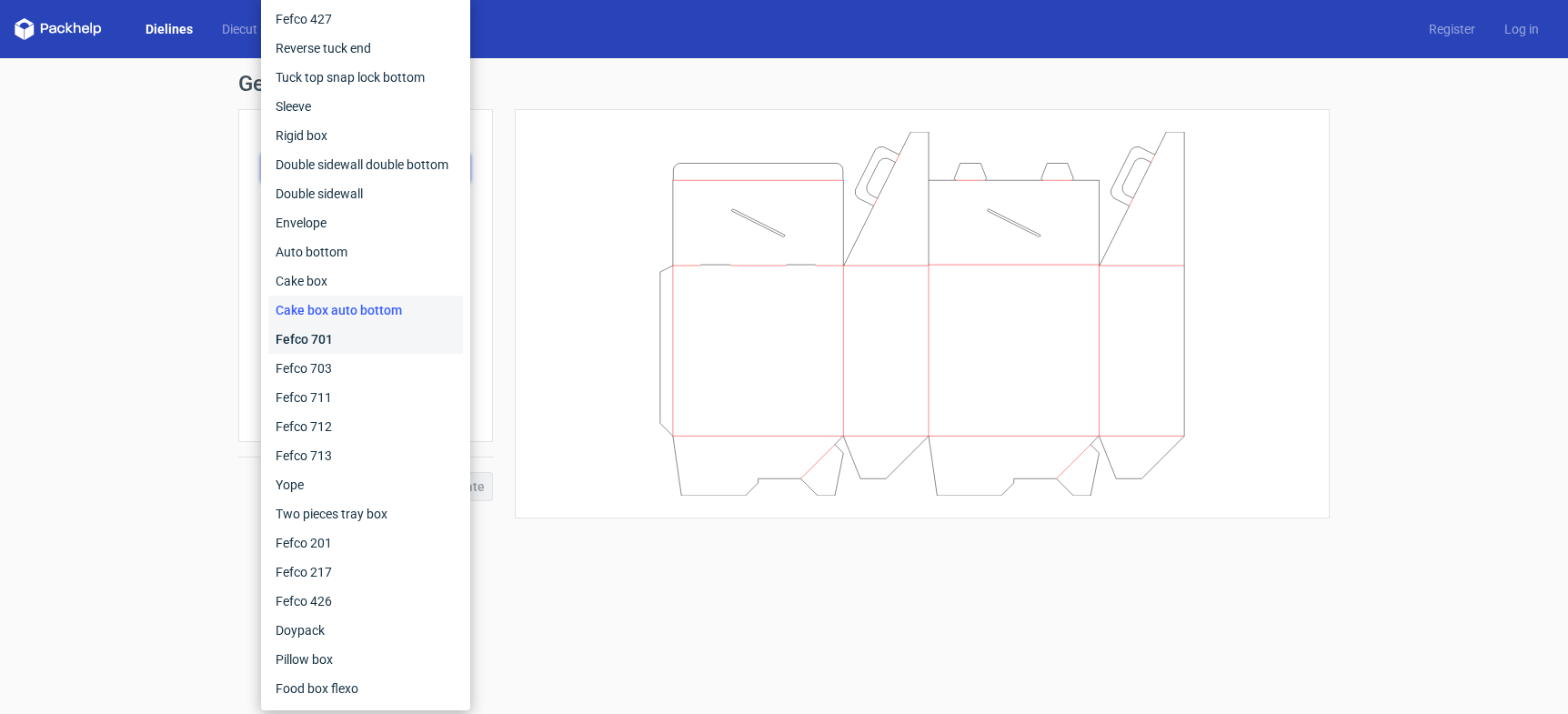
click at [312, 334] on div "Fefco 701" at bounding box center [366, 339] width 195 height 29
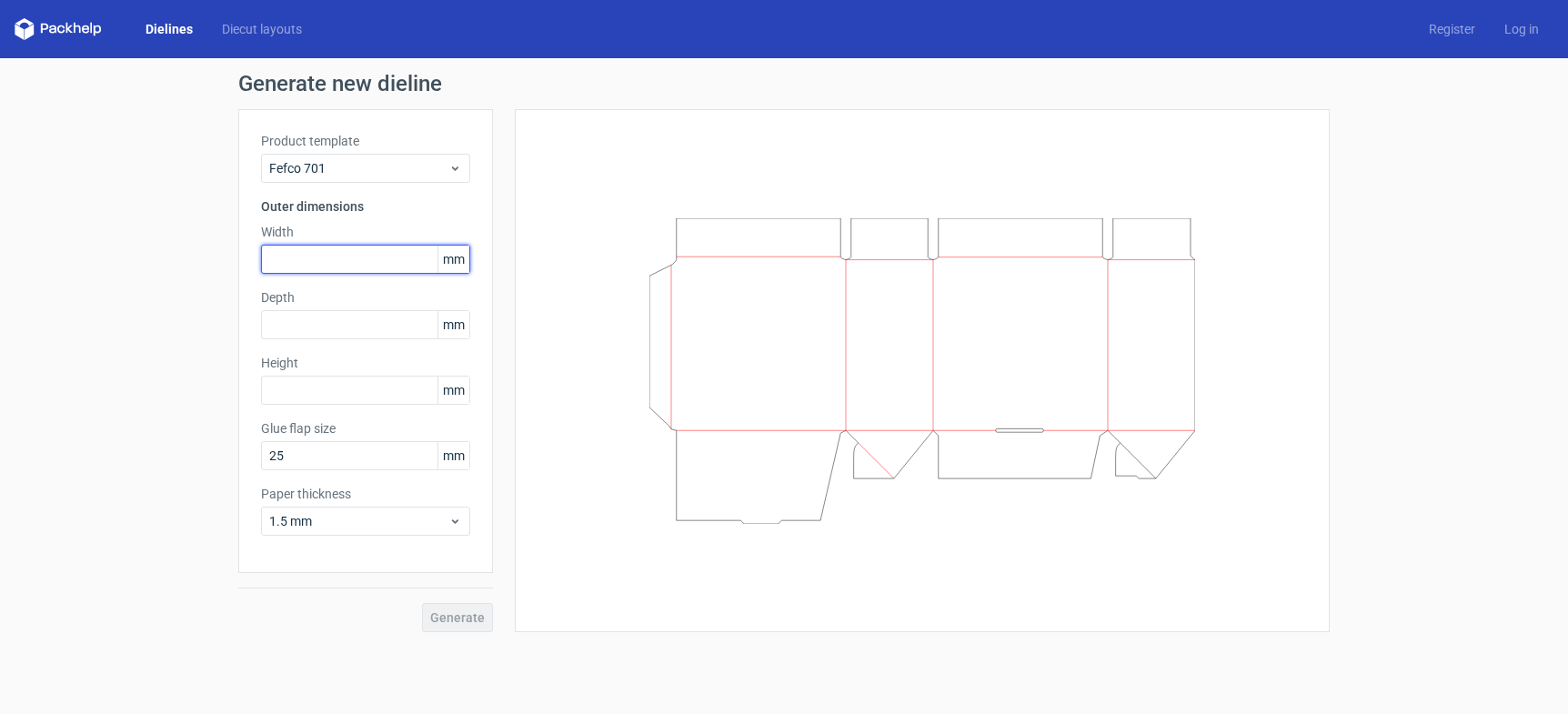
click at [306, 255] on input "text" at bounding box center [365, 259] width 209 height 29
type input "340"
type input "250"
type input "200"
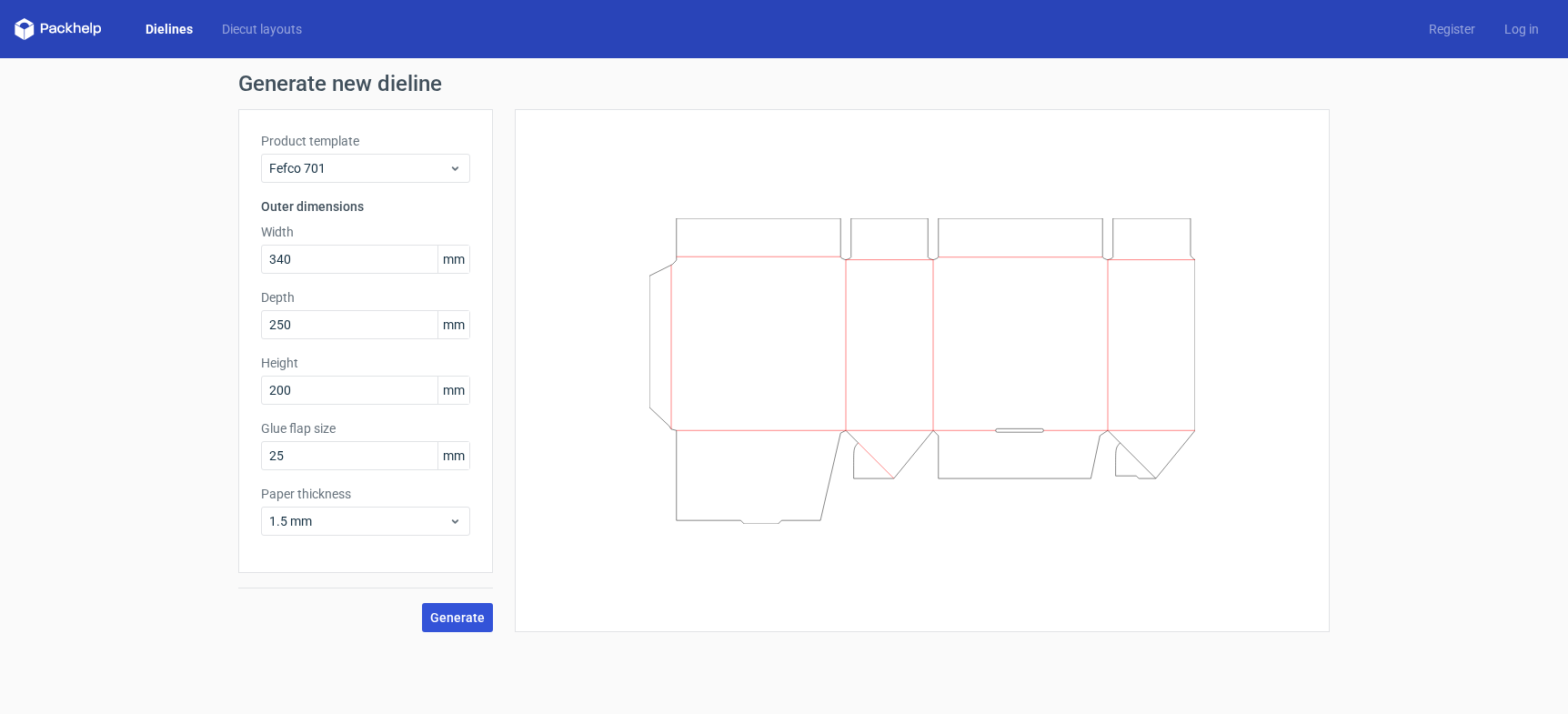
click at [458, 611] on span "Generate" at bounding box center [457, 617] width 54 height 12
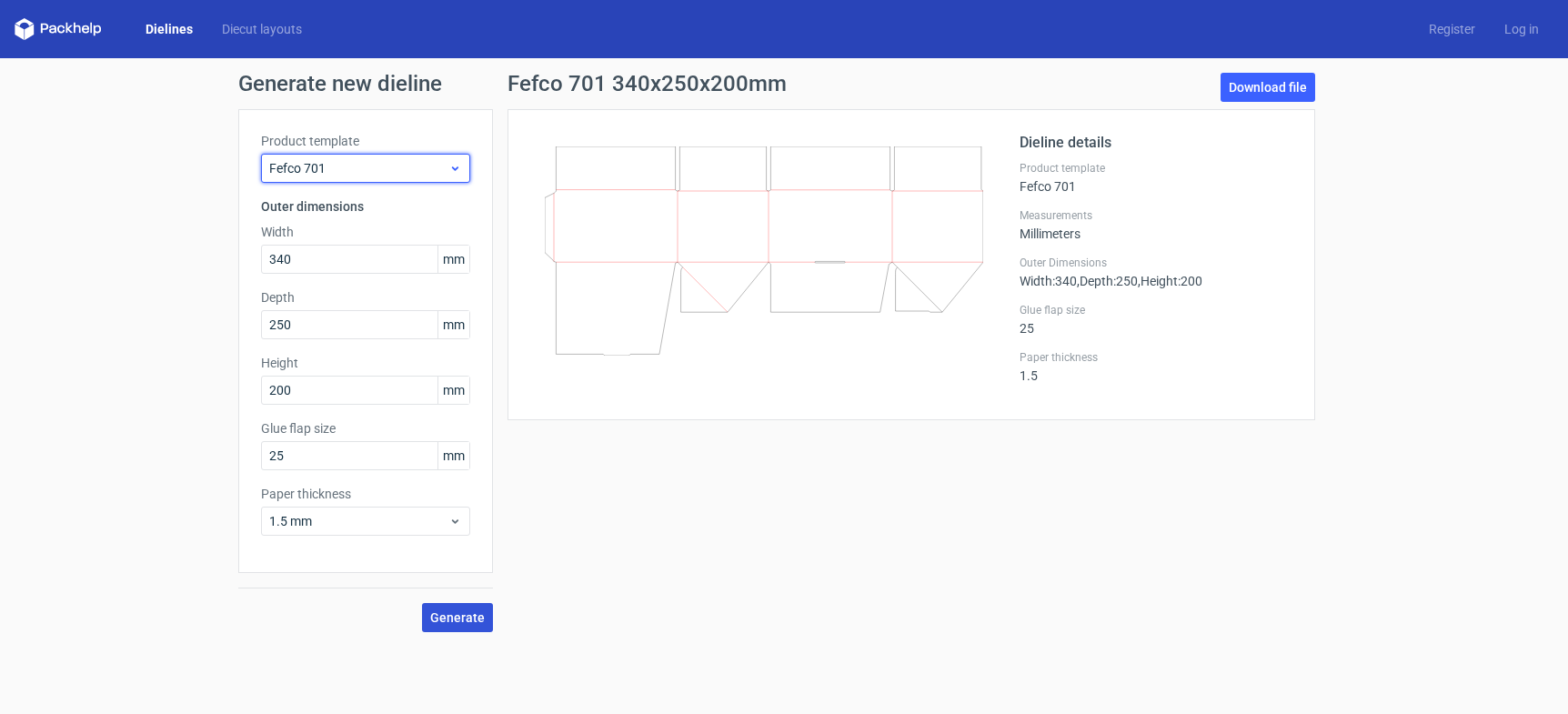
click at [320, 166] on span "Fefco 701" at bounding box center [359, 167] width 179 height 18
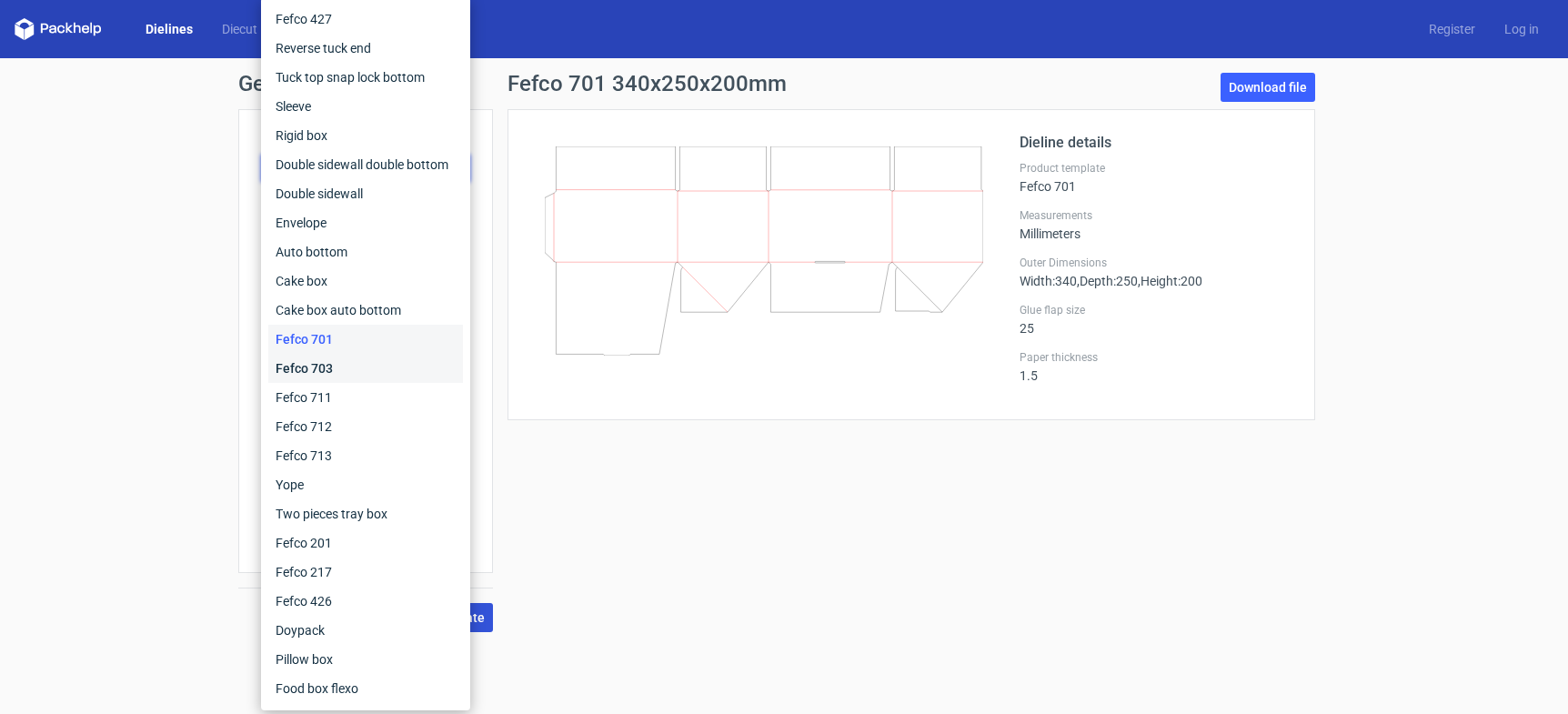
click at [309, 363] on div "Fefco 703" at bounding box center [366, 368] width 195 height 29
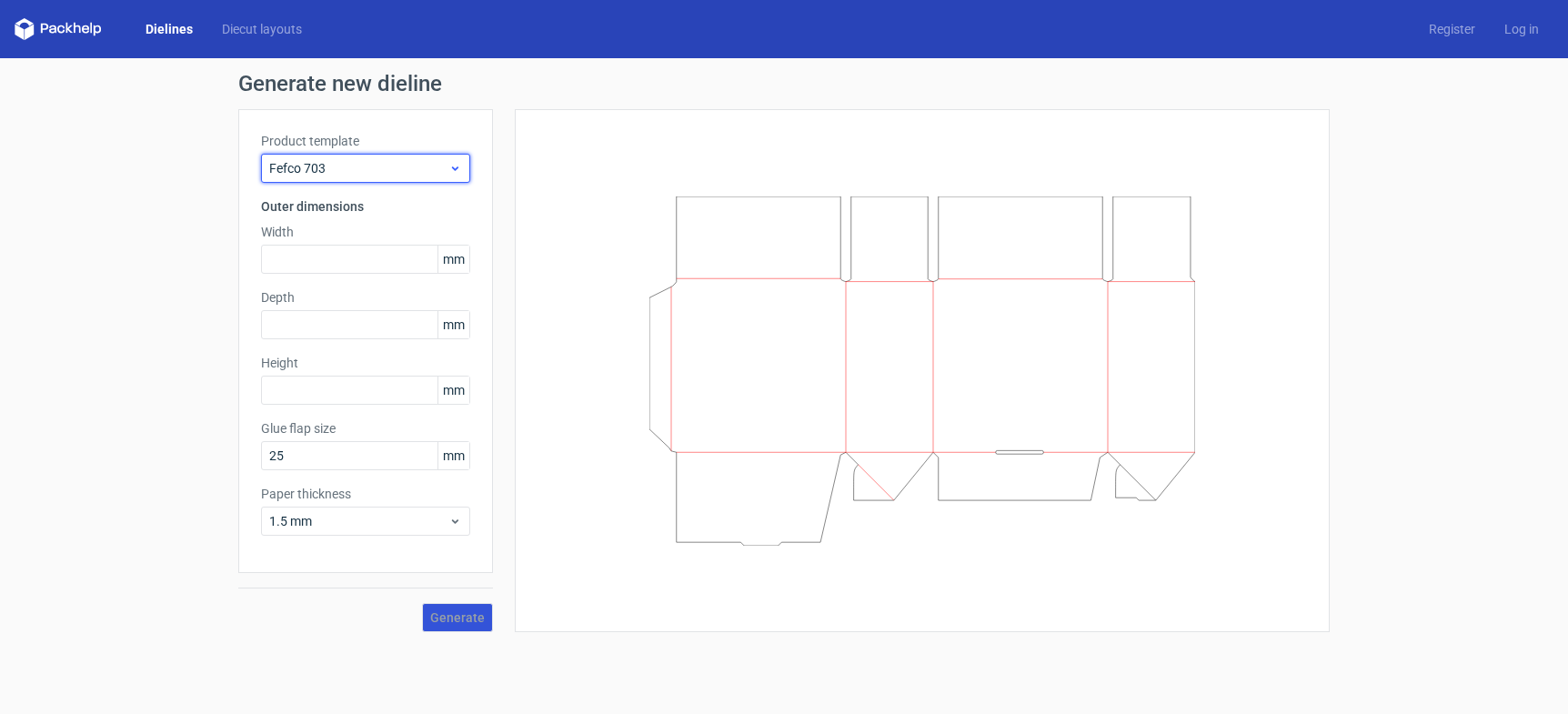
click at [328, 155] on div "Fefco 703" at bounding box center [365, 168] width 209 height 29
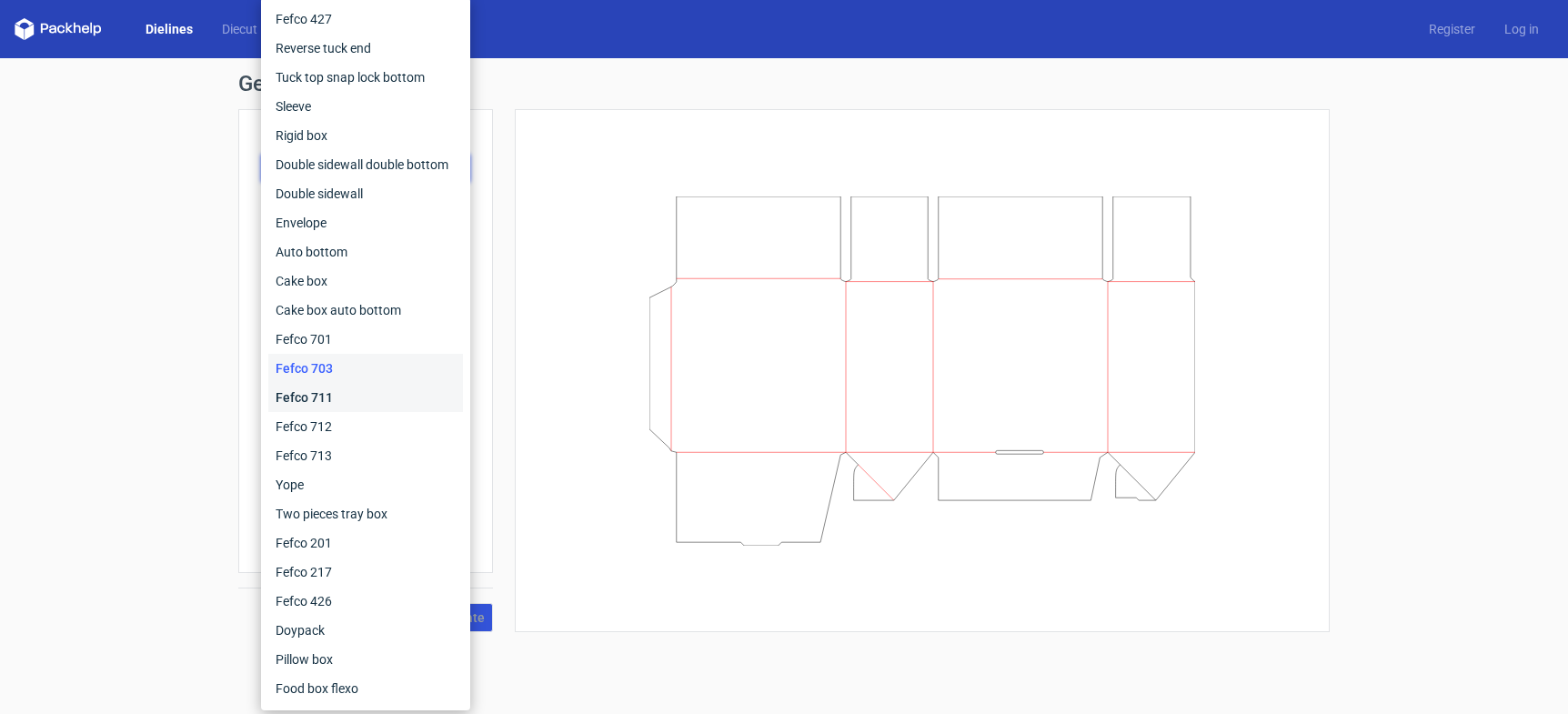
click at [304, 398] on div "Fefco 711" at bounding box center [366, 397] width 195 height 29
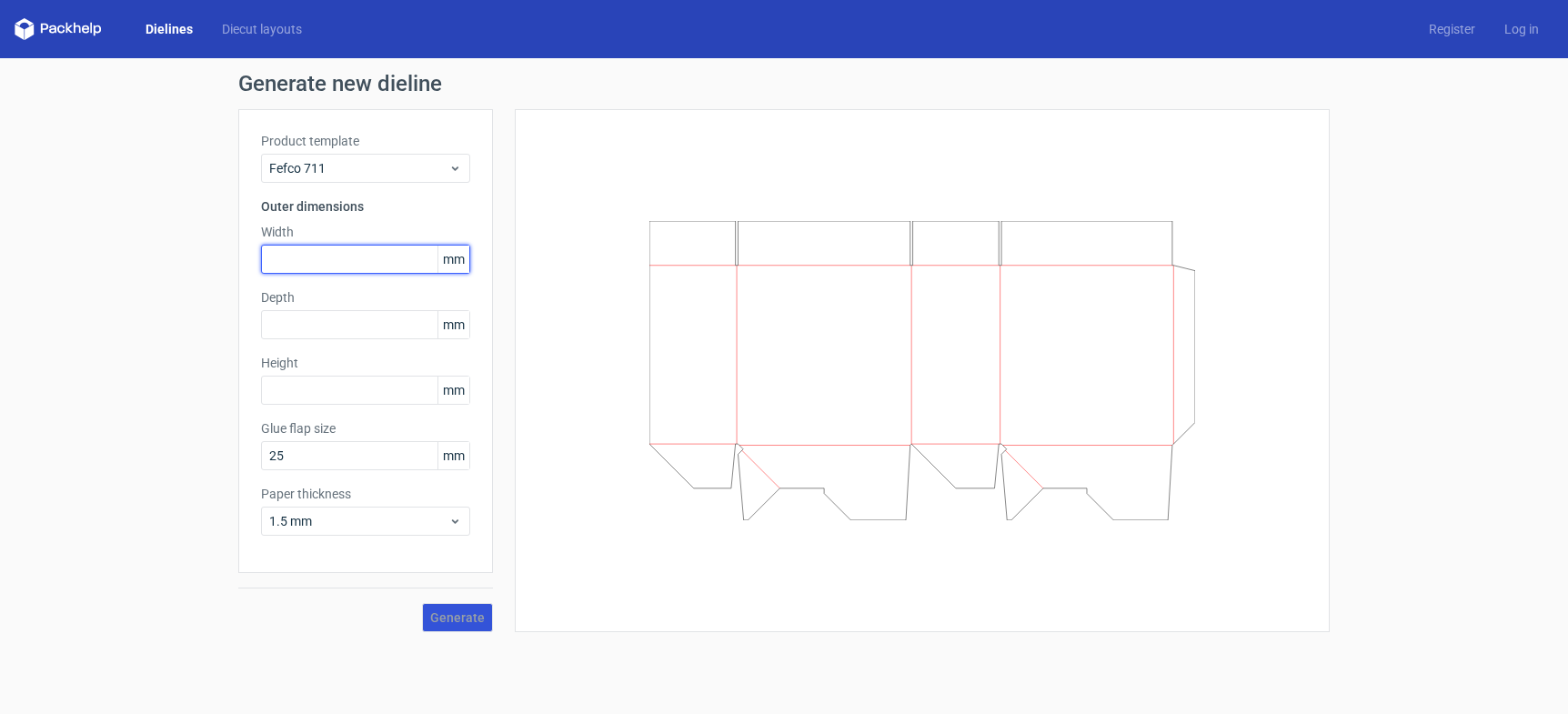
drag, startPoint x: 291, startPoint y: 249, endPoint x: 299, endPoint y: 253, distance: 8.9
click at [293, 250] on input "text" at bounding box center [365, 259] width 209 height 29
type input "340"
type input "250"
type input "200"
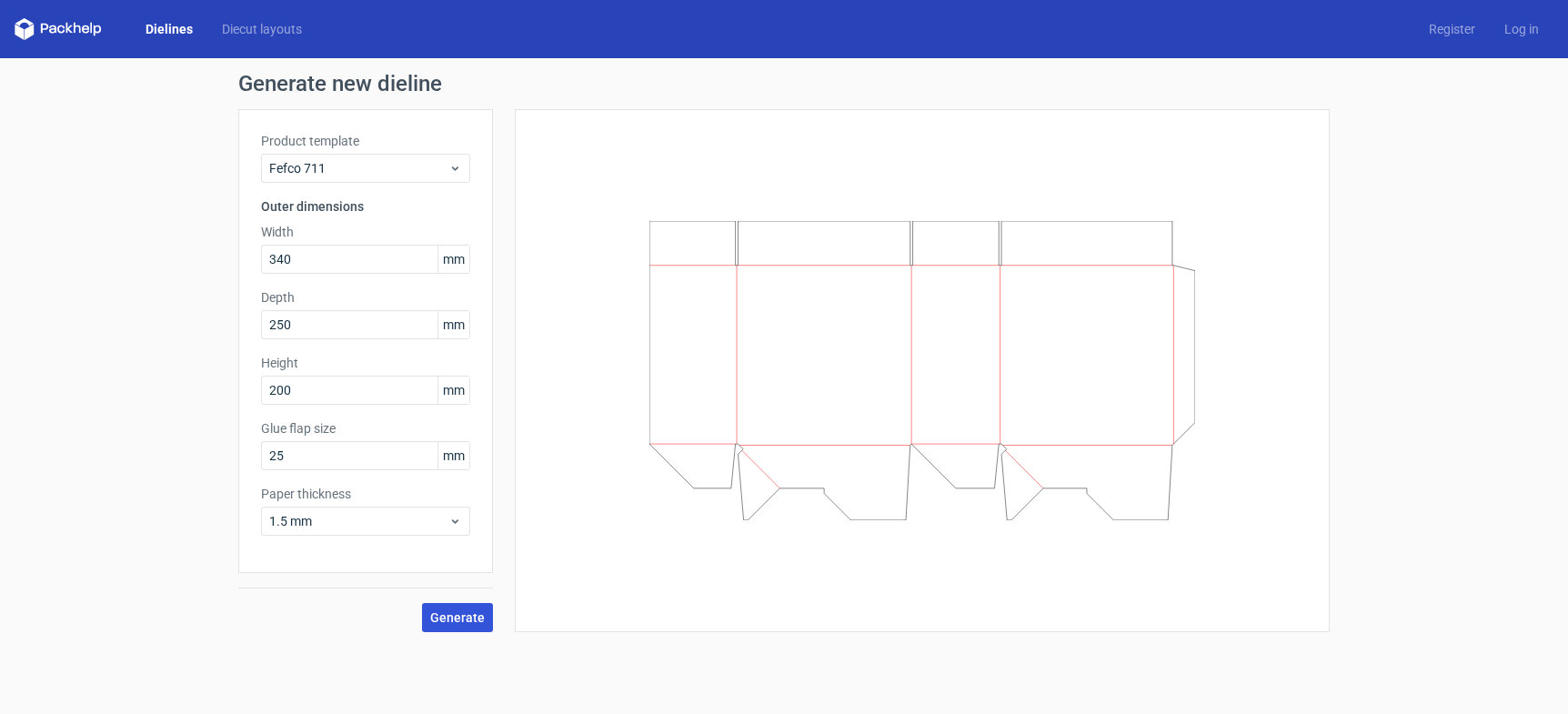
click at [456, 611] on span "Generate" at bounding box center [457, 617] width 54 height 12
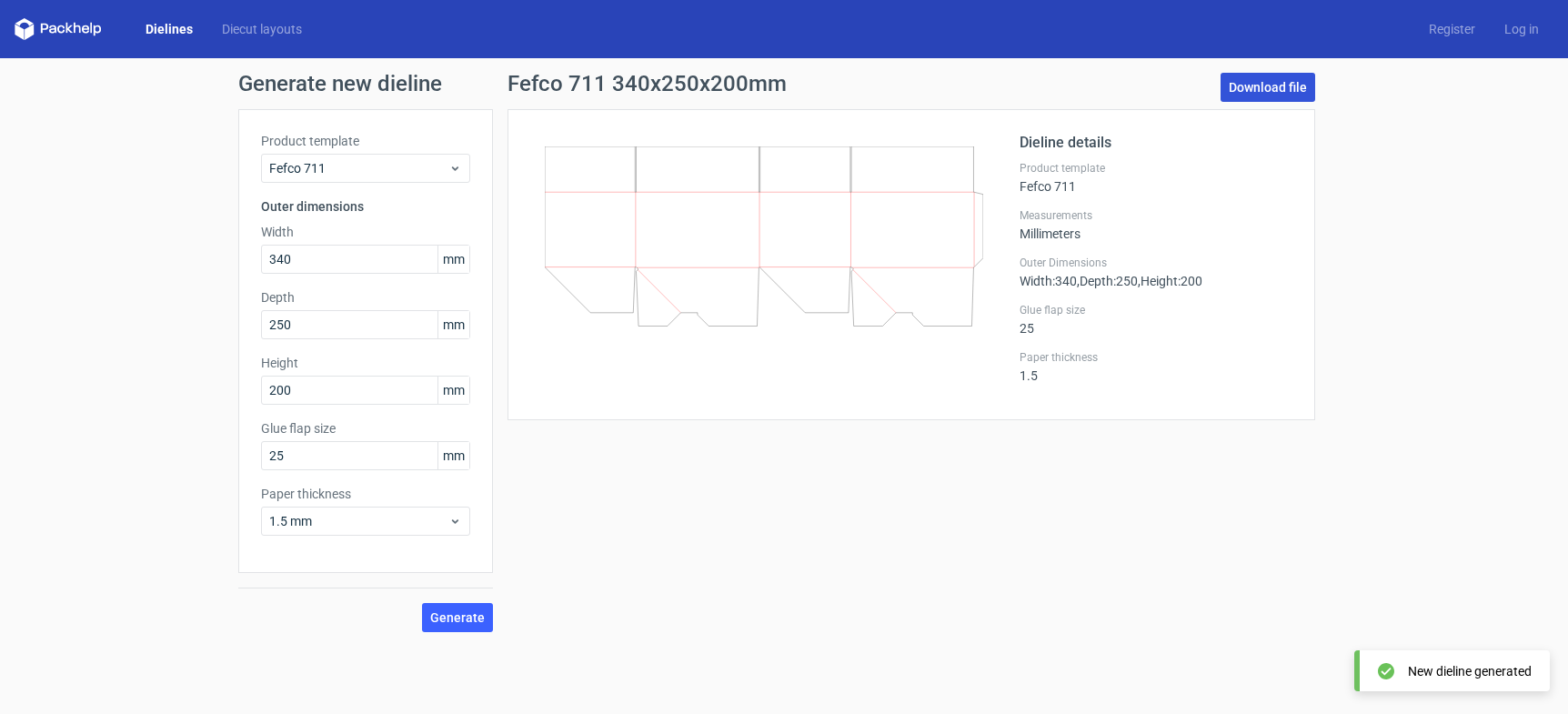
click at [1251, 87] on link "Download file" at bounding box center [1268, 87] width 95 height 29
click at [865, 377] on div at bounding box center [775, 265] width 490 height 266
